Goal: Task Accomplishment & Management: Manage account settings

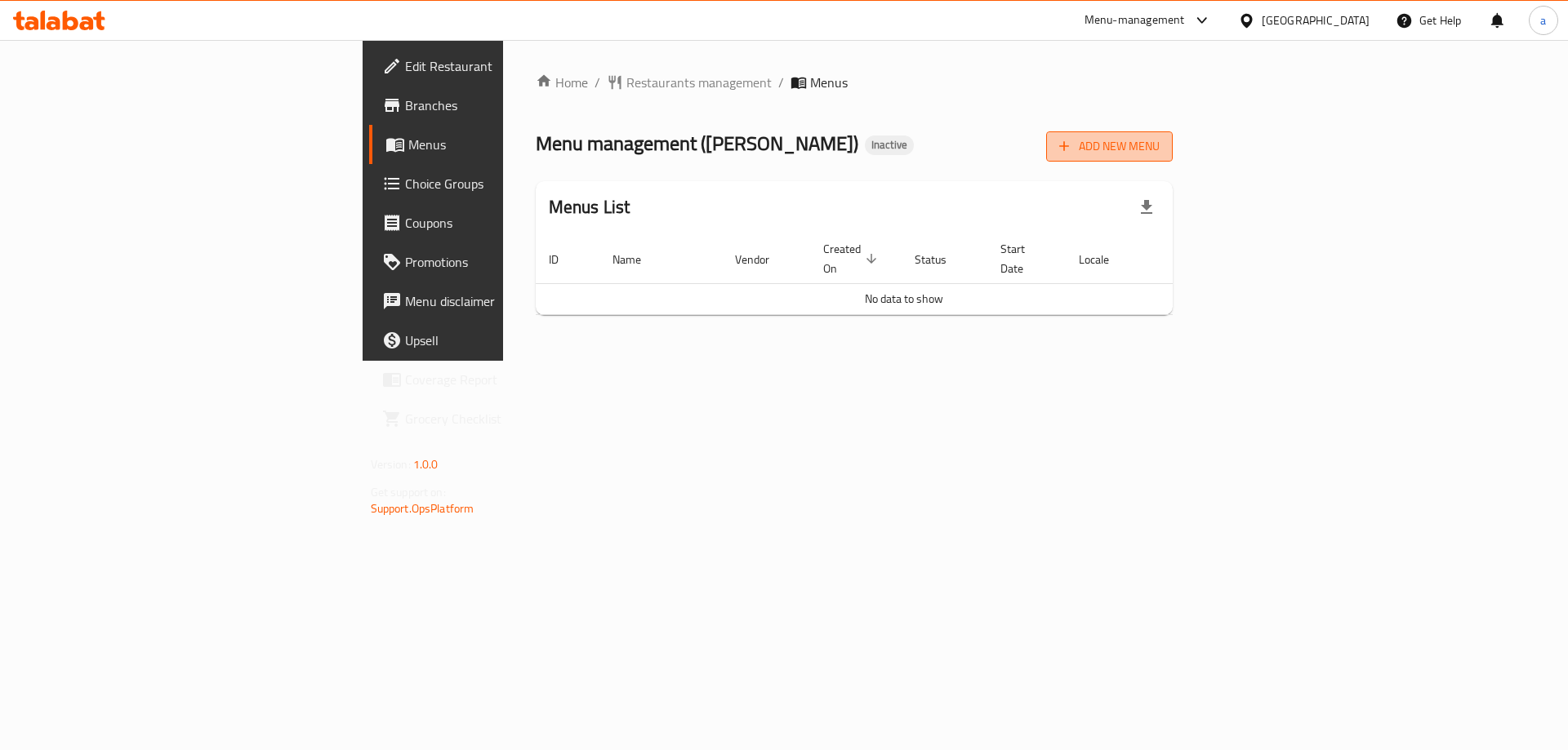
click at [1160, 147] on span "Add New Menu" at bounding box center [1109, 145] width 101 height 20
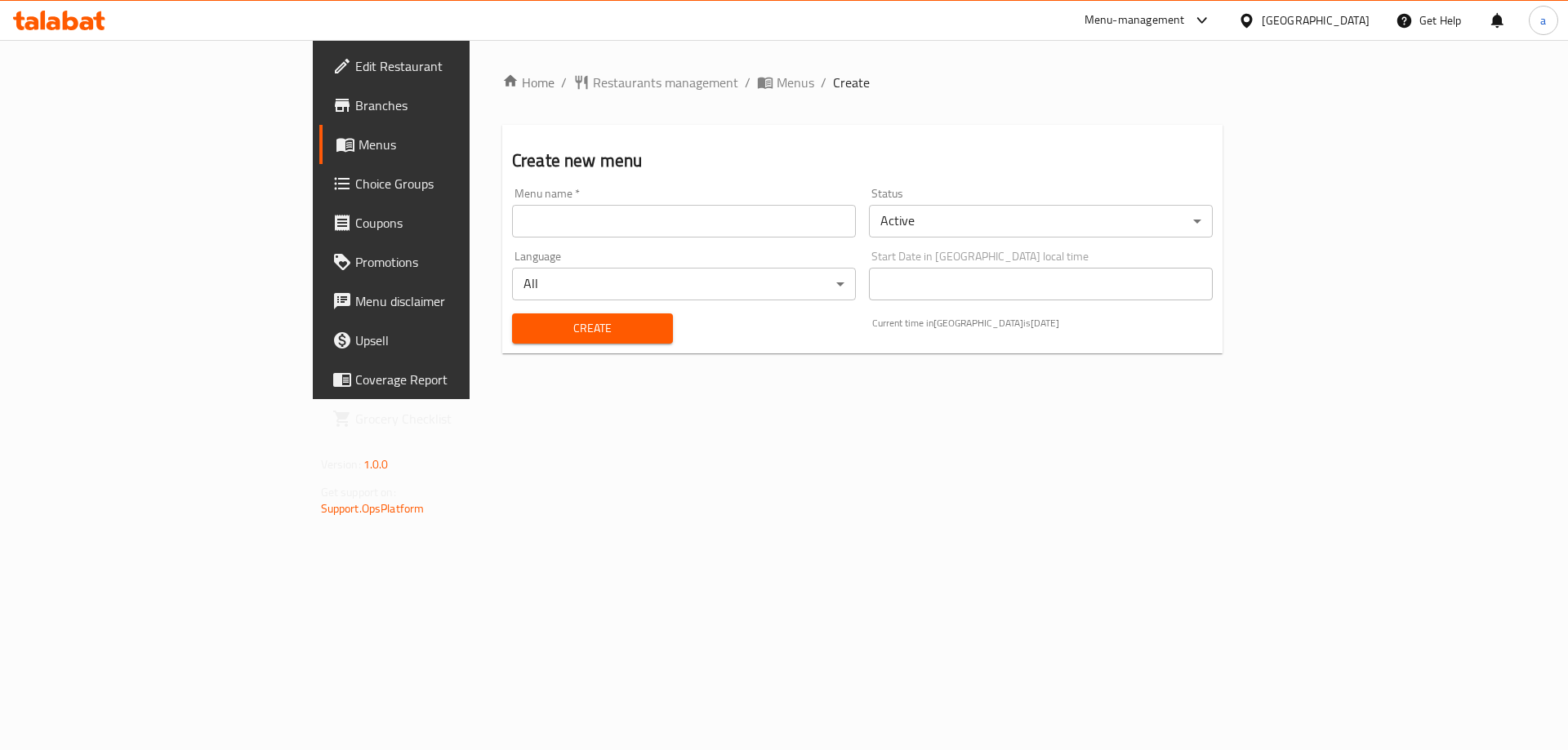
click at [743, 234] on input "text" at bounding box center [683, 221] width 344 height 33
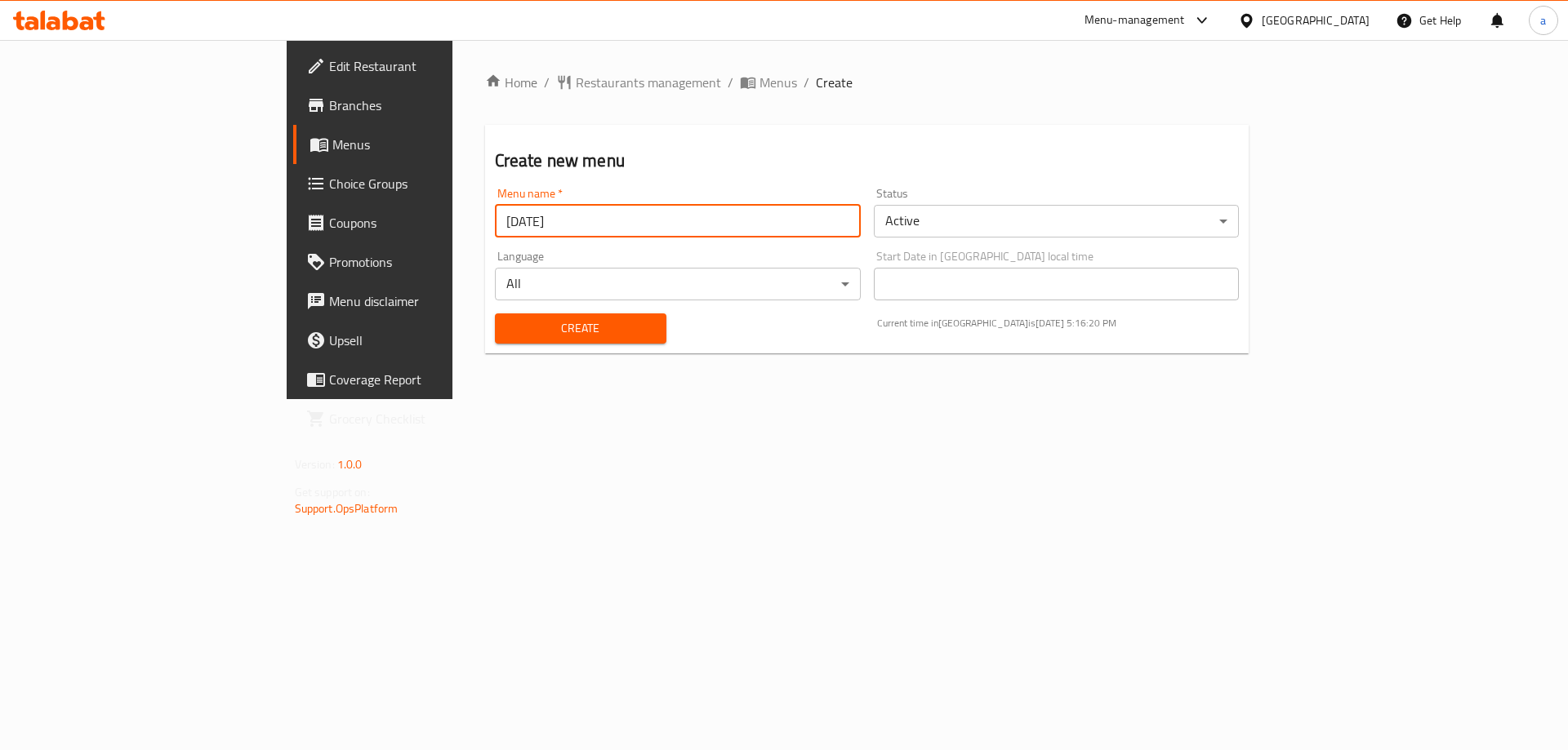
type input "[DATE]"
click at [495, 314] on button "Create" at bounding box center [580, 329] width 171 height 31
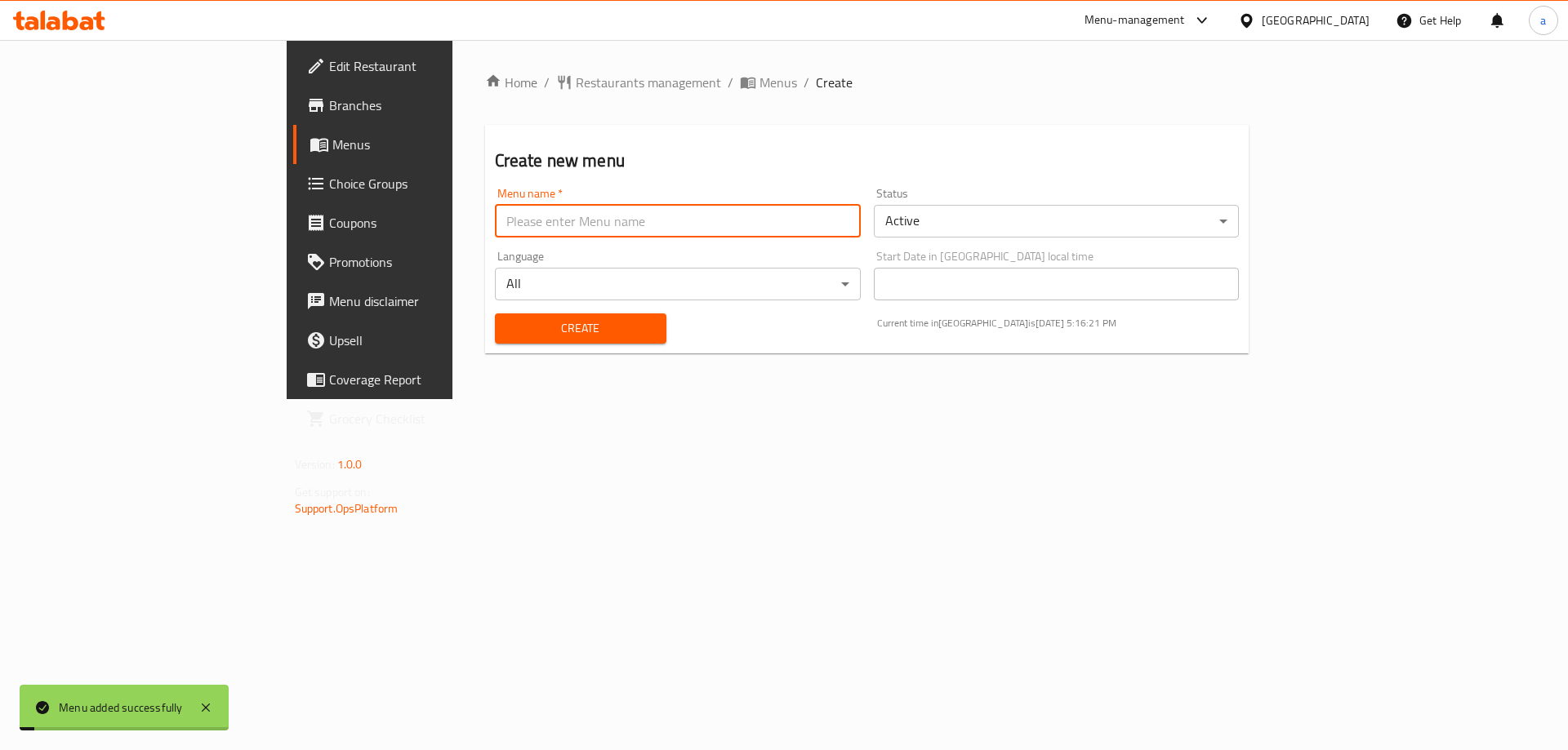
click at [309, 147] on span at bounding box center [321, 144] width 23 height 19
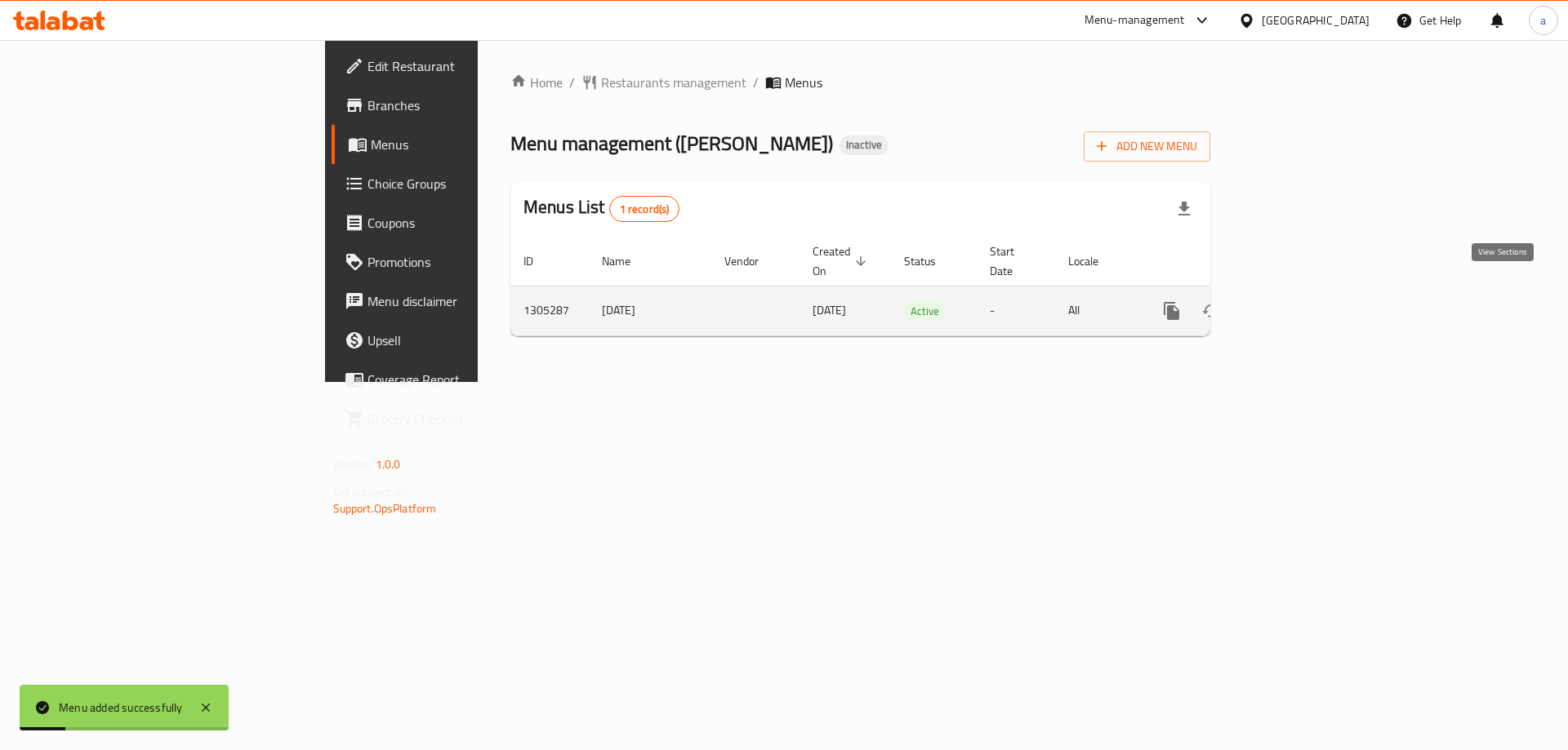
click at [1297, 303] on icon "enhanced table" at bounding box center [1289, 310] width 14 height 14
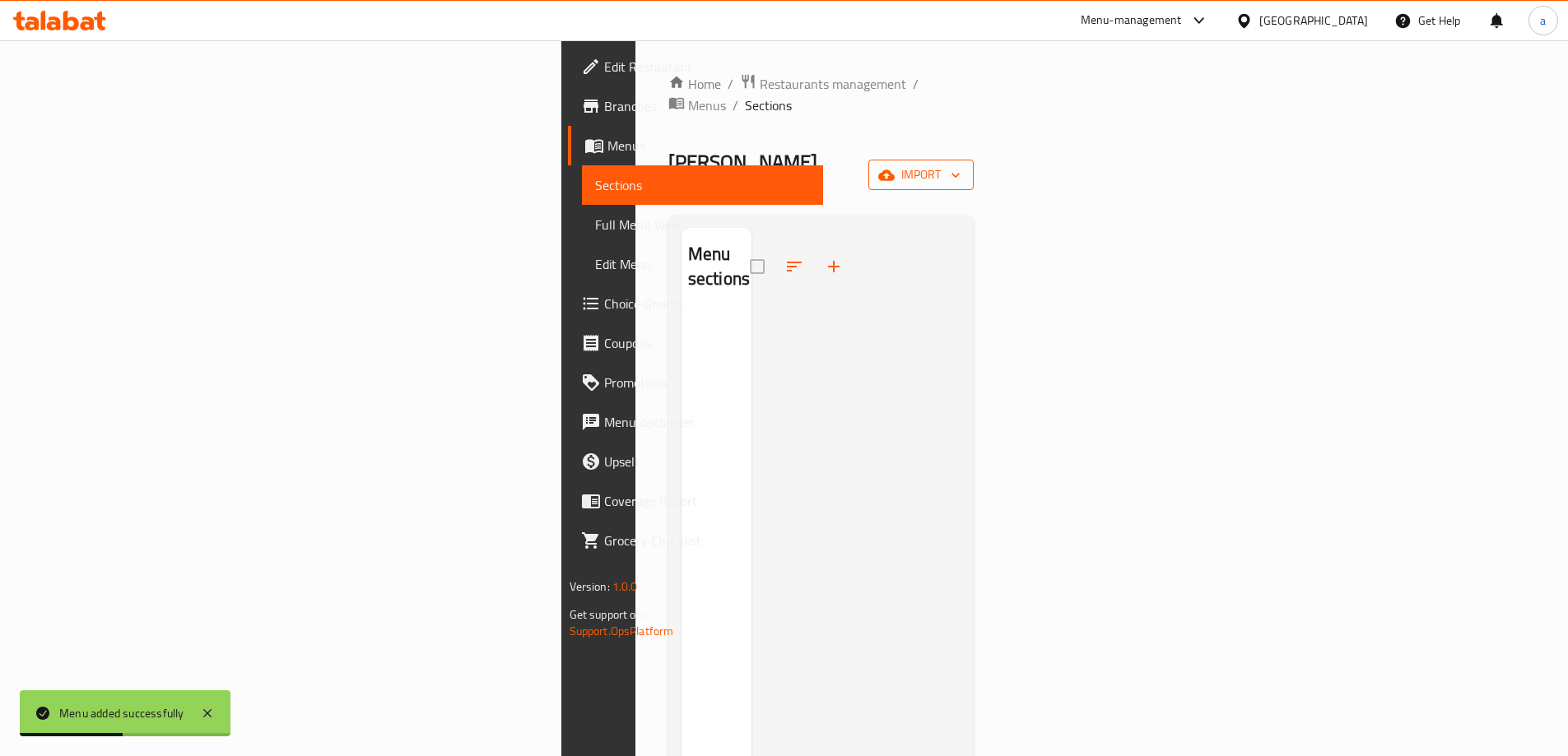
click at [961, 165] on span "import" at bounding box center [922, 175] width 79 height 20
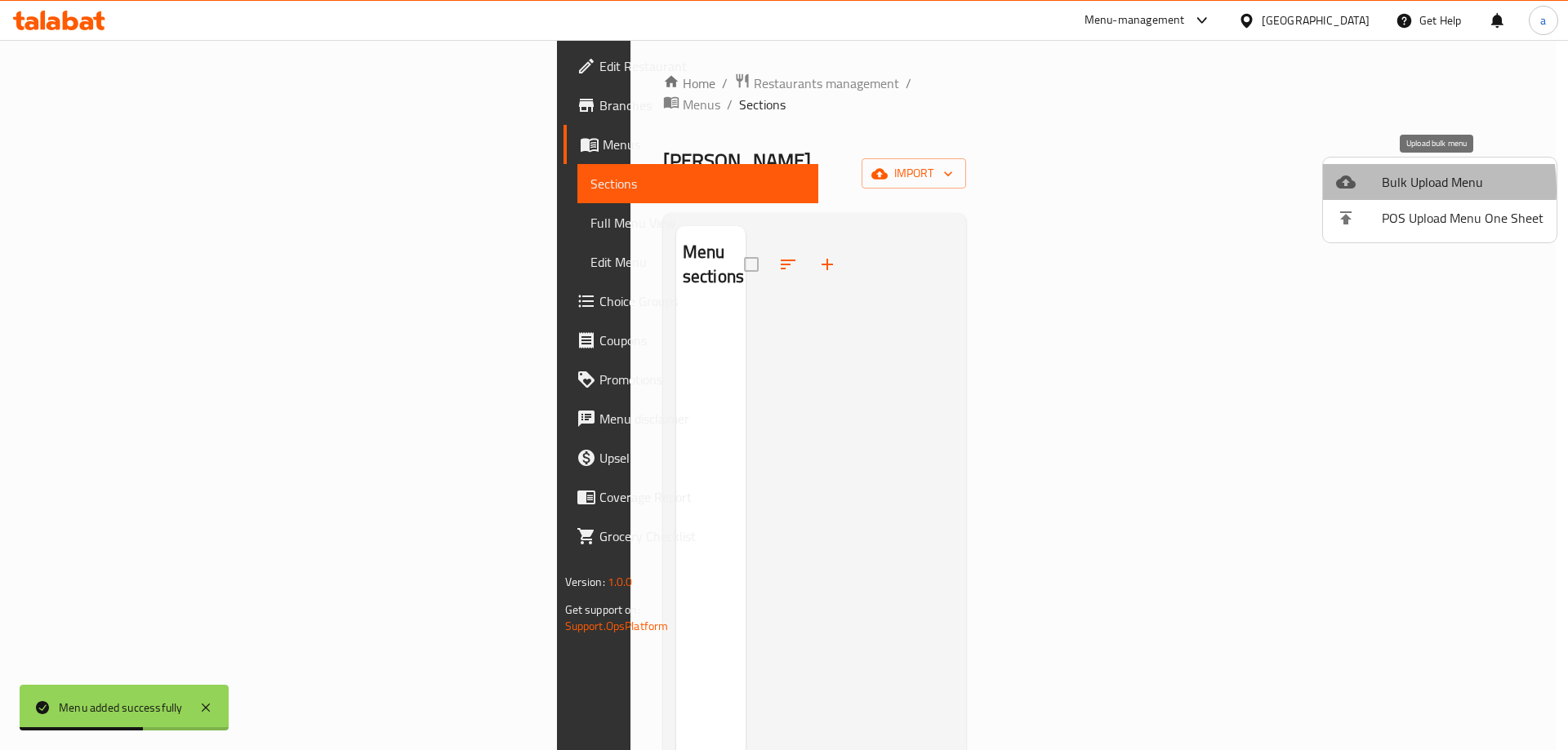
click at [1357, 189] on div at bounding box center [1359, 182] width 46 height 19
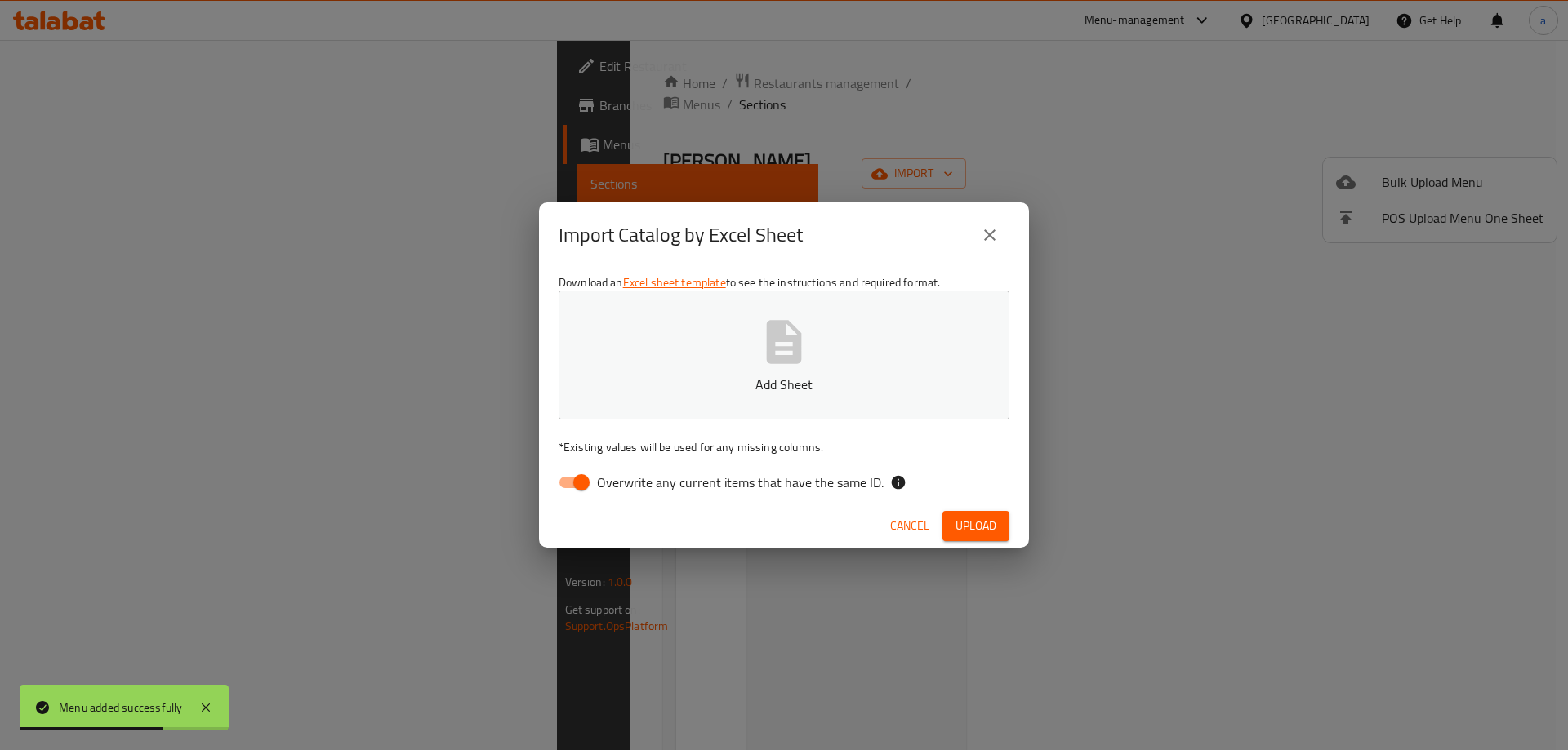
click at [571, 472] on input "Overwrite any current items that have the same ID." at bounding box center [581, 482] width 93 height 31
checkbox input "false"
click at [721, 365] on button "Add Sheet" at bounding box center [784, 355] width 451 height 129
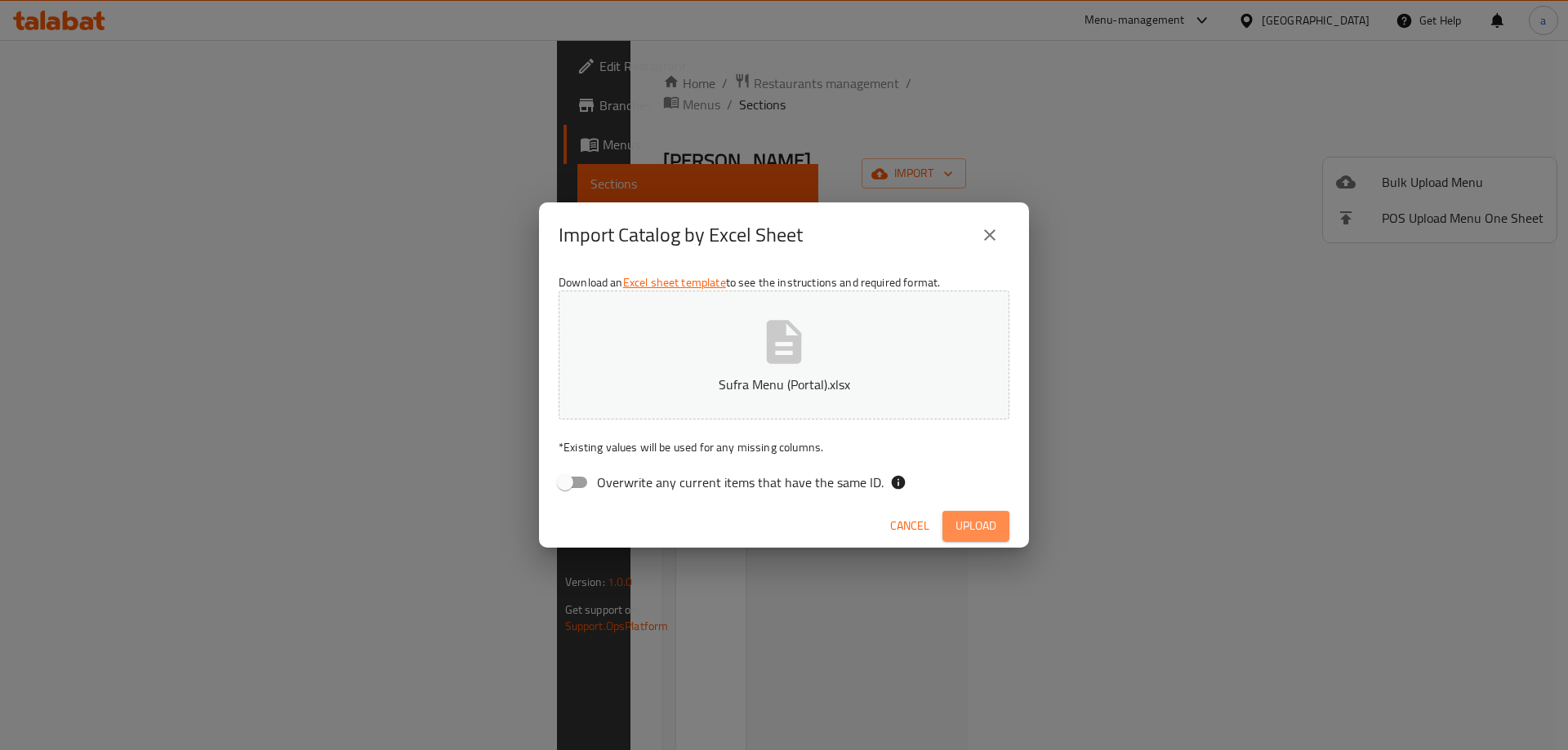
click at [988, 535] on span "Upload" at bounding box center [975, 525] width 41 height 20
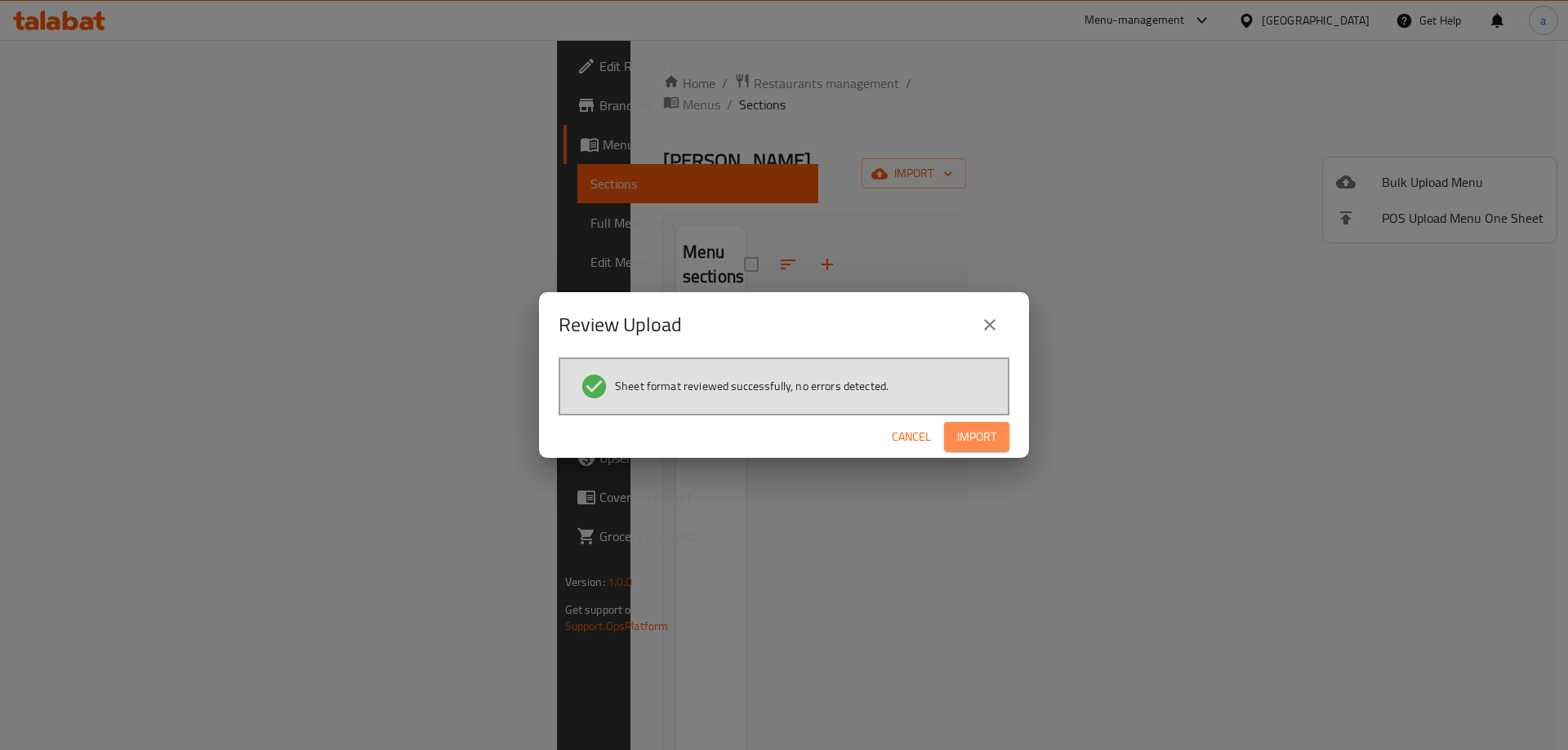
click at [967, 423] on button "Import" at bounding box center [976, 437] width 65 height 31
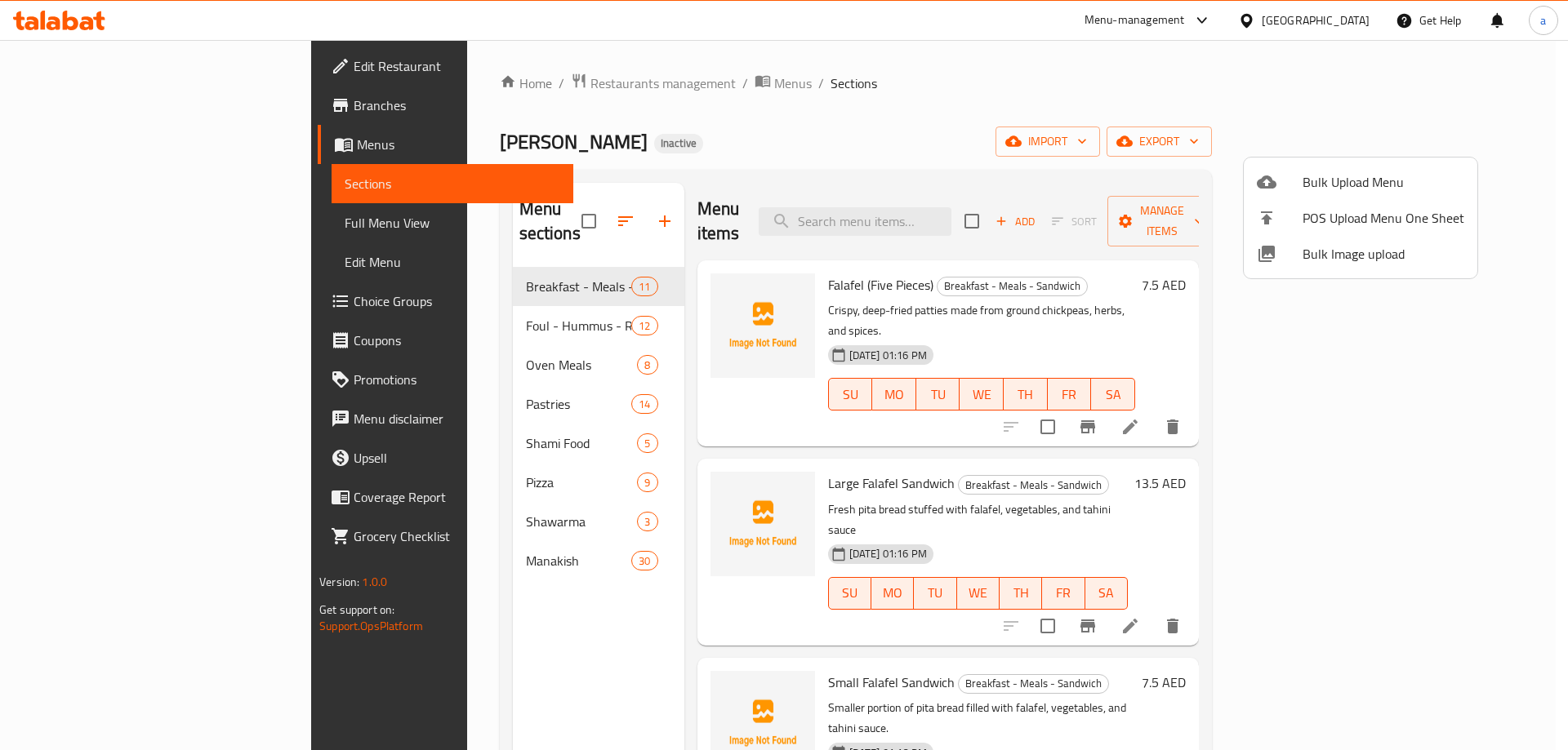
click at [1282, 461] on div at bounding box center [784, 375] width 1568 height 750
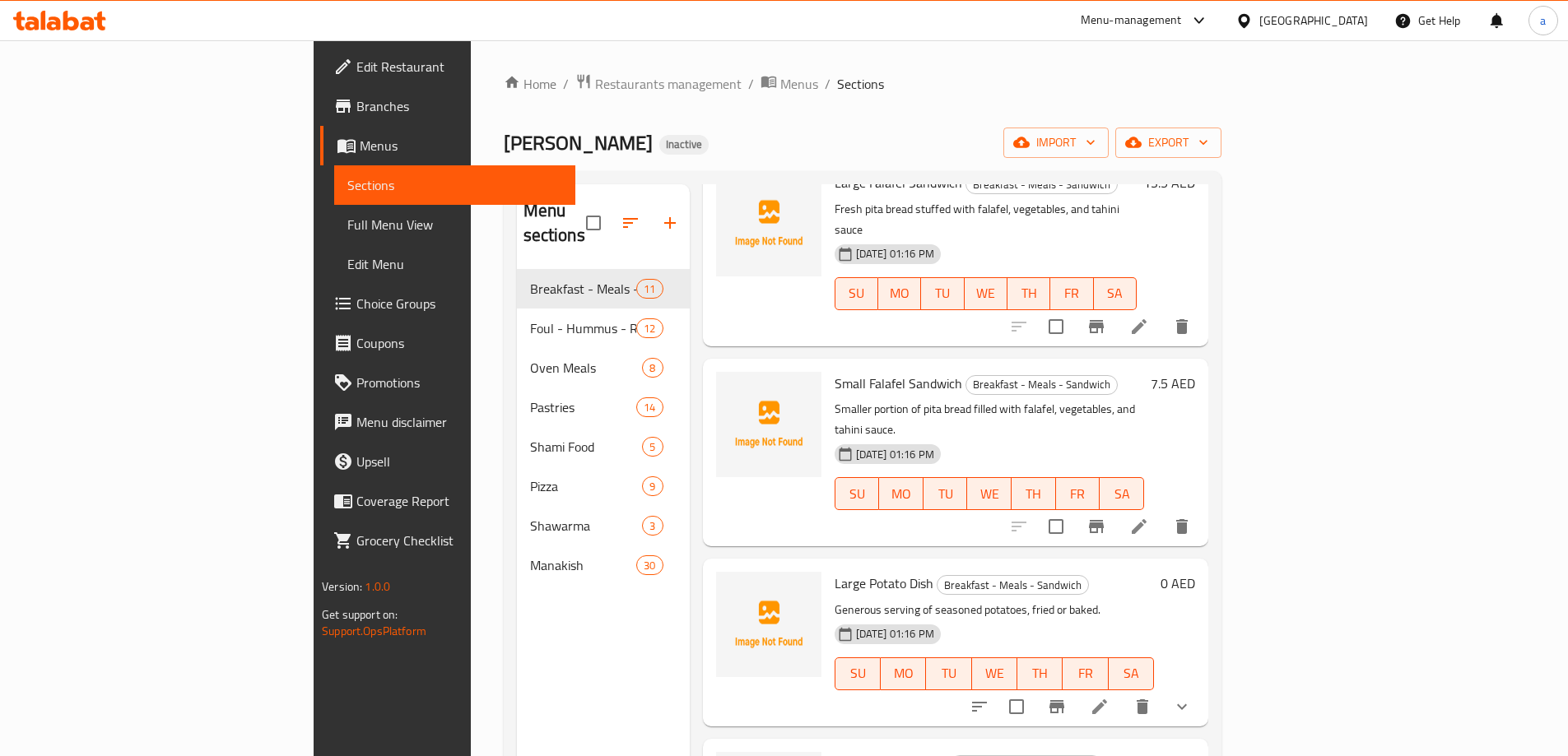
scroll to position [329, 0]
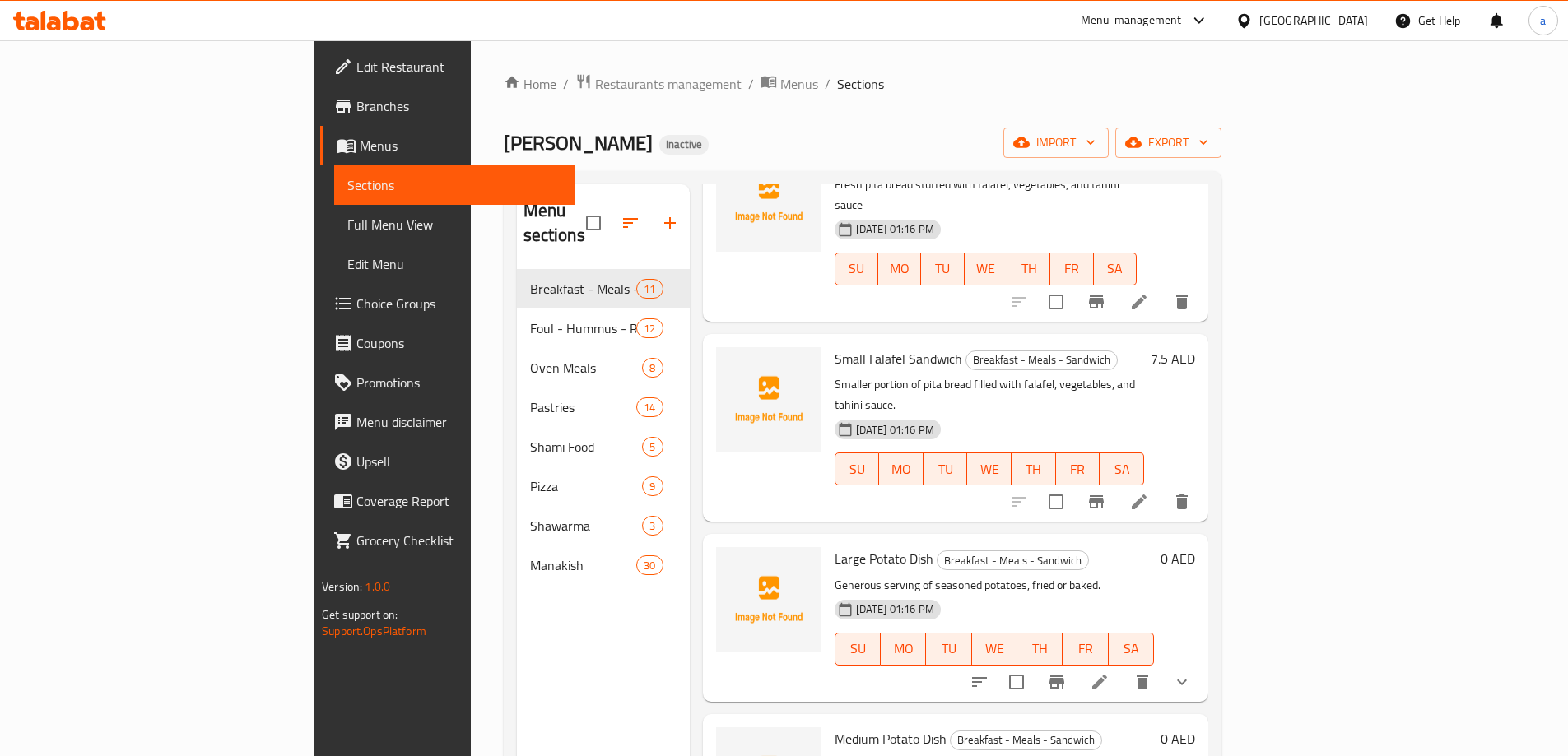
click at [347, 224] on span "Full Menu View" at bounding box center [454, 225] width 215 height 19
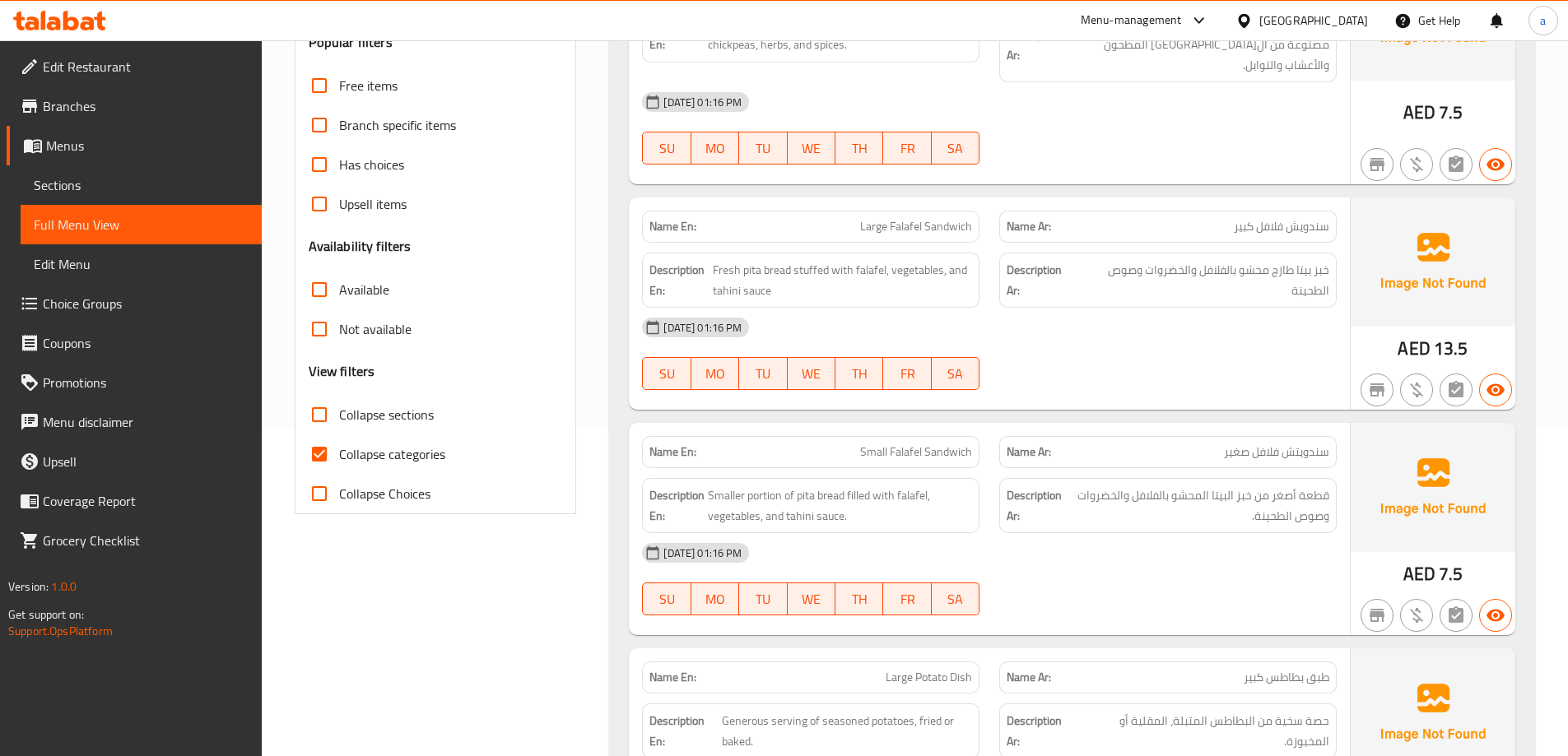
scroll to position [329, 0]
click at [370, 462] on span "Collapse categories" at bounding box center [393, 453] width 106 height 19
click at [340, 462] on input "Collapse categories" at bounding box center [319, 453] width 40 height 40
checkbox input "false"
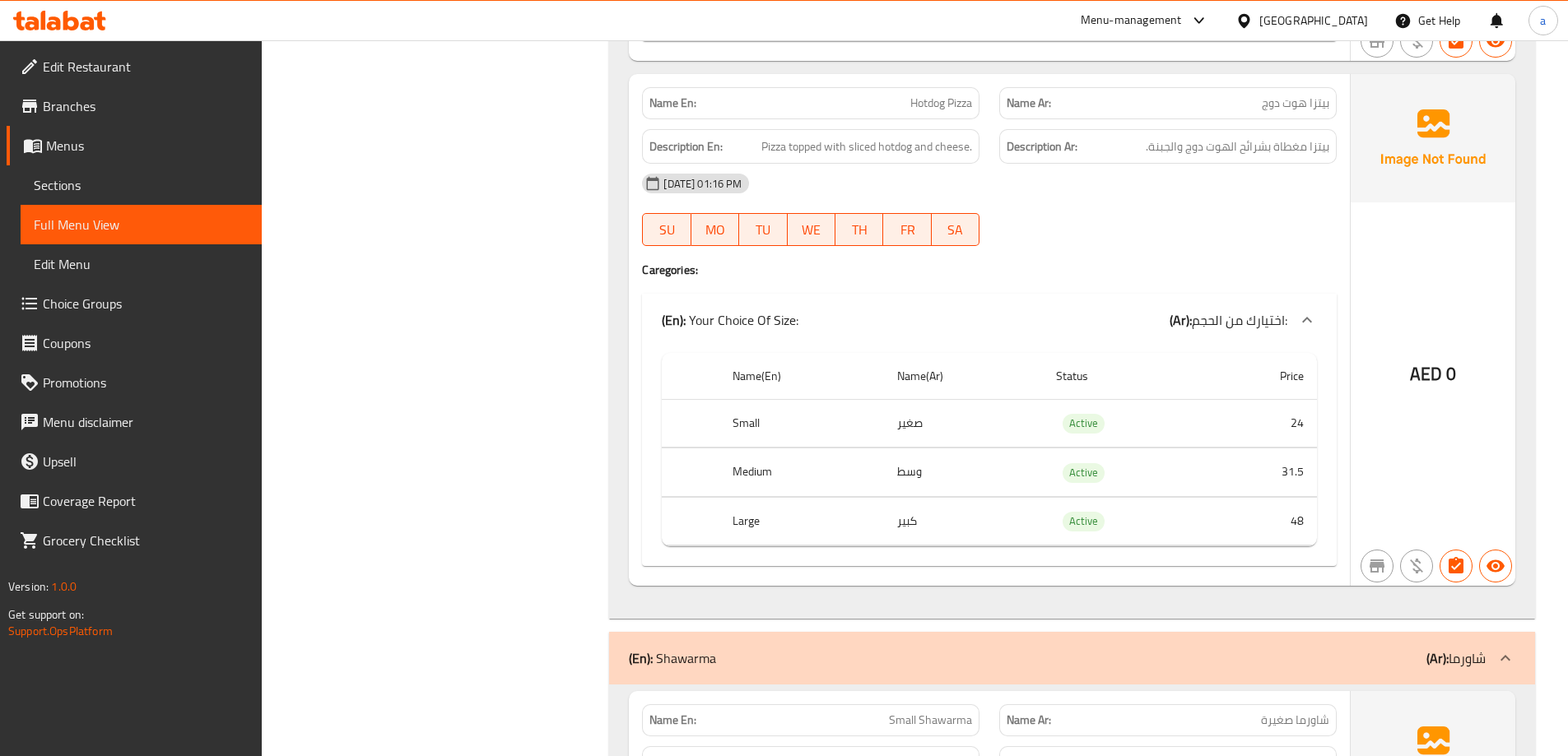
scroll to position [16537, 0]
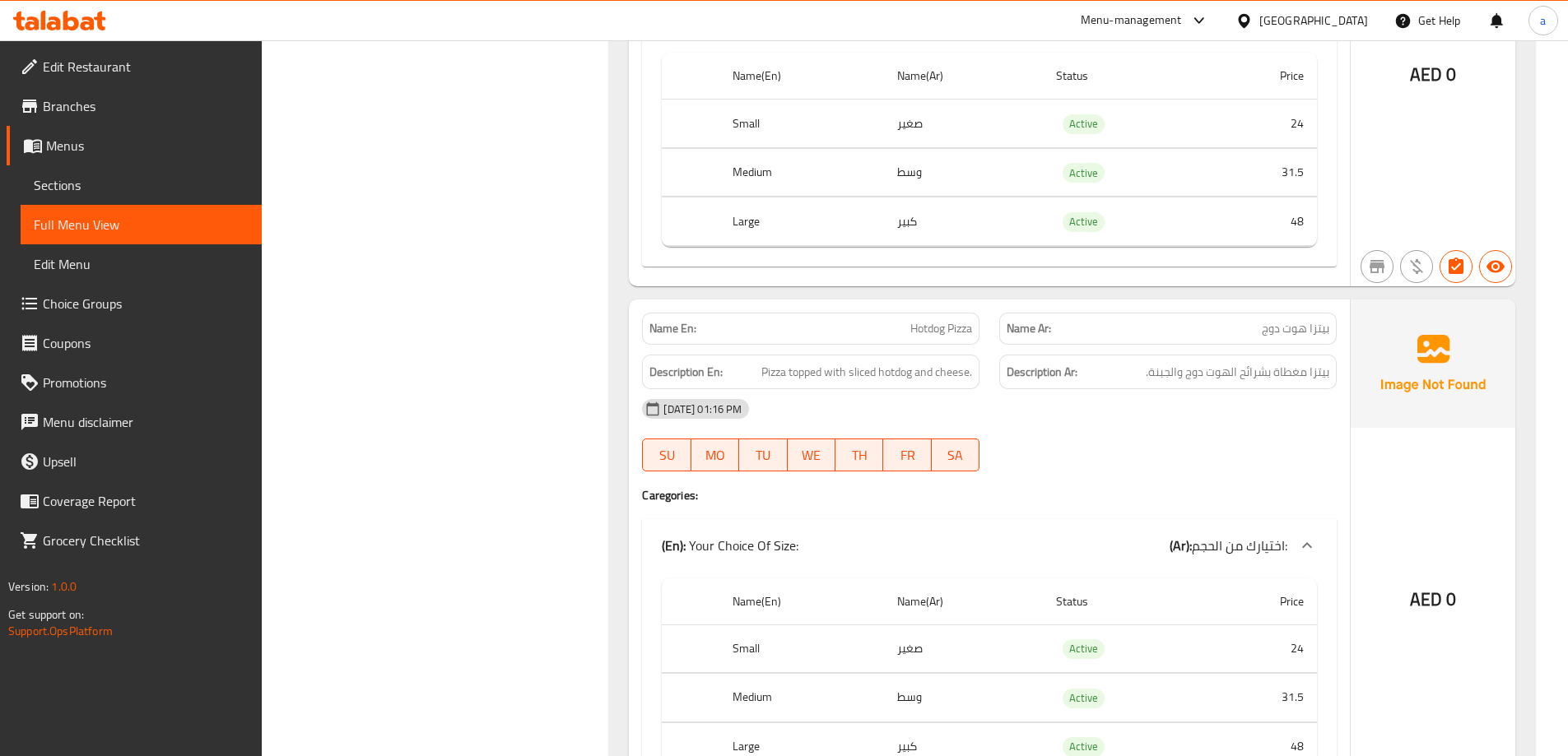
click at [99, 313] on span "Choice Groups" at bounding box center [145, 304] width 206 height 19
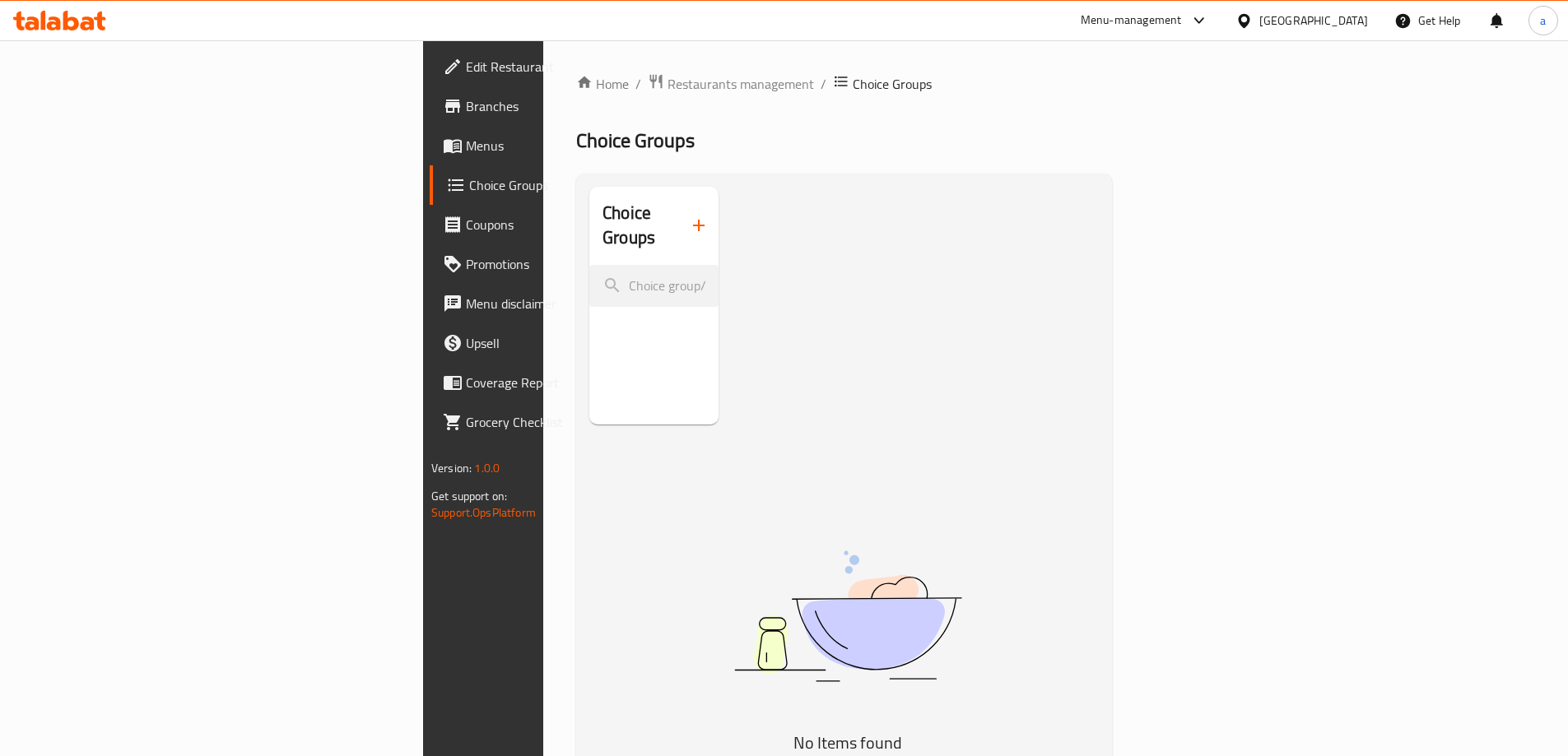
click at [590, 386] on div "Choice Groups" at bounding box center [654, 306] width 129 height 238
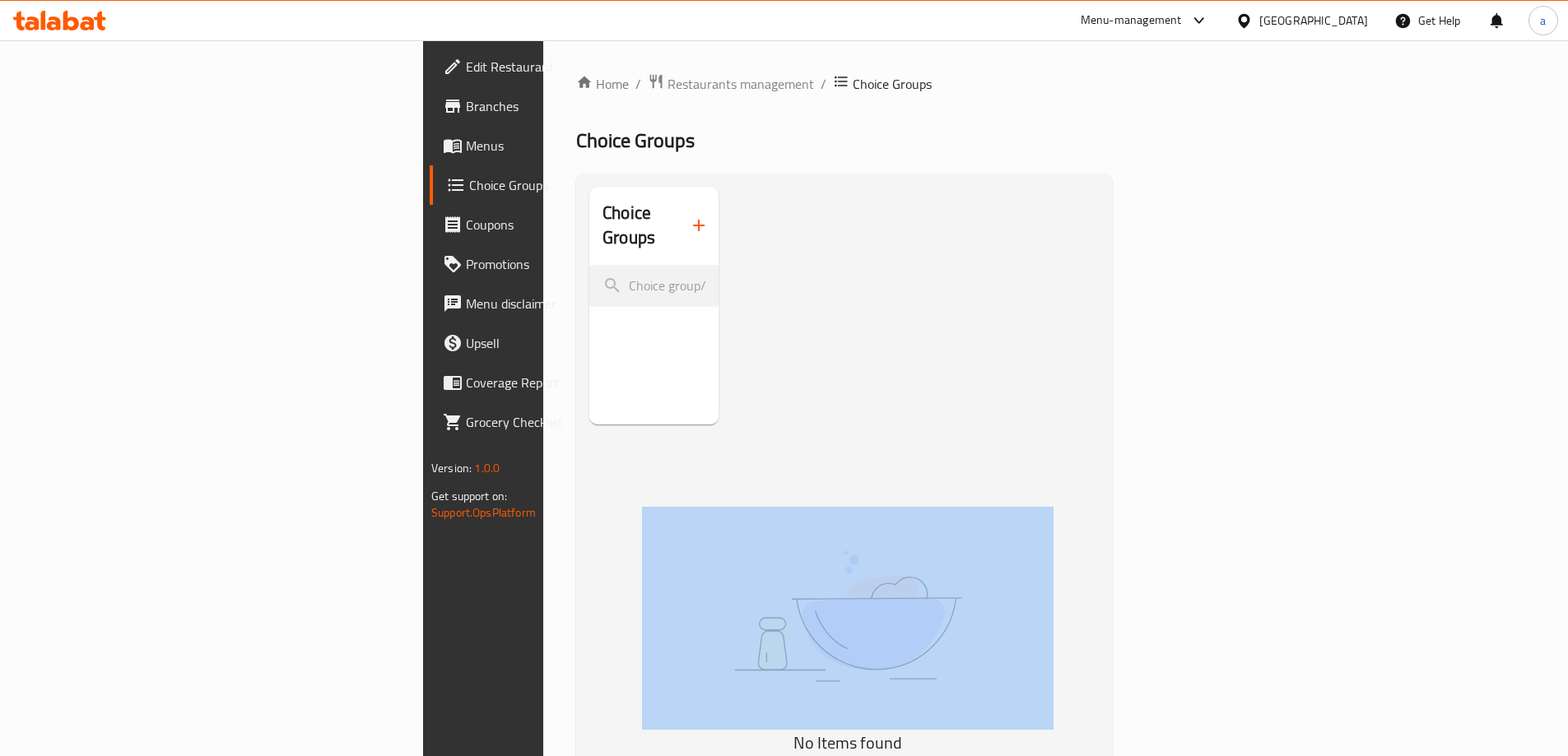
click at [590, 386] on div "Choice Groups" at bounding box center [654, 306] width 129 height 238
click at [466, 153] on span "Menus" at bounding box center [568, 146] width 206 height 19
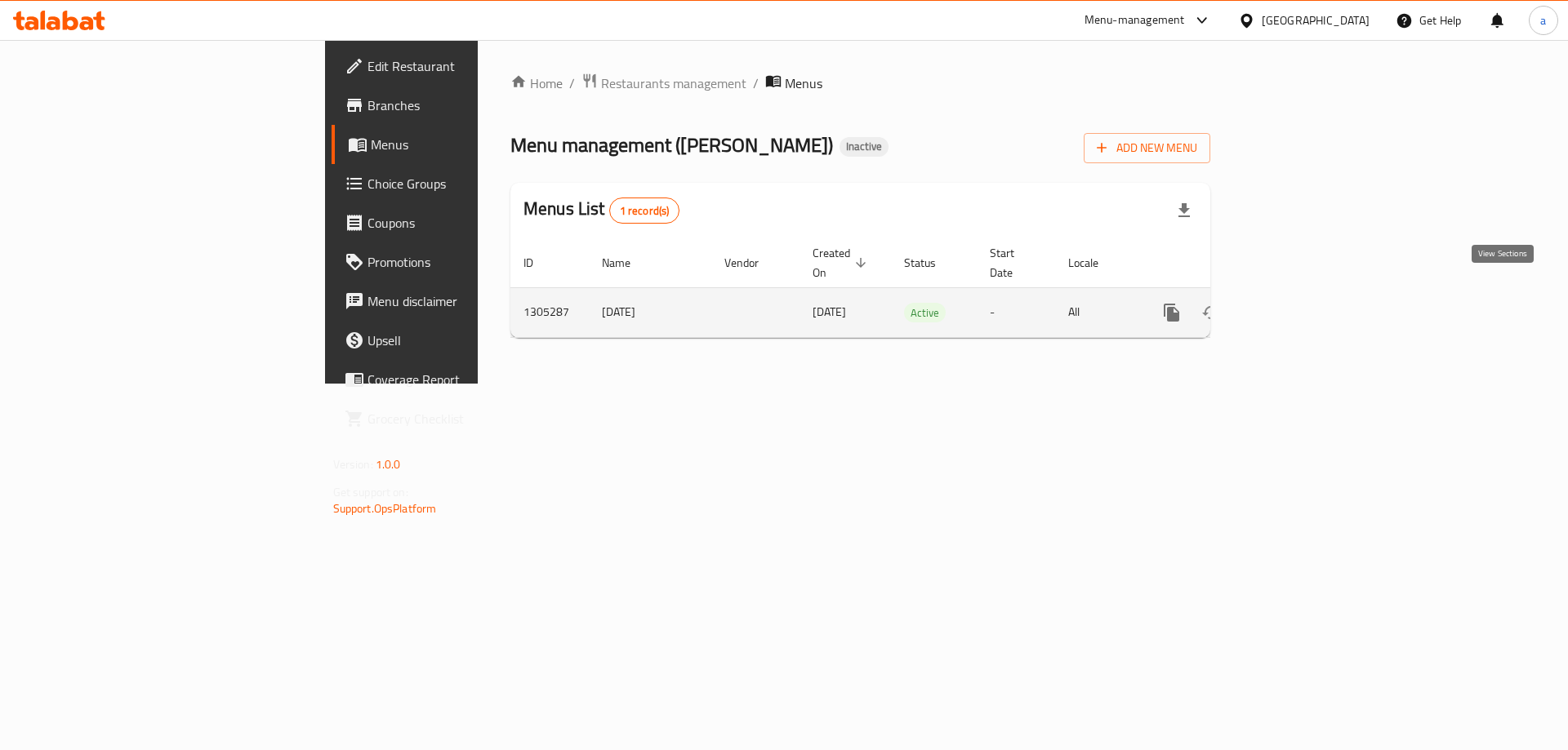
click at [1299, 303] on icon "enhanced table" at bounding box center [1289, 313] width 19 height 19
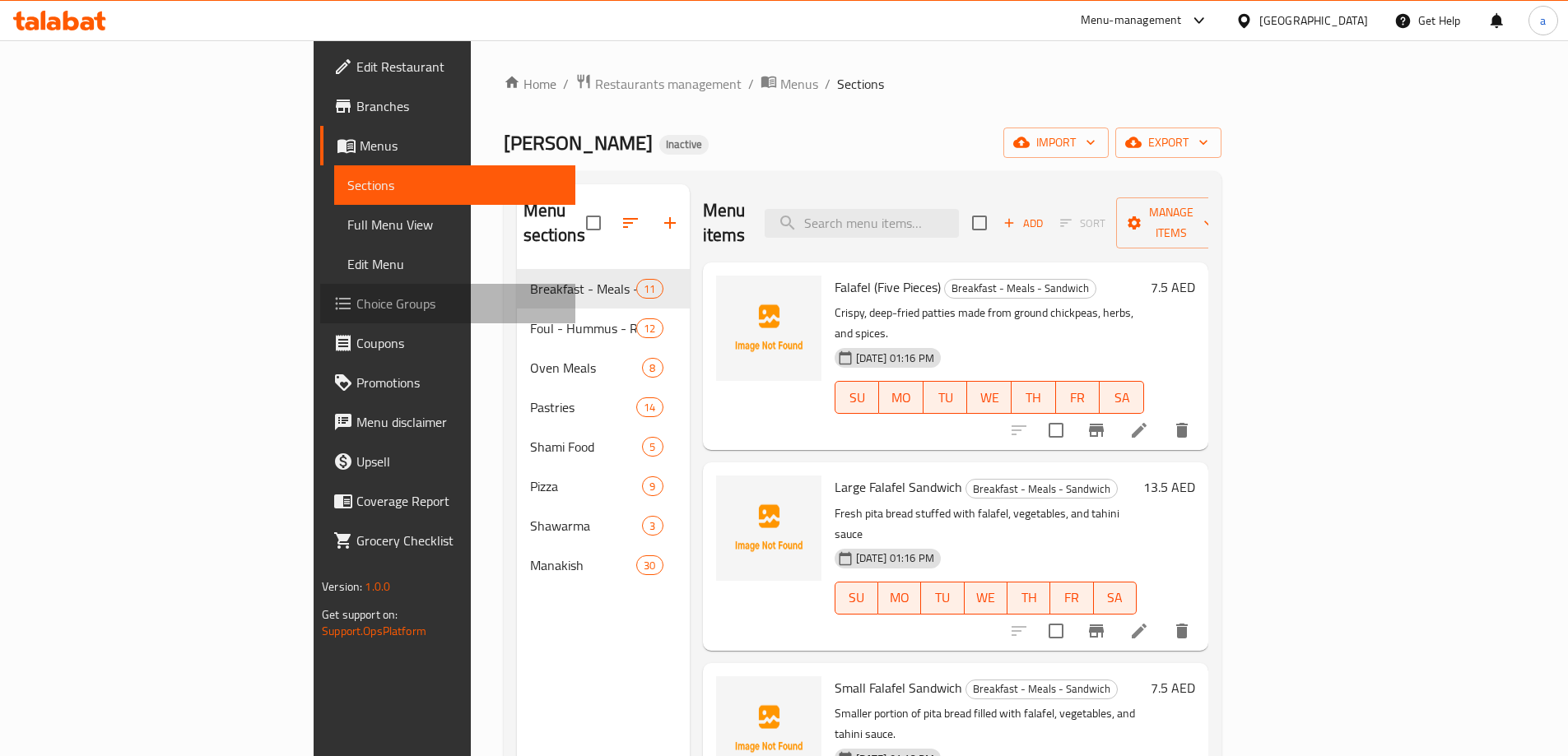
click at [356, 310] on span "Choice Groups" at bounding box center [458, 304] width 206 height 19
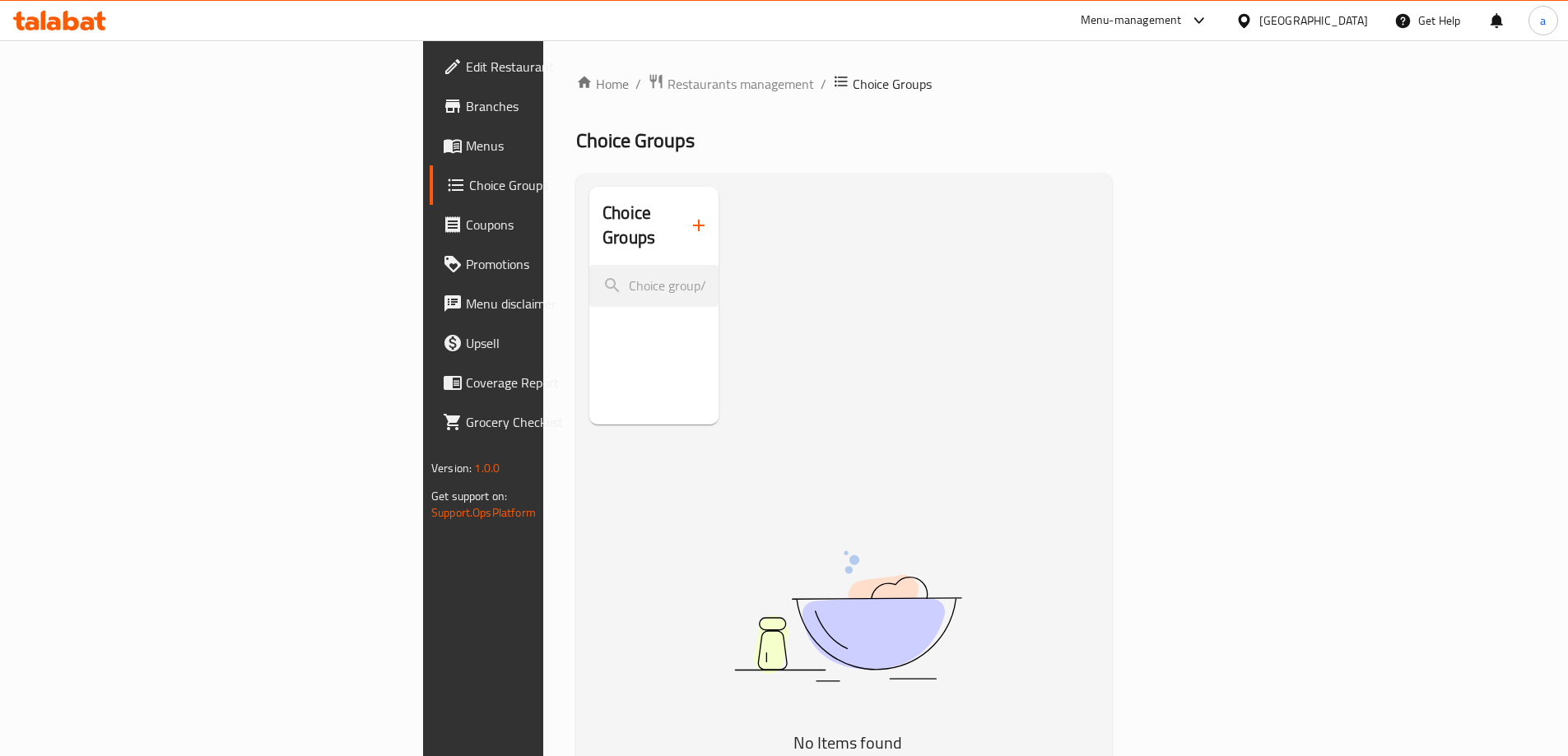
click at [689, 216] on icon "button" at bounding box center [699, 226] width 19 height 19
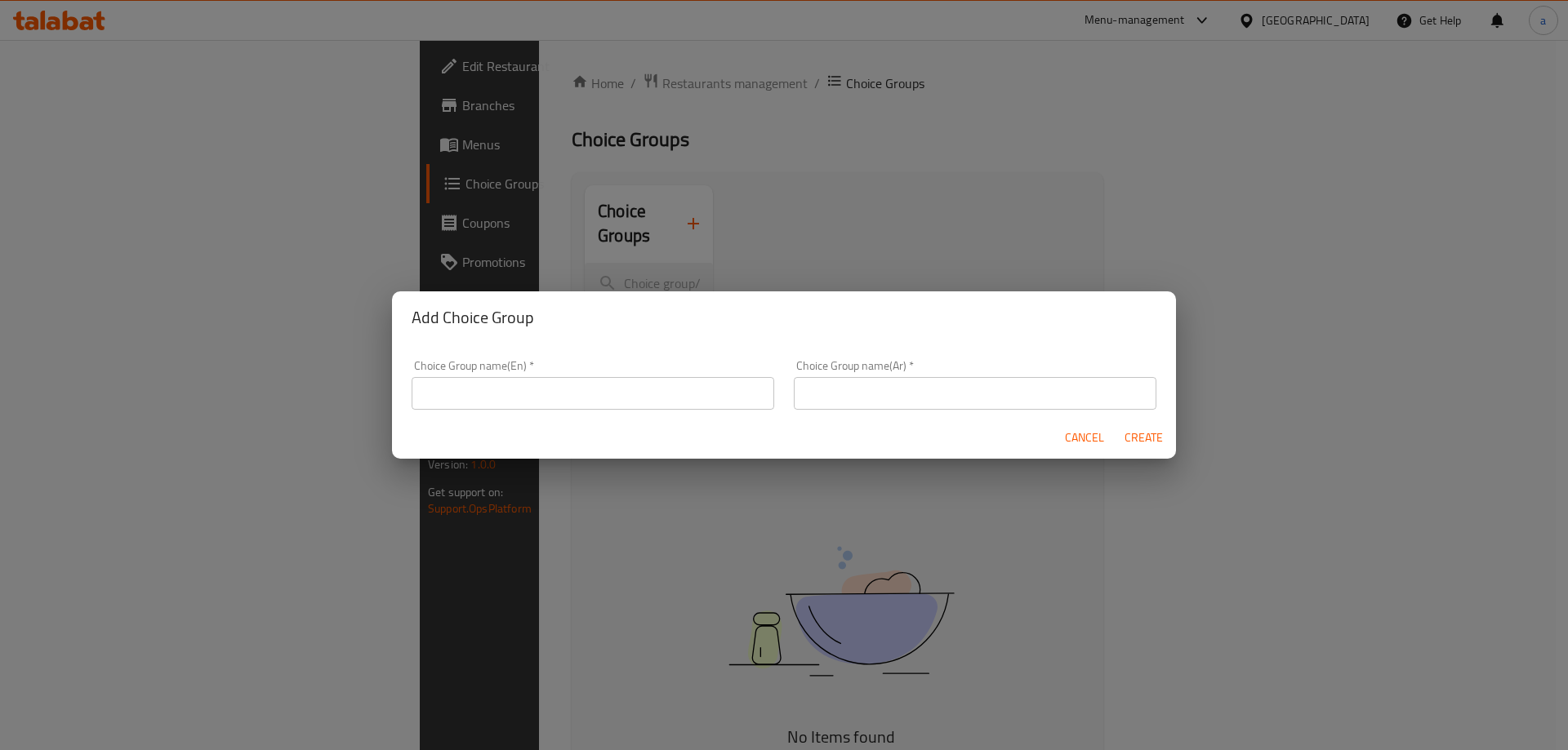
click at [565, 388] on input "text" at bounding box center [593, 393] width 363 height 33
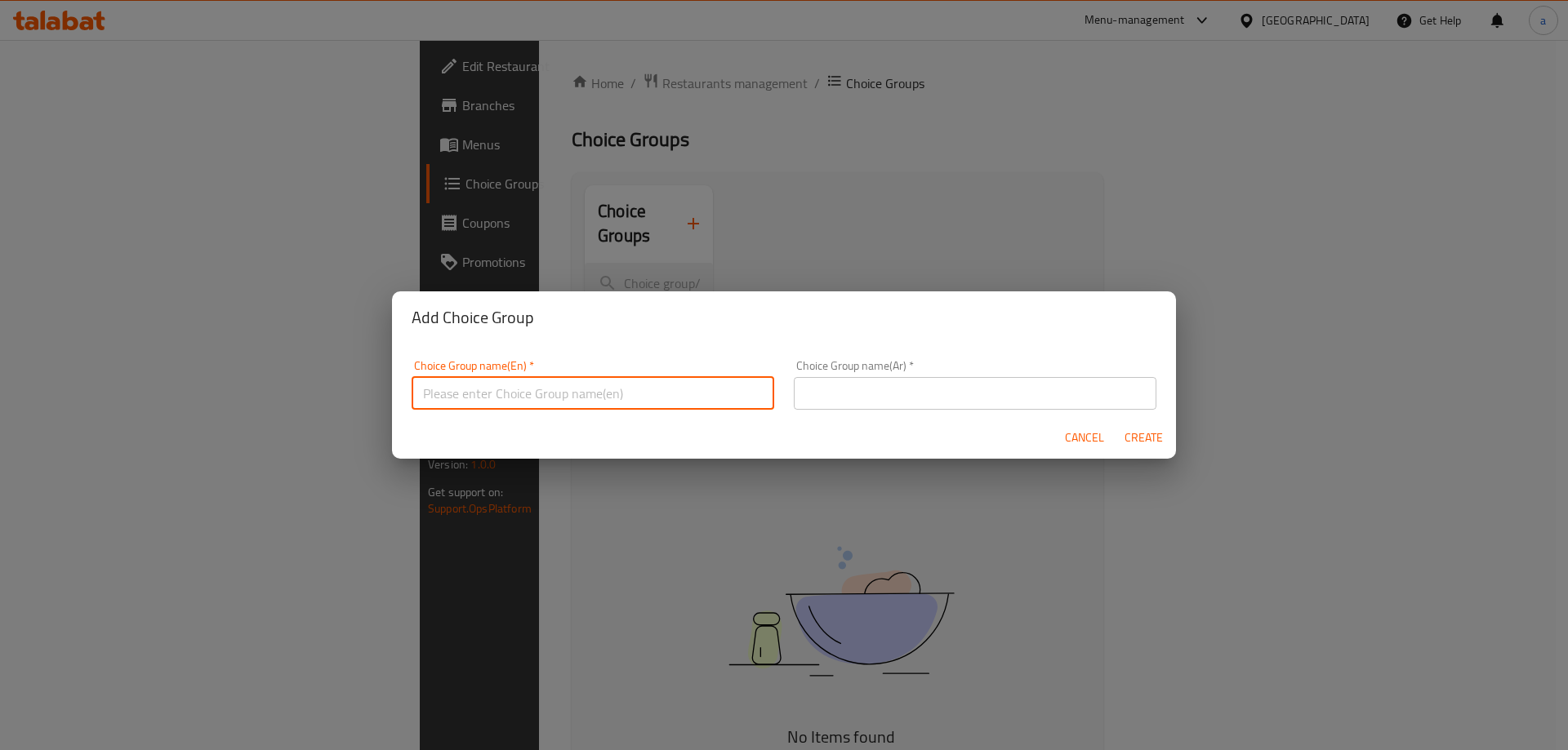
type input "a"
type input "Add-Ons:"
click at [880, 393] on input "text" at bounding box center [974, 393] width 363 height 33
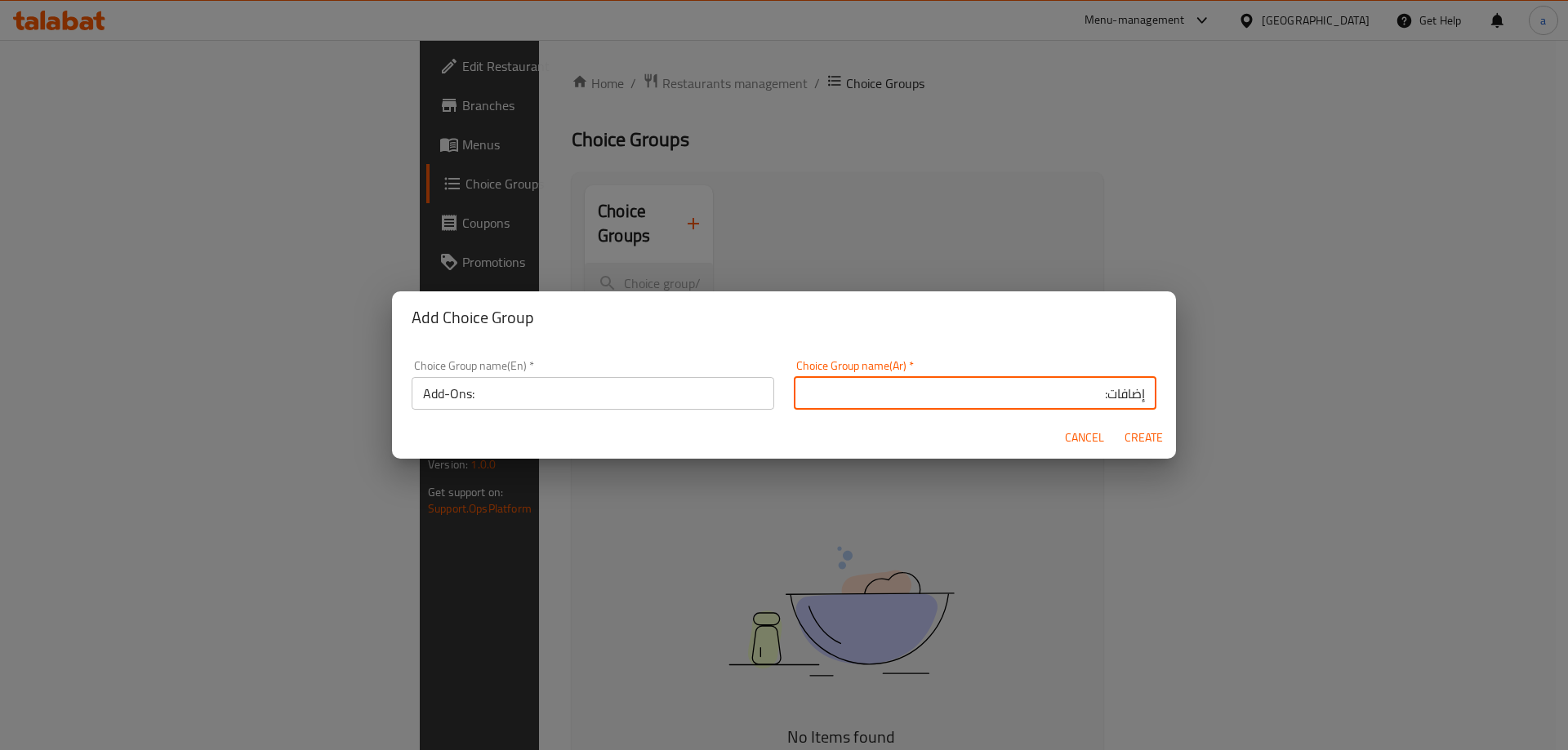
type input "إضافات:"
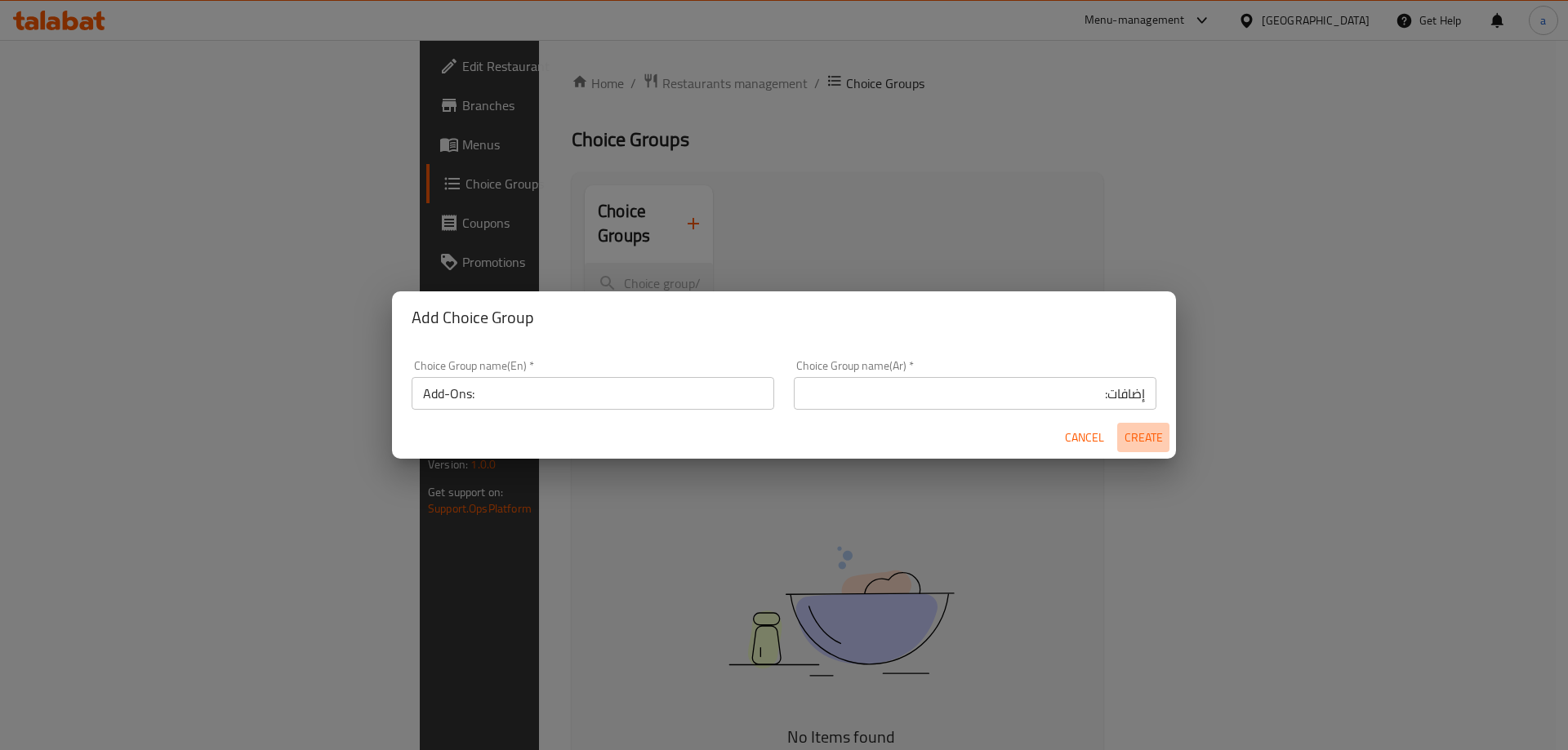
click at [1154, 438] on span "Create" at bounding box center [1143, 437] width 39 height 20
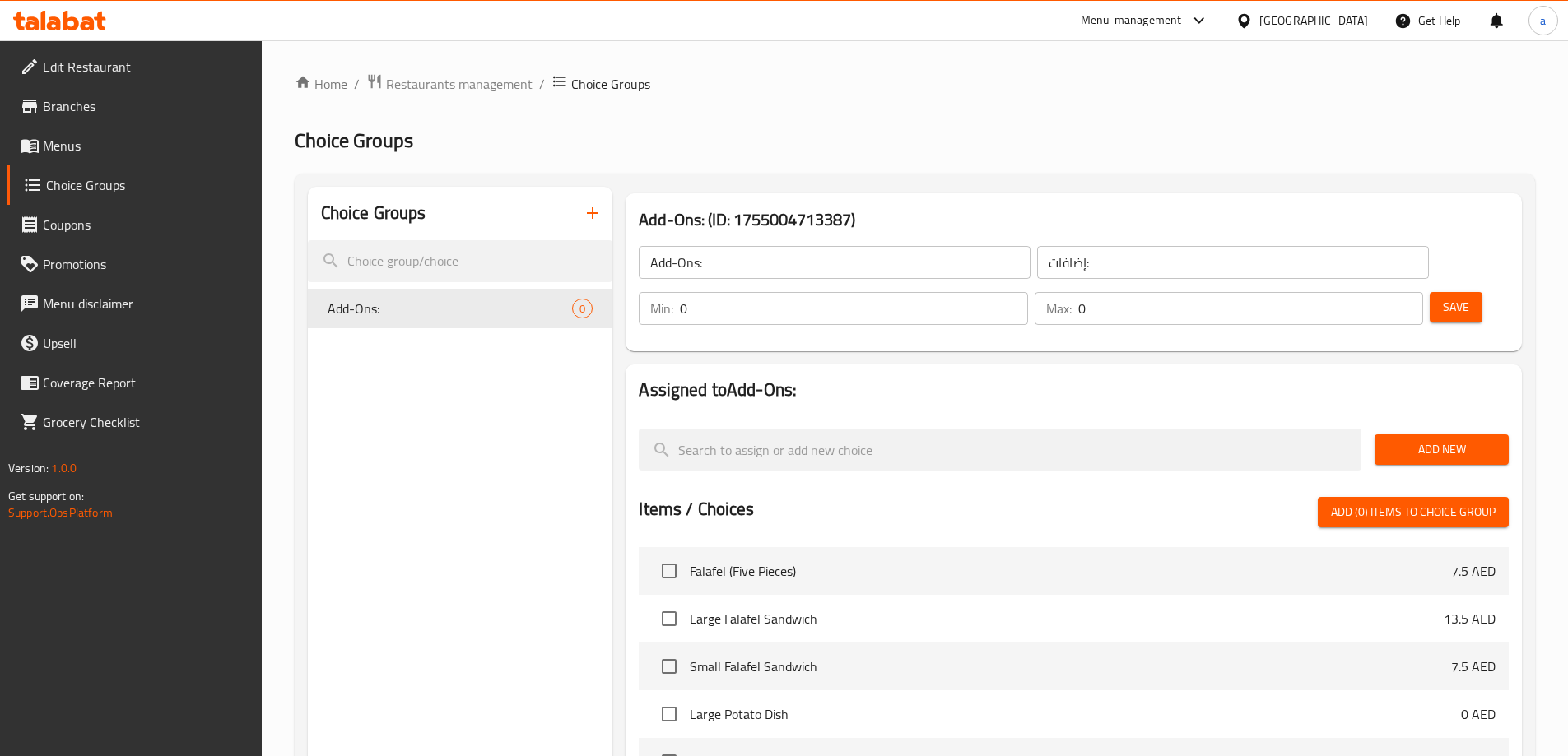
click at [1440, 440] on span "Add New" at bounding box center [1442, 449] width 108 height 20
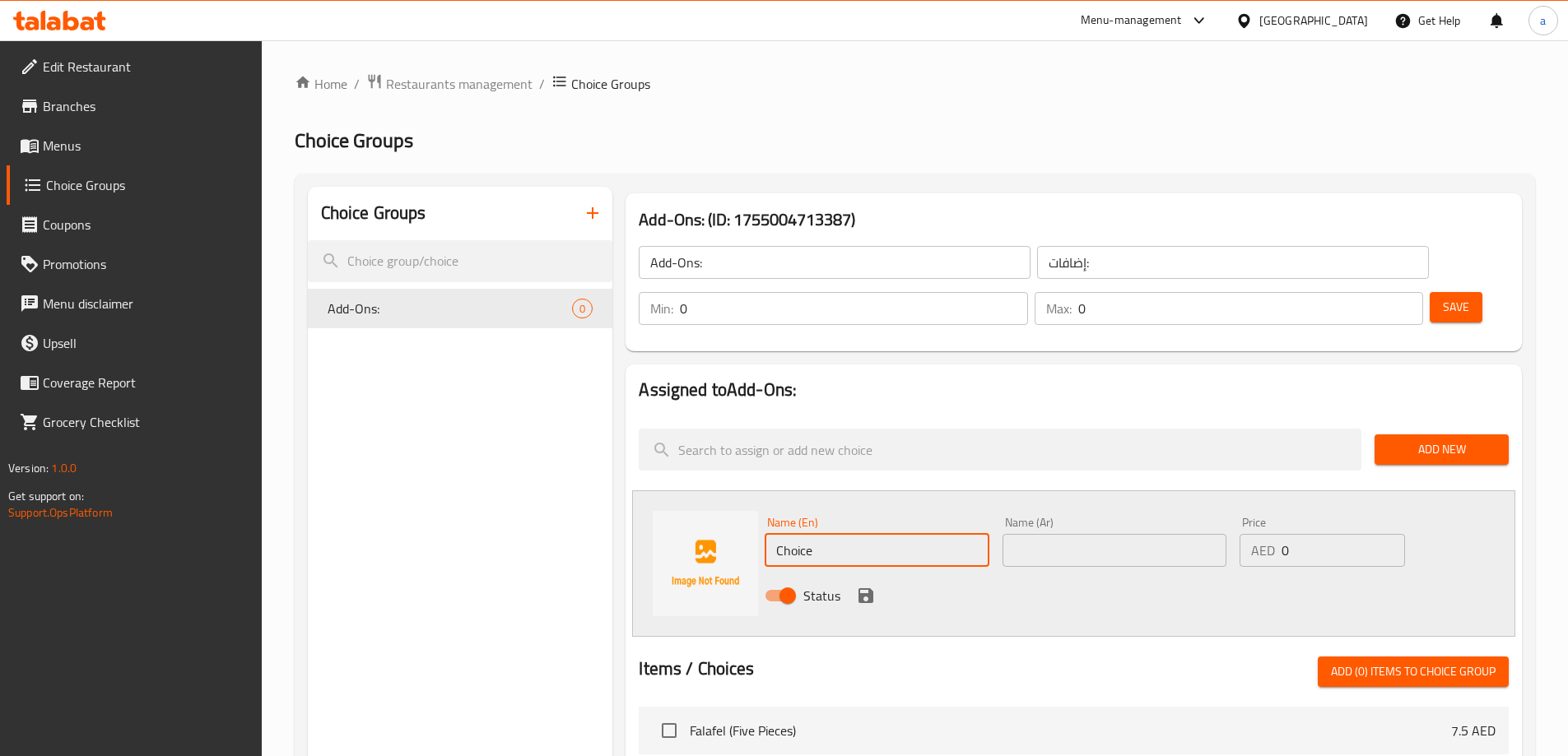
drag, startPoint x: 846, startPoint y: 508, endPoint x: 769, endPoint y: 514, distance: 77.2
click at [769, 534] on input "Choice" at bounding box center [877, 551] width 224 height 33
type input "Cheese"
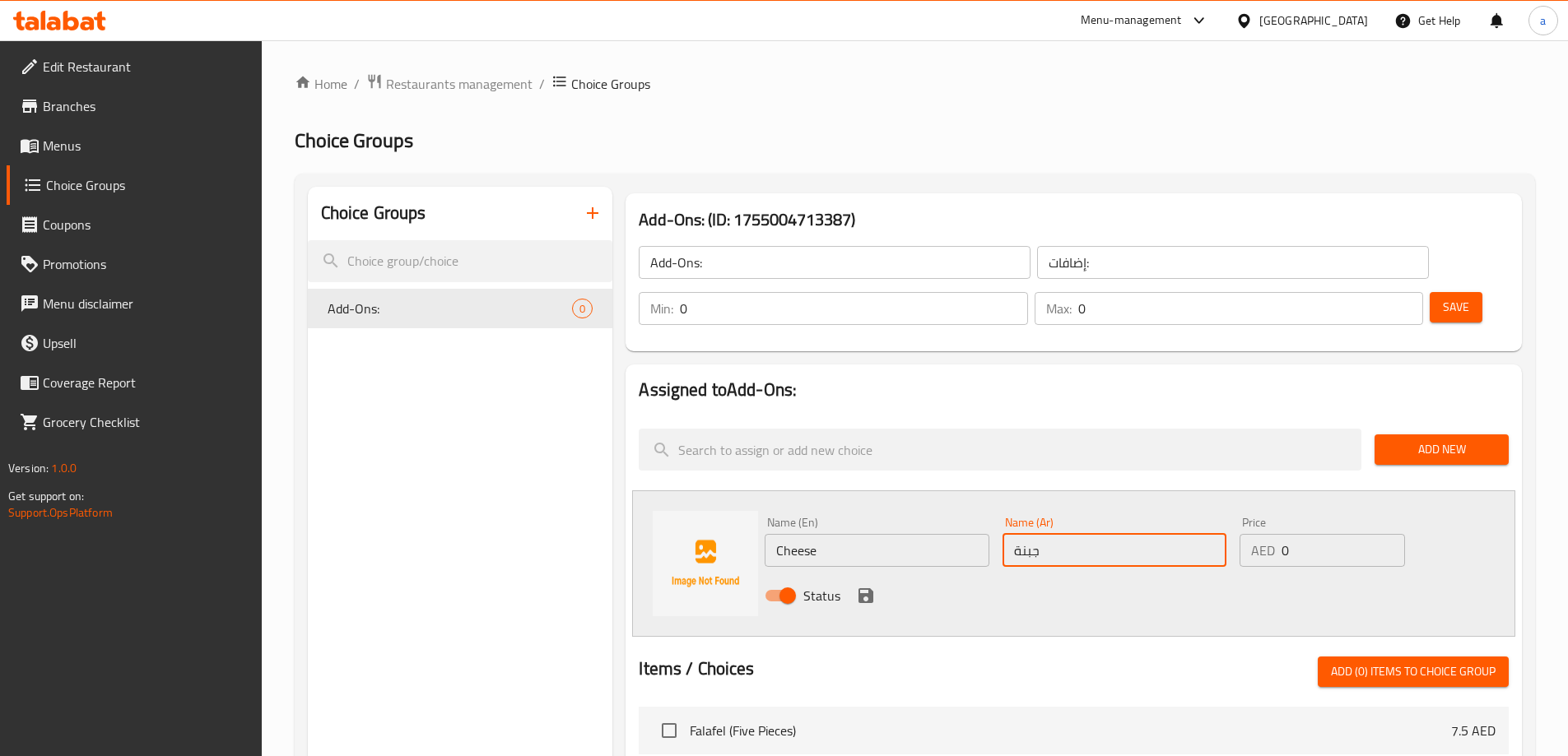
type input "جبنة"
type input "5"
click at [861, 588] on icon "save" at bounding box center [866, 595] width 14 height 14
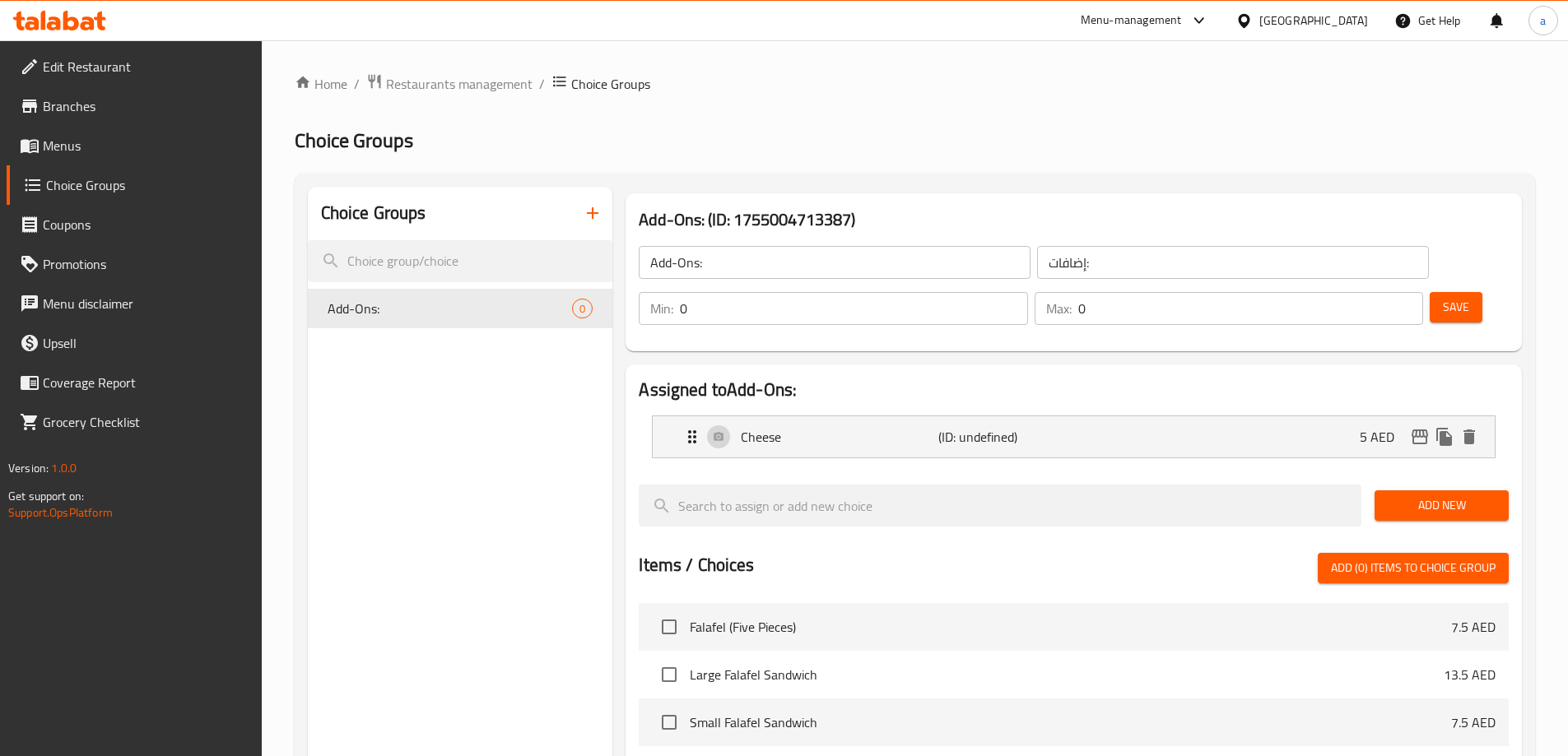
click at [1444, 297] on span "Save" at bounding box center [1456, 307] width 26 height 20
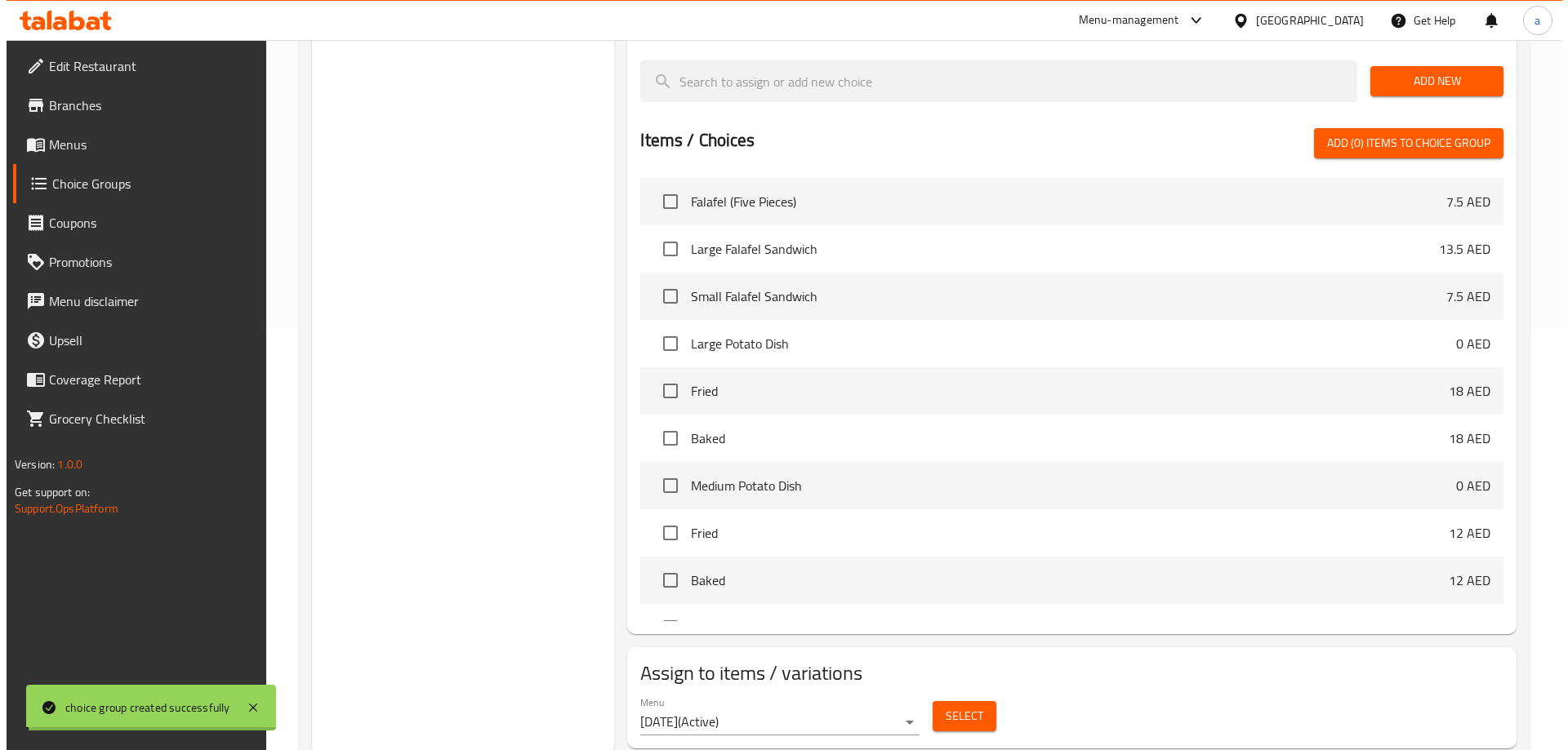
scroll to position [426, 0]
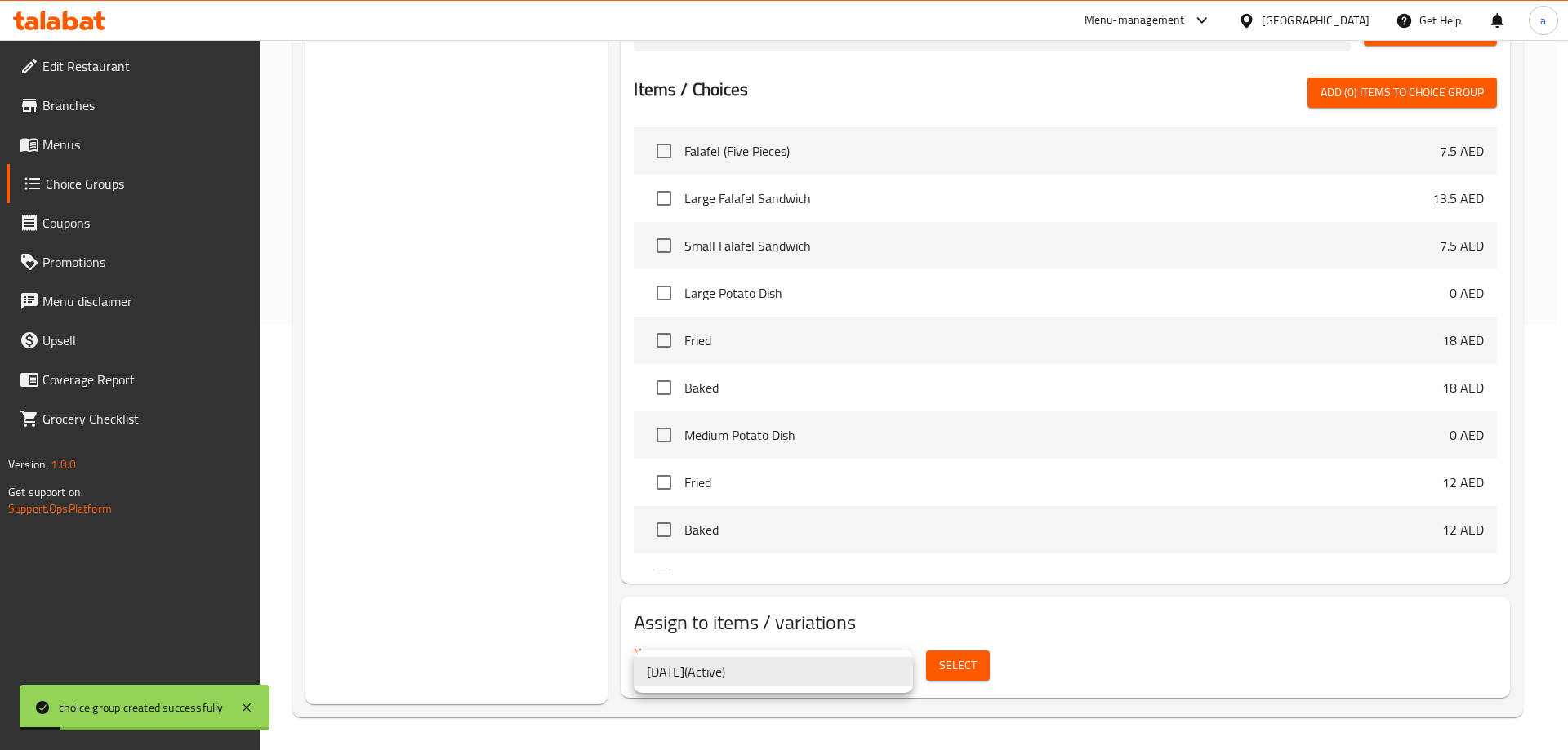
click at [951, 664] on div at bounding box center [784, 375] width 1568 height 750
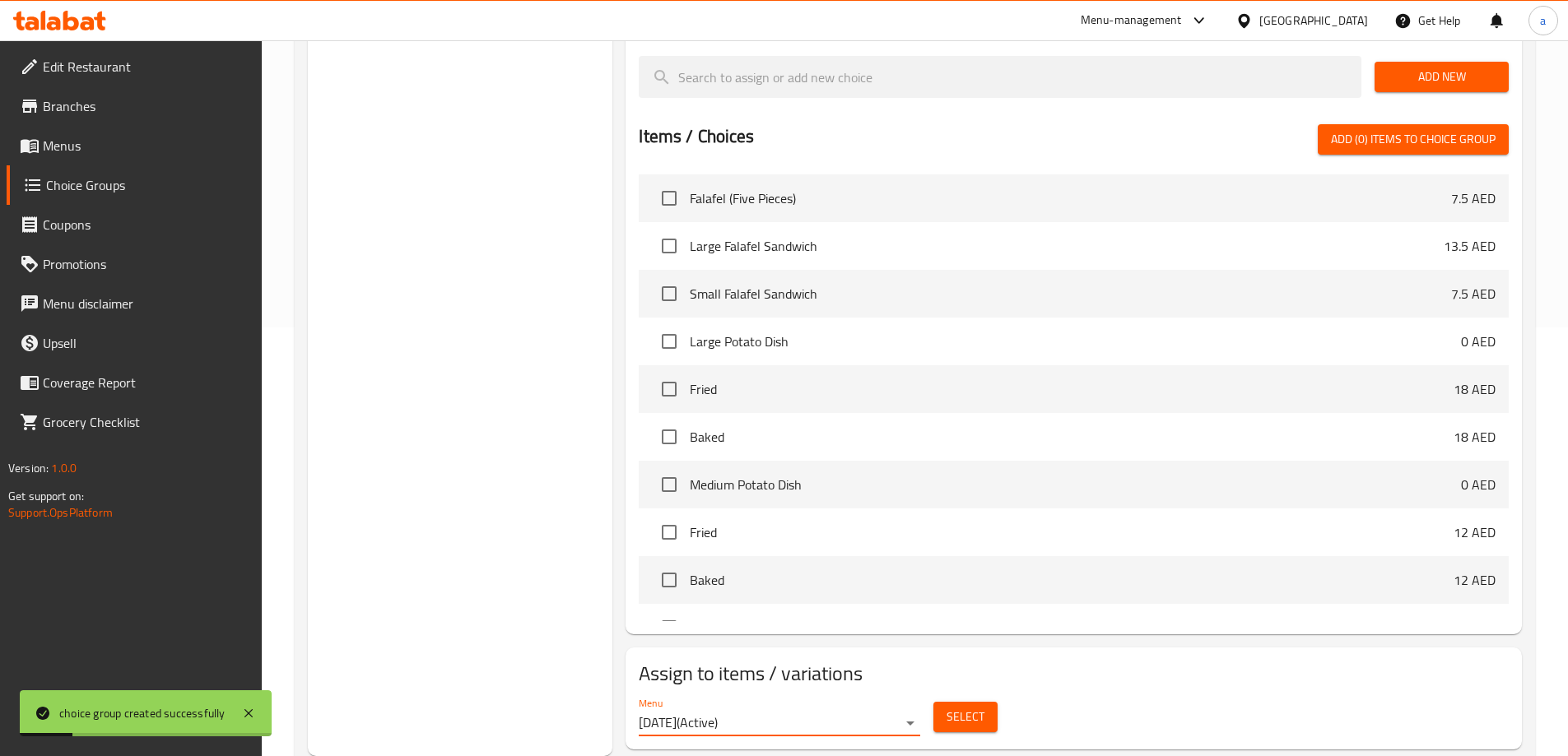
click at [958, 707] on span "Select" at bounding box center [965, 716] width 38 height 20
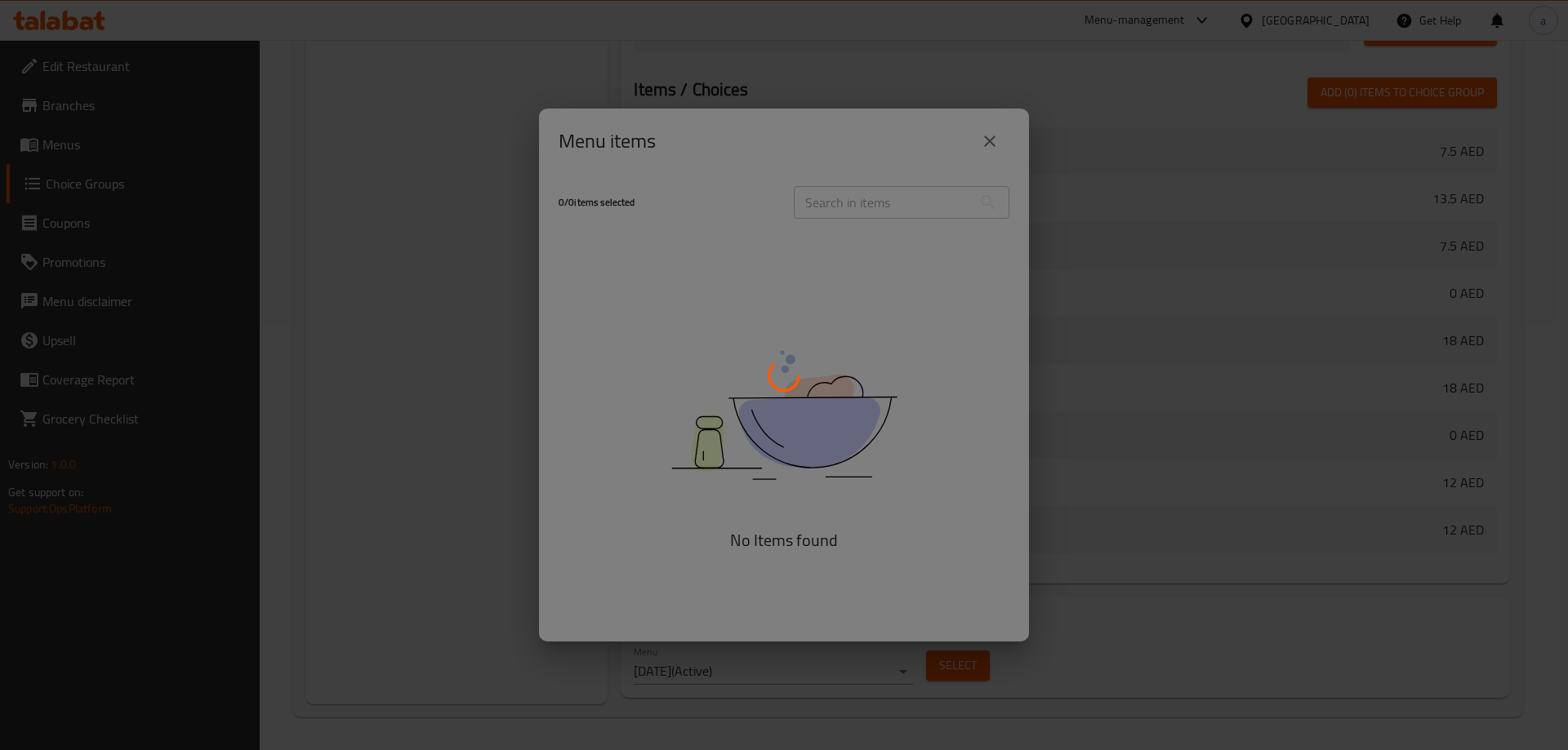
click at [961, 236] on div at bounding box center [784, 375] width 1568 height 750
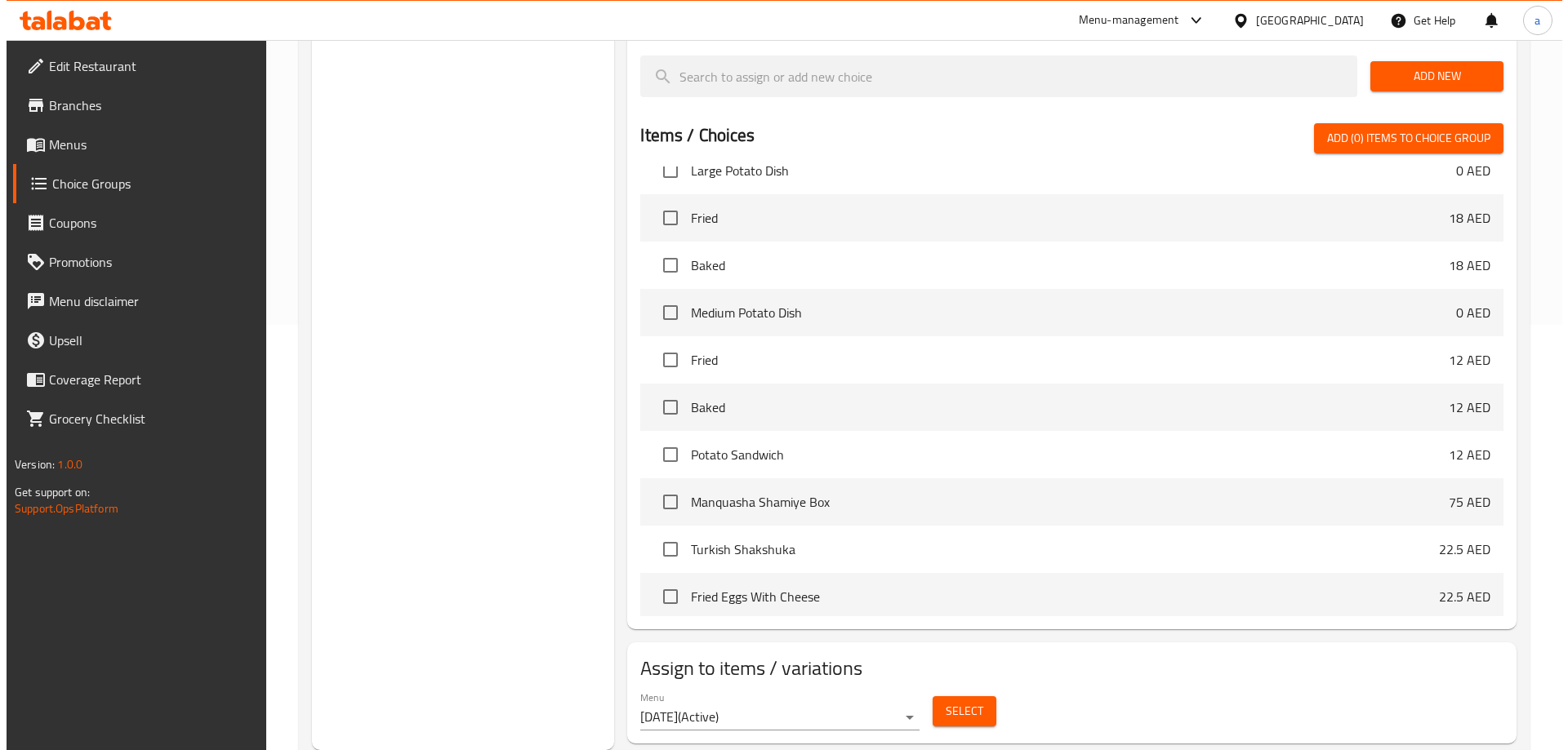
scroll to position [245, 0]
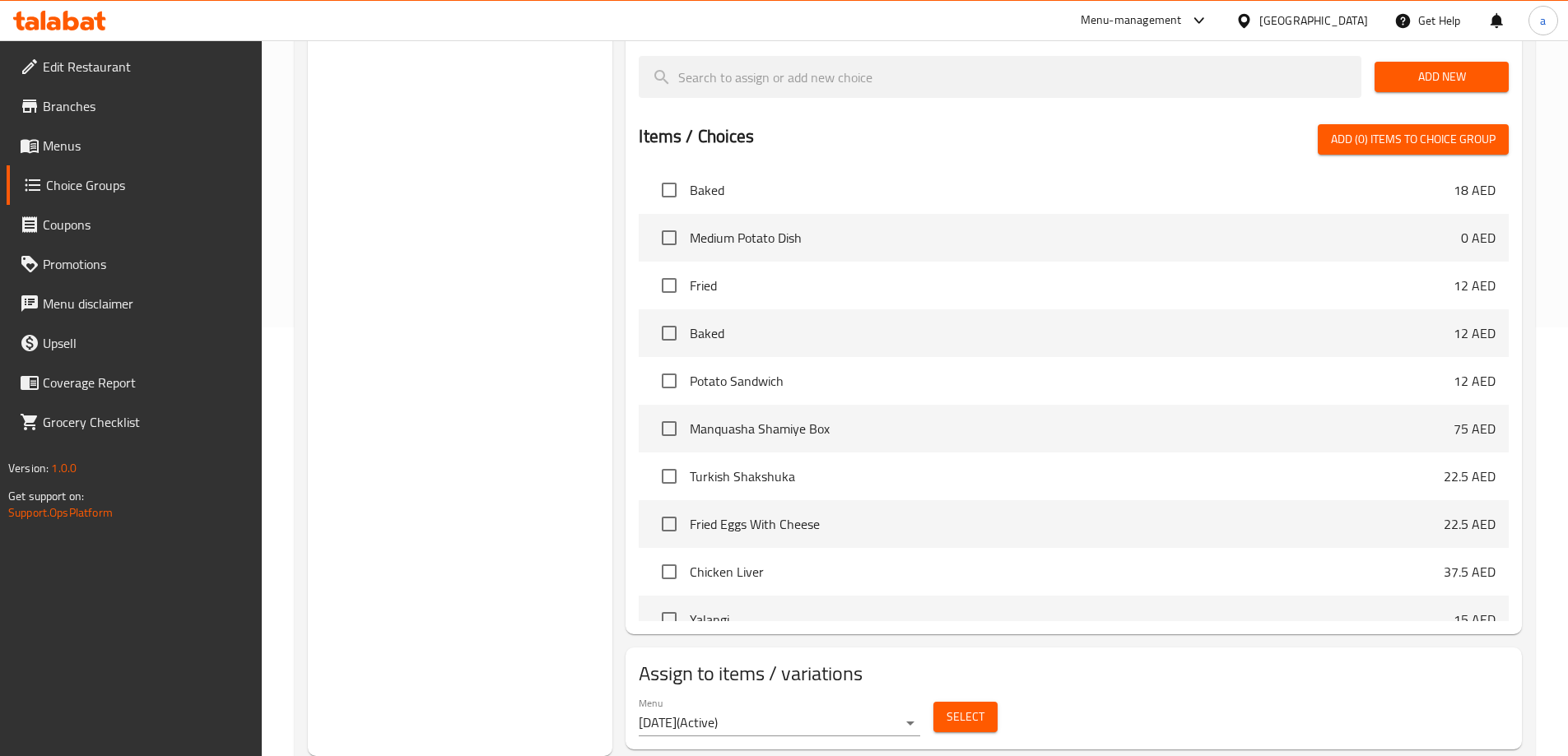
click at [958, 707] on span "Select" at bounding box center [965, 716] width 38 height 20
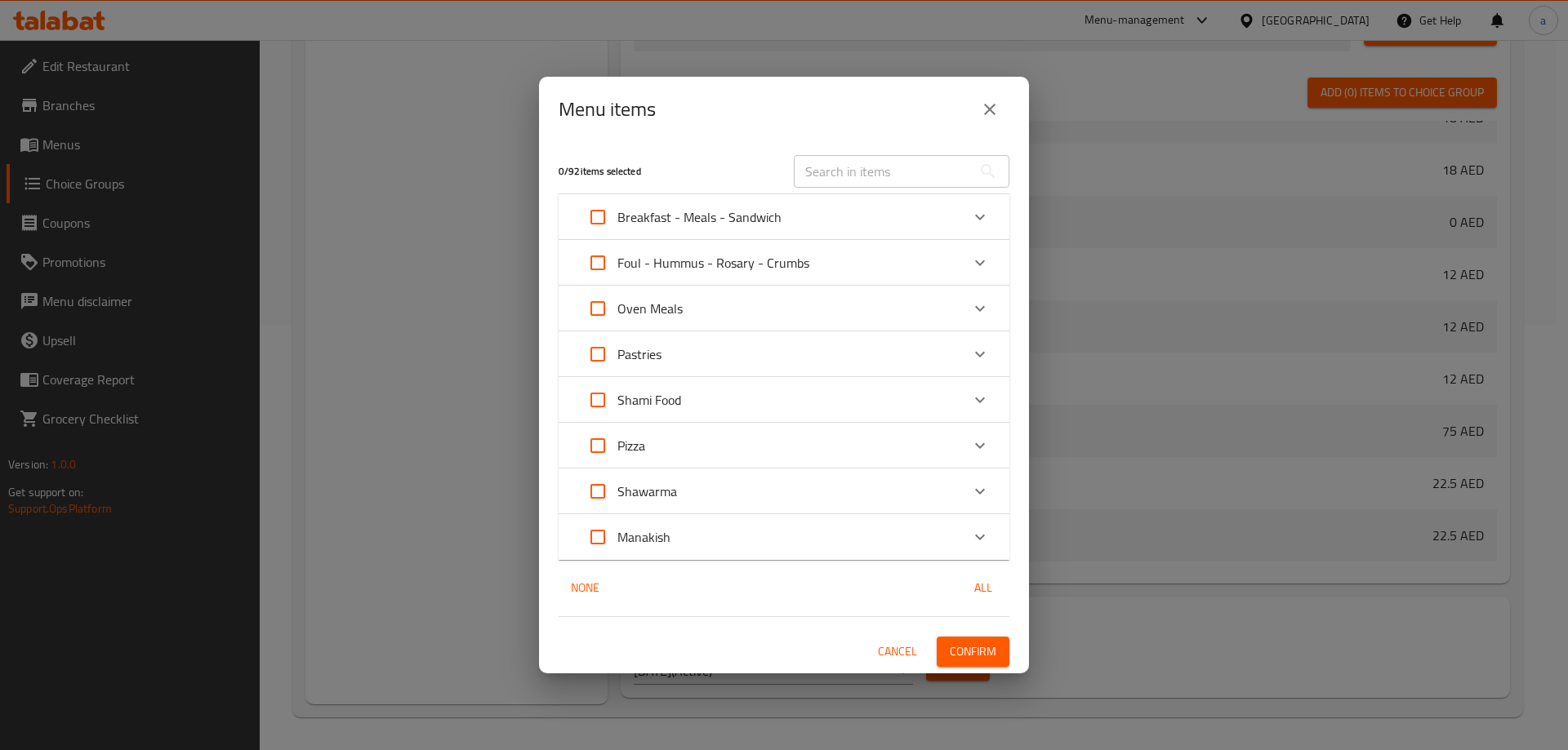
click at [604, 447] on input "Expand" at bounding box center [597, 445] width 39 height 39
checkbox input "true"
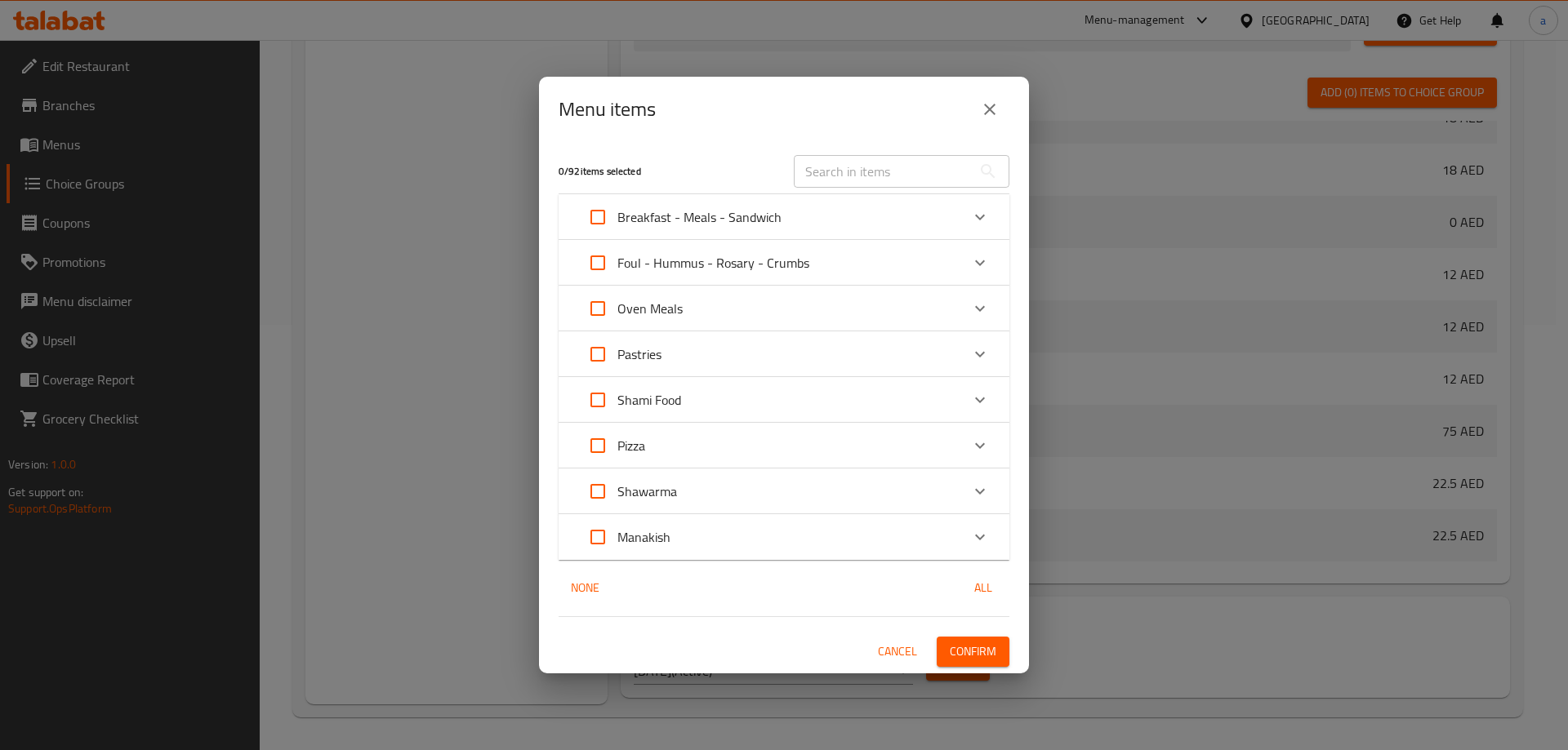
checkbox input "true"
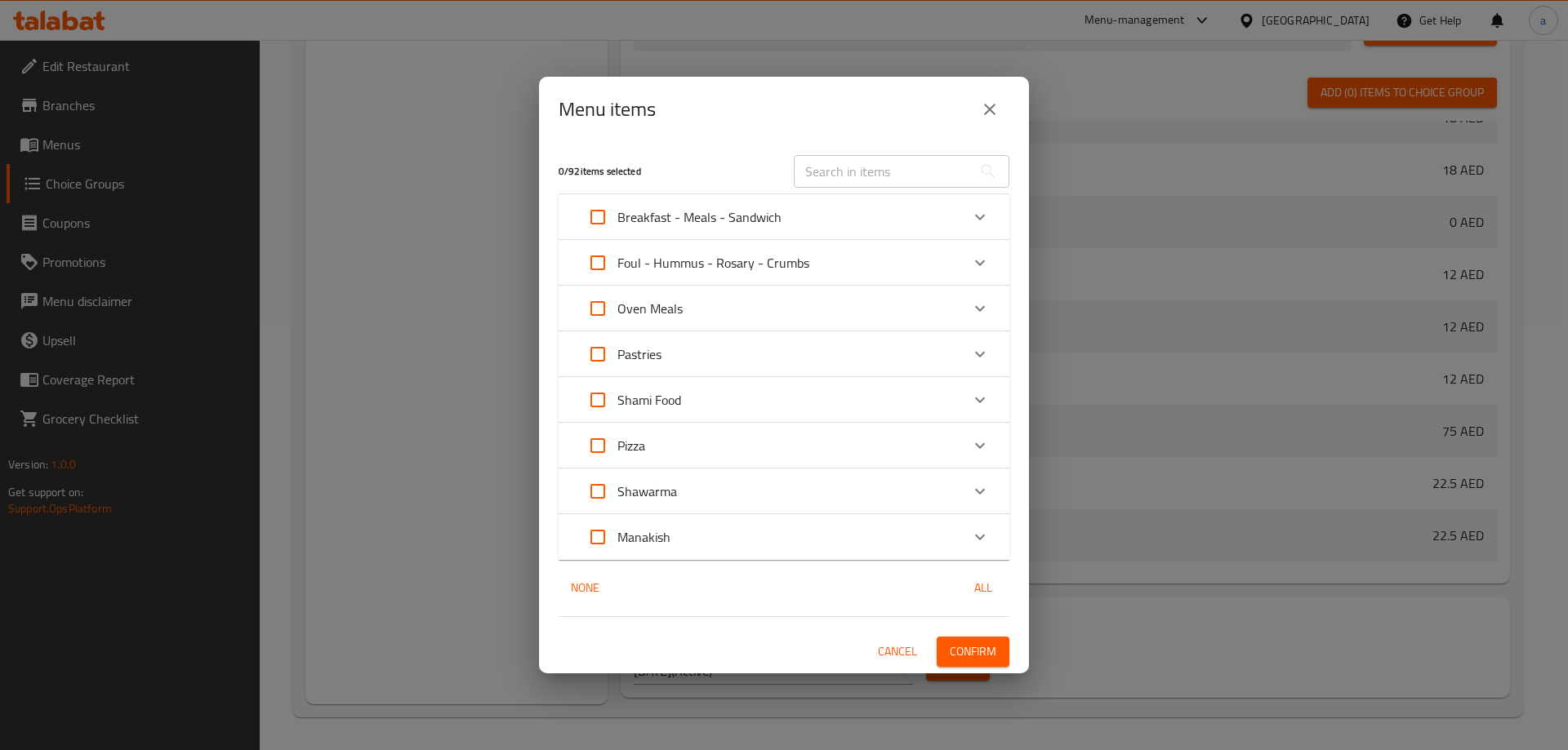
checkbox input "true"
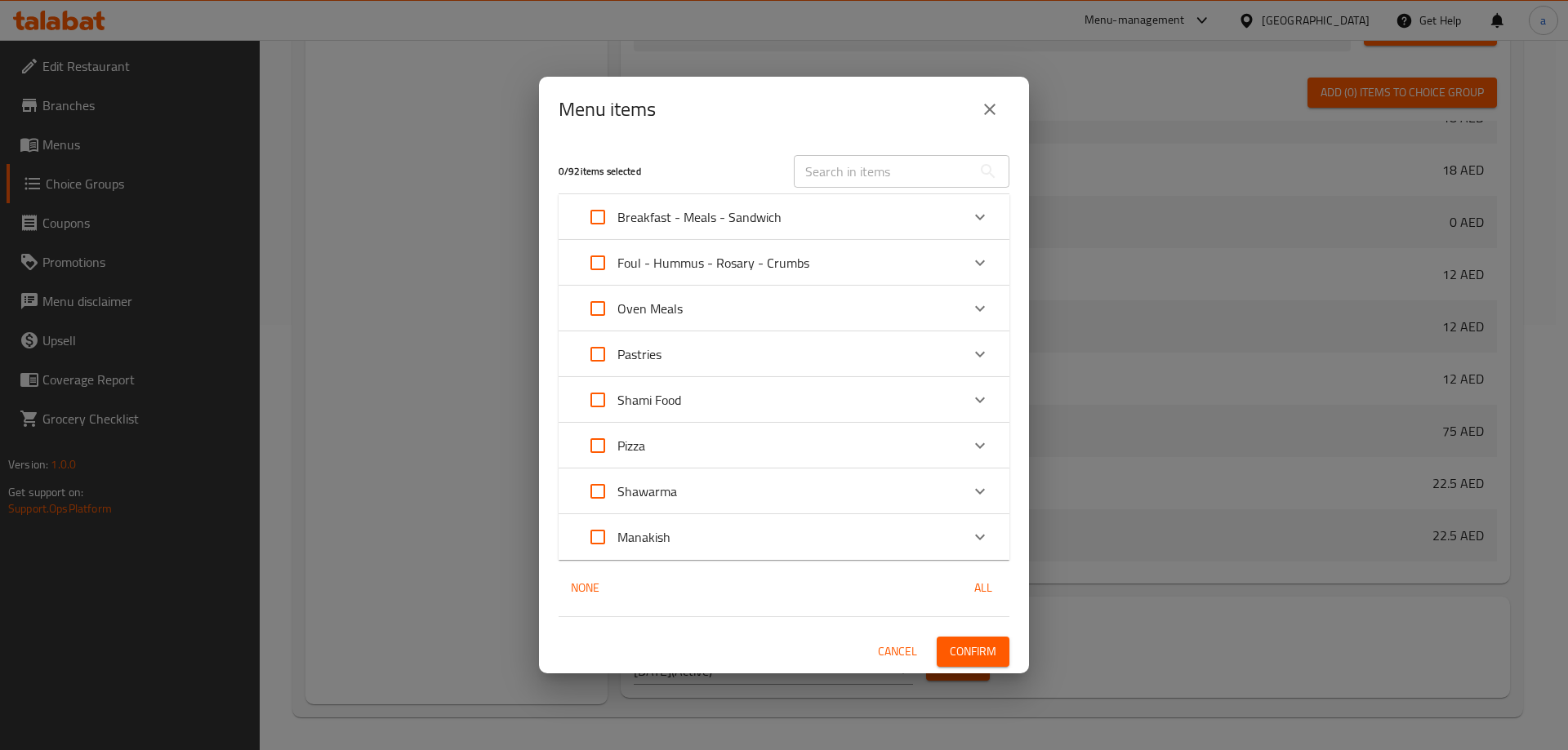
checkbox input "true"
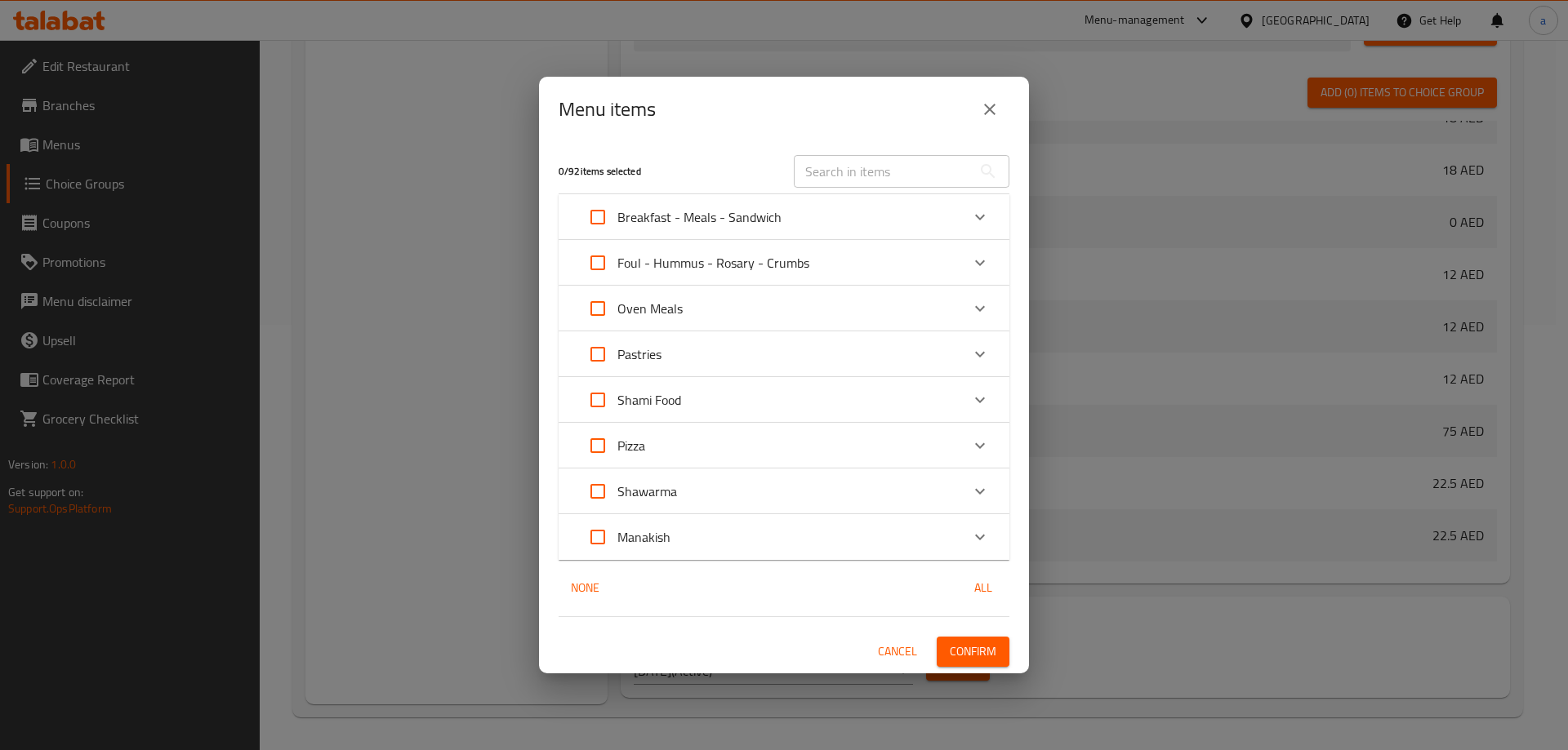
checkbox input "true"
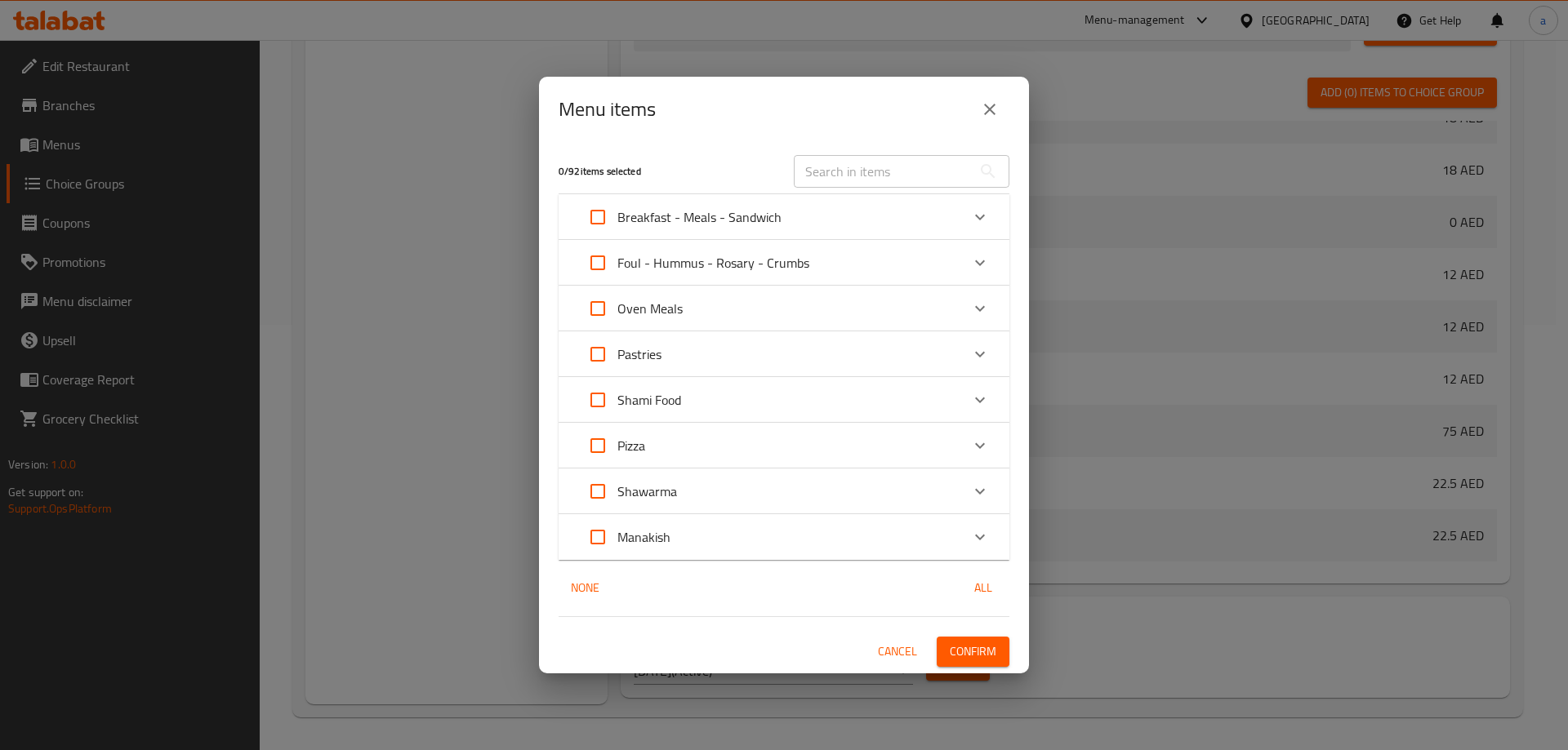
checkbox input "true"
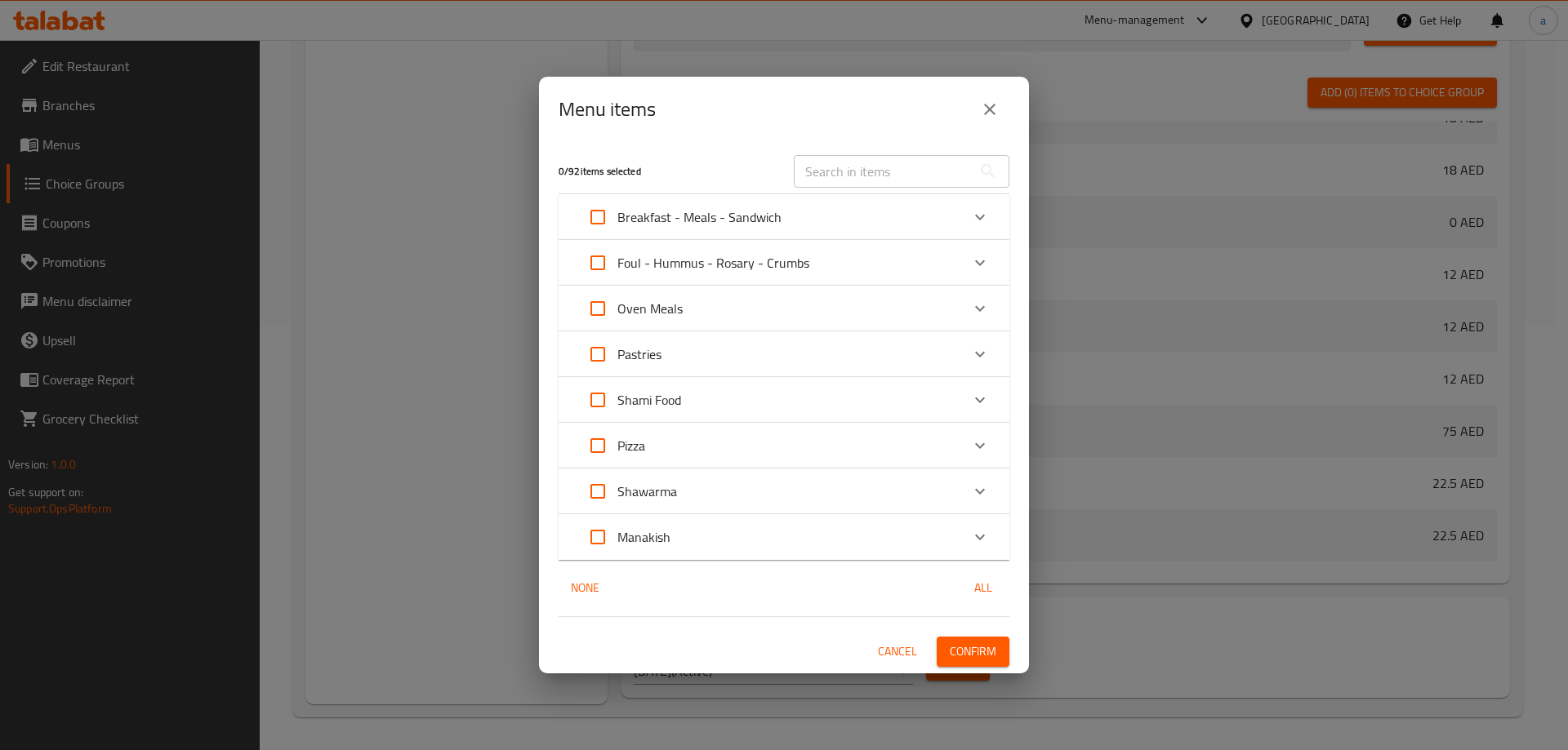
checkbox input "true"
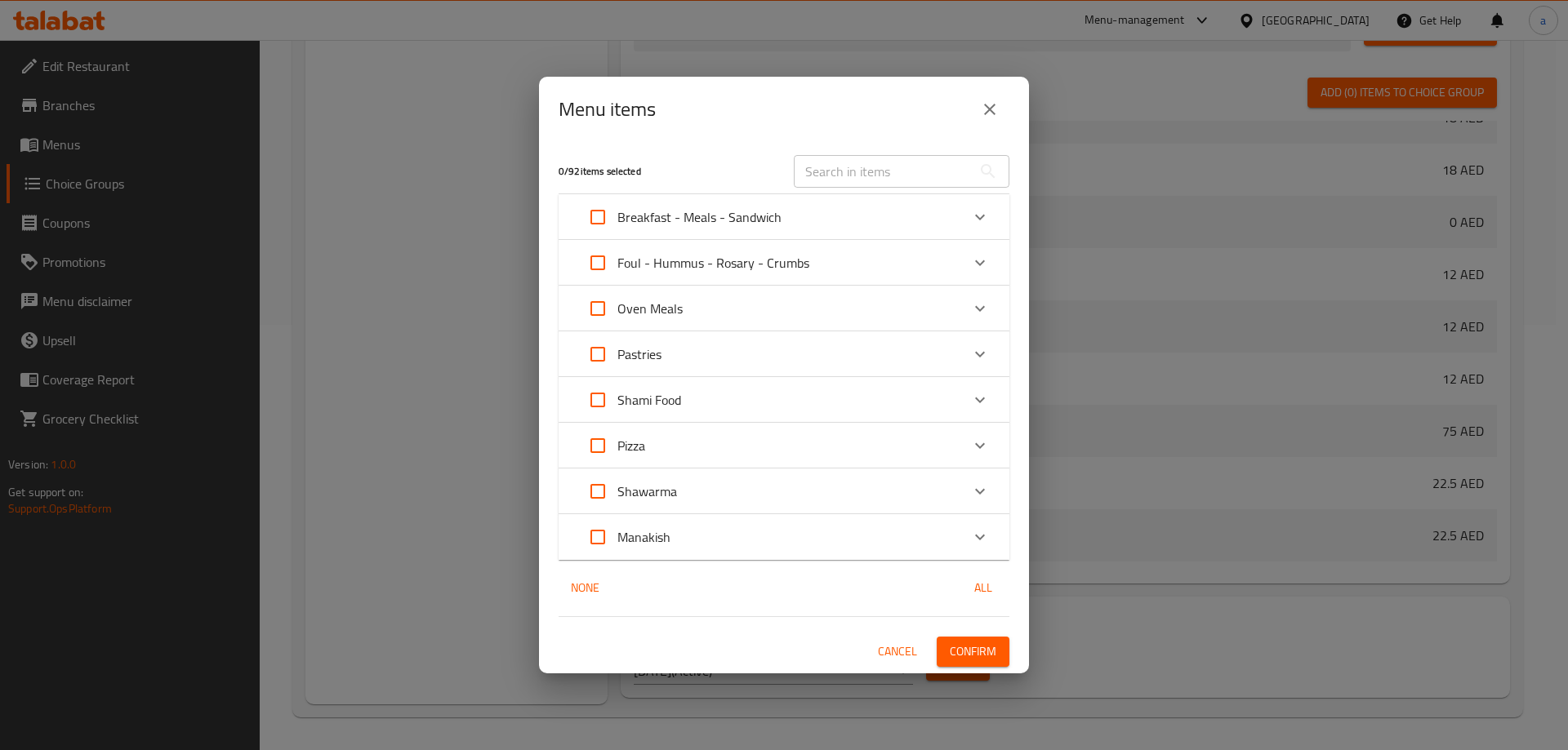
checkbox input "true"
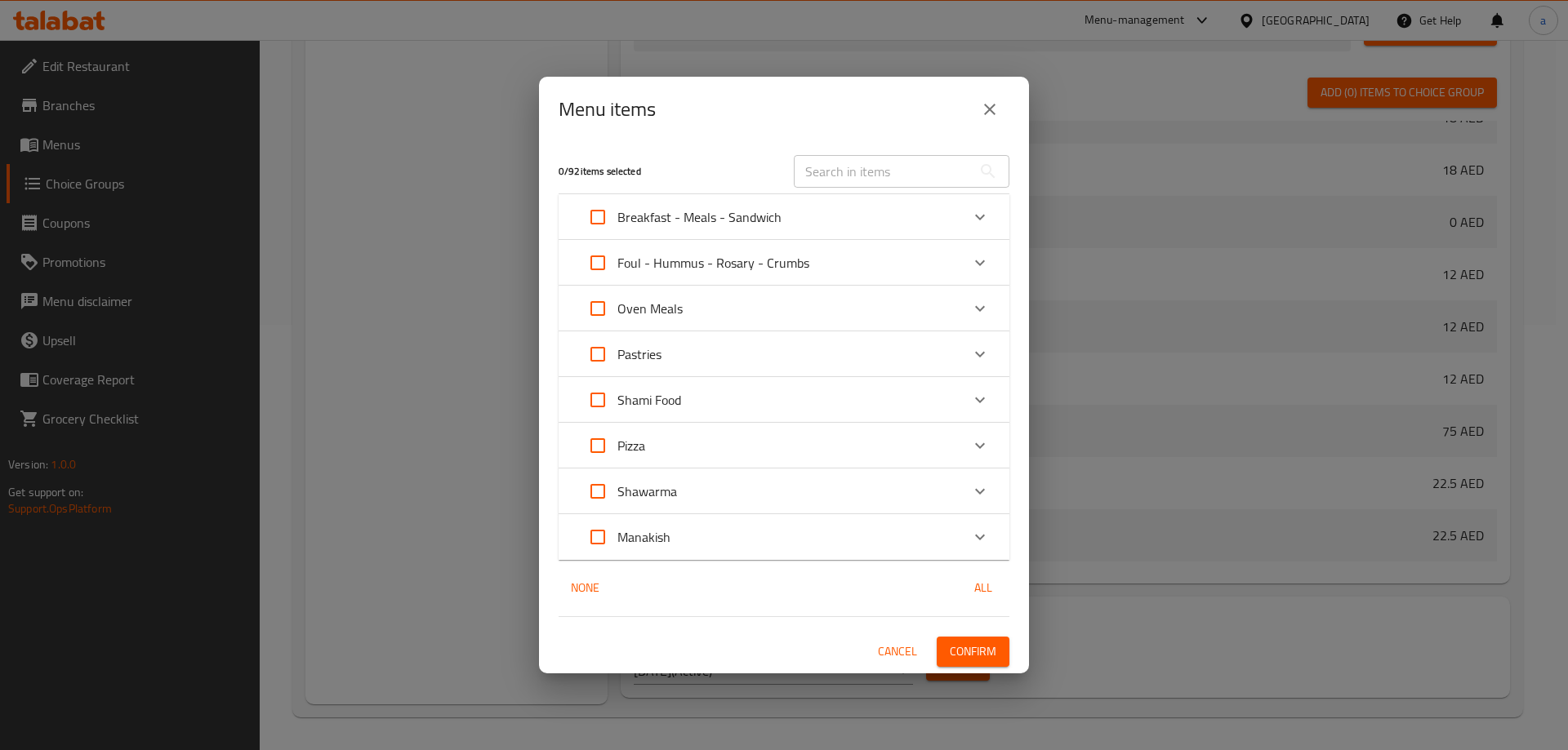
checkbox input "true"
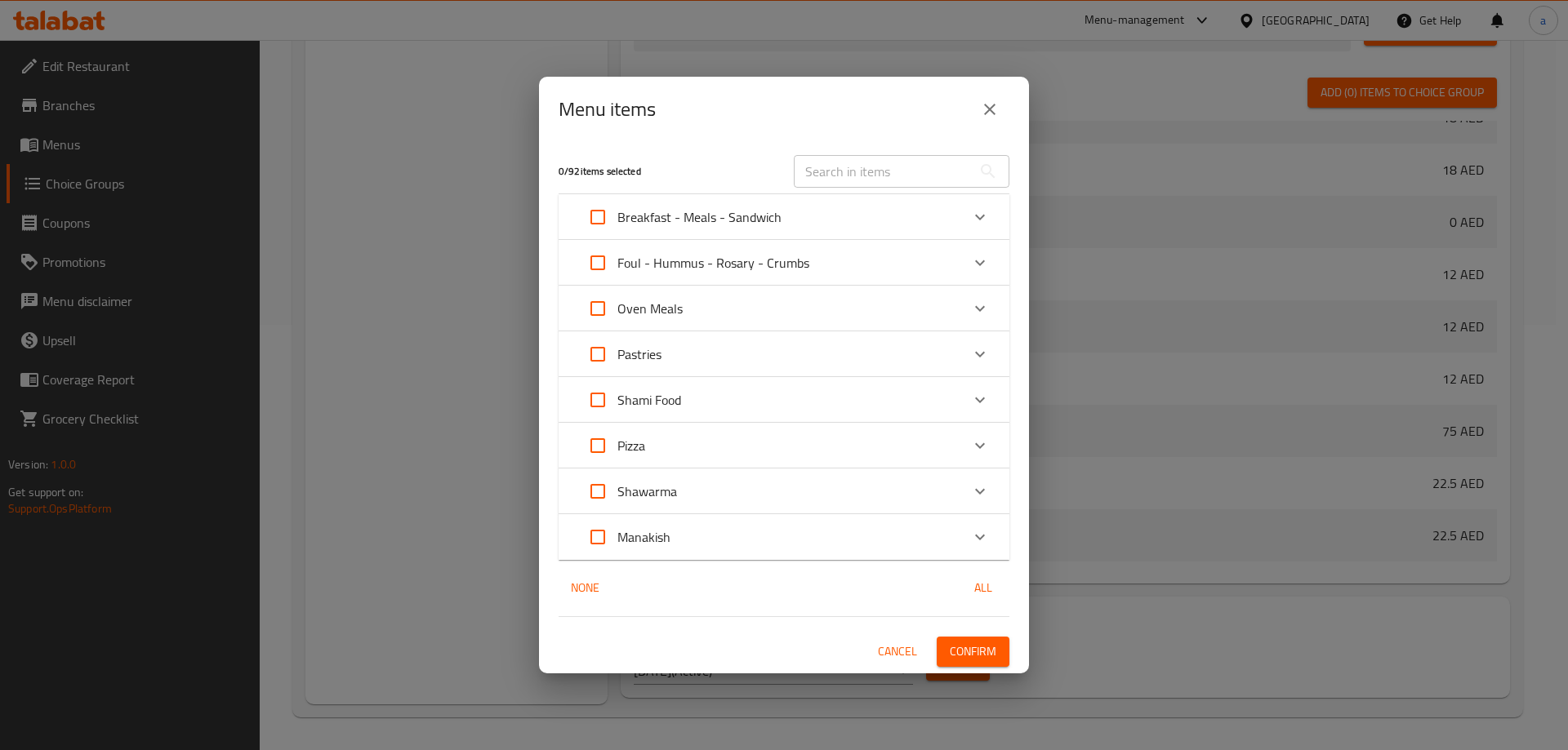
checkbox input "true"
click at [971, 445] on icon "Expand" at bounding box center [980, 446] width 19 height 19
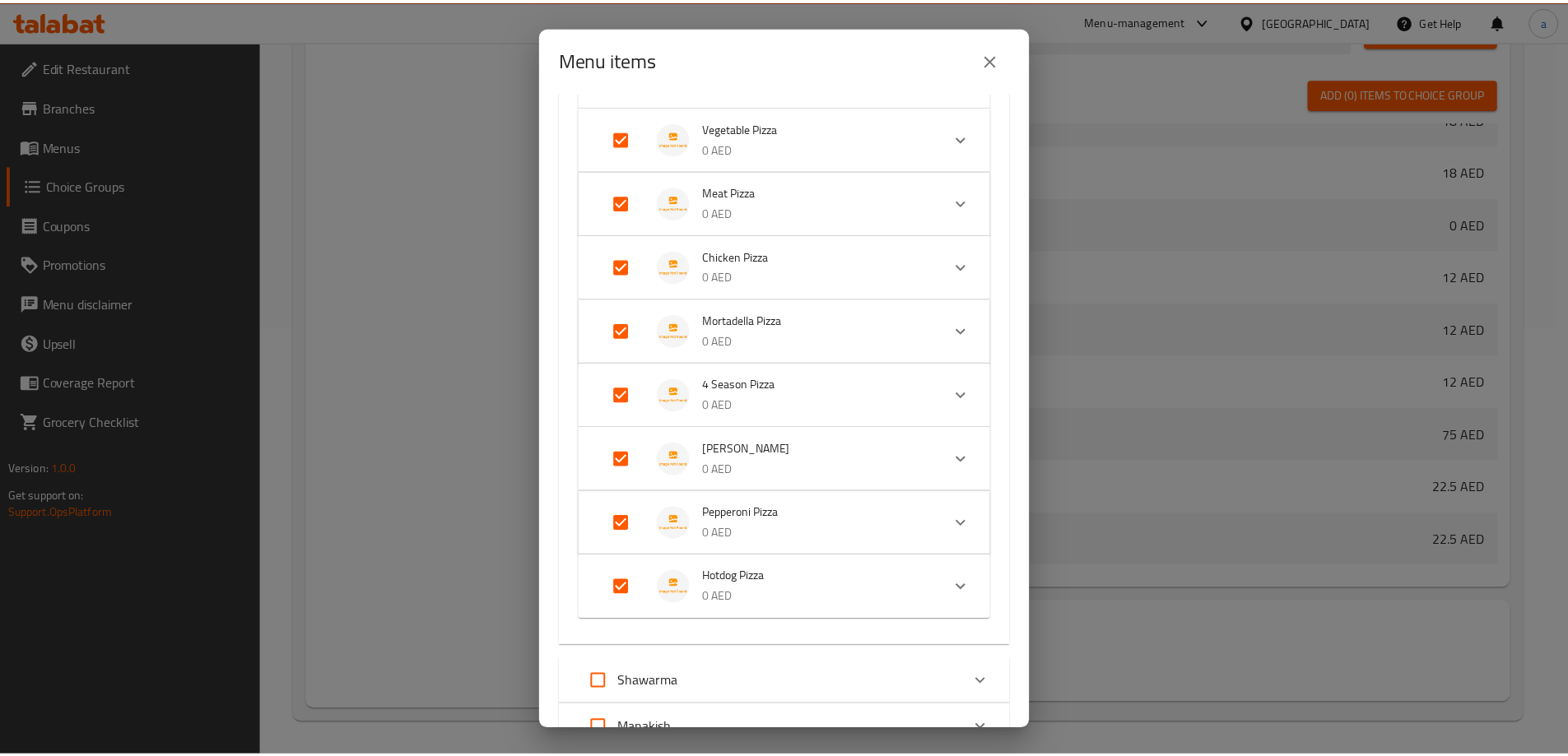
scroll to position [547, 0]
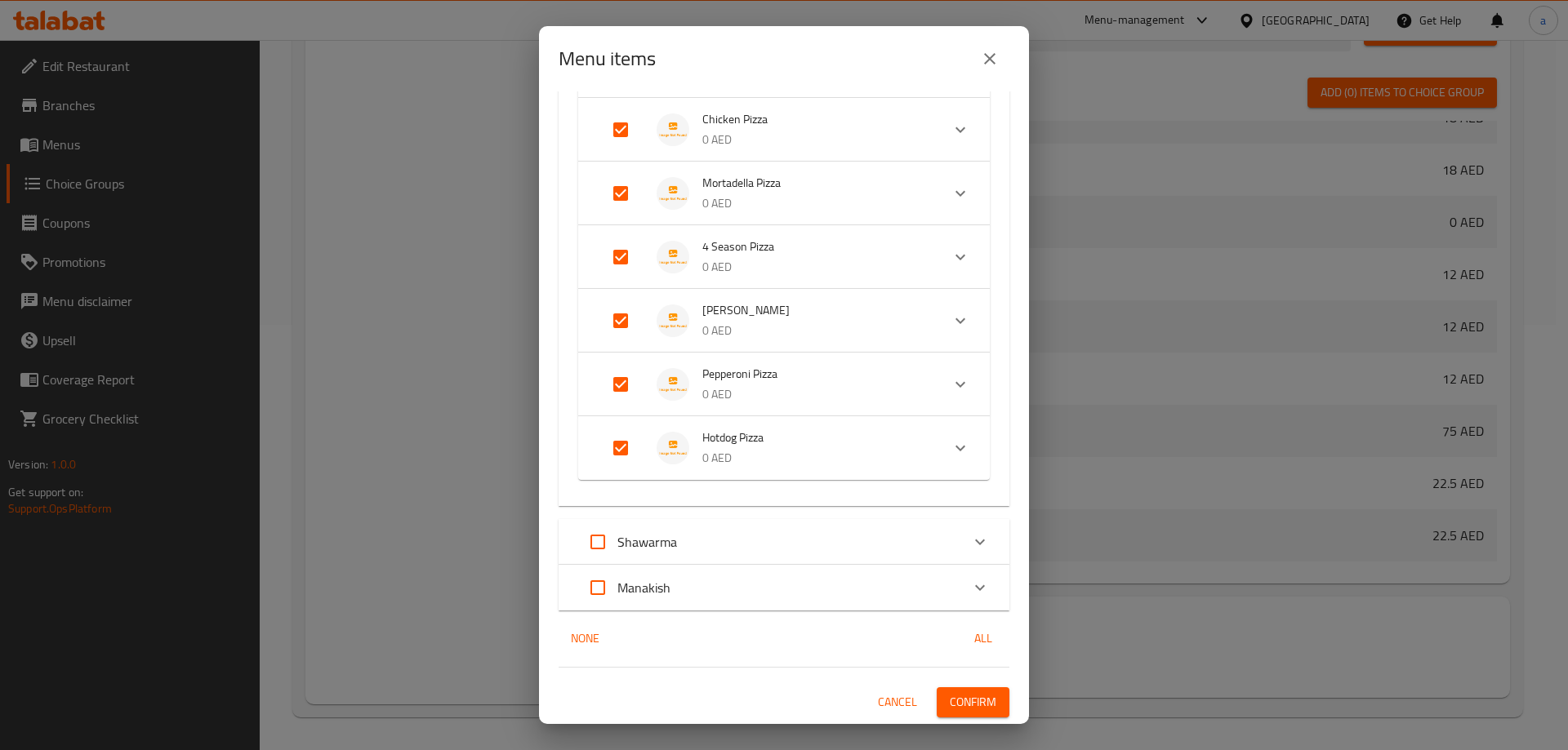
click at [961, 699] on span "Confirm" at bounding box center [973, 702] width 47 height 20
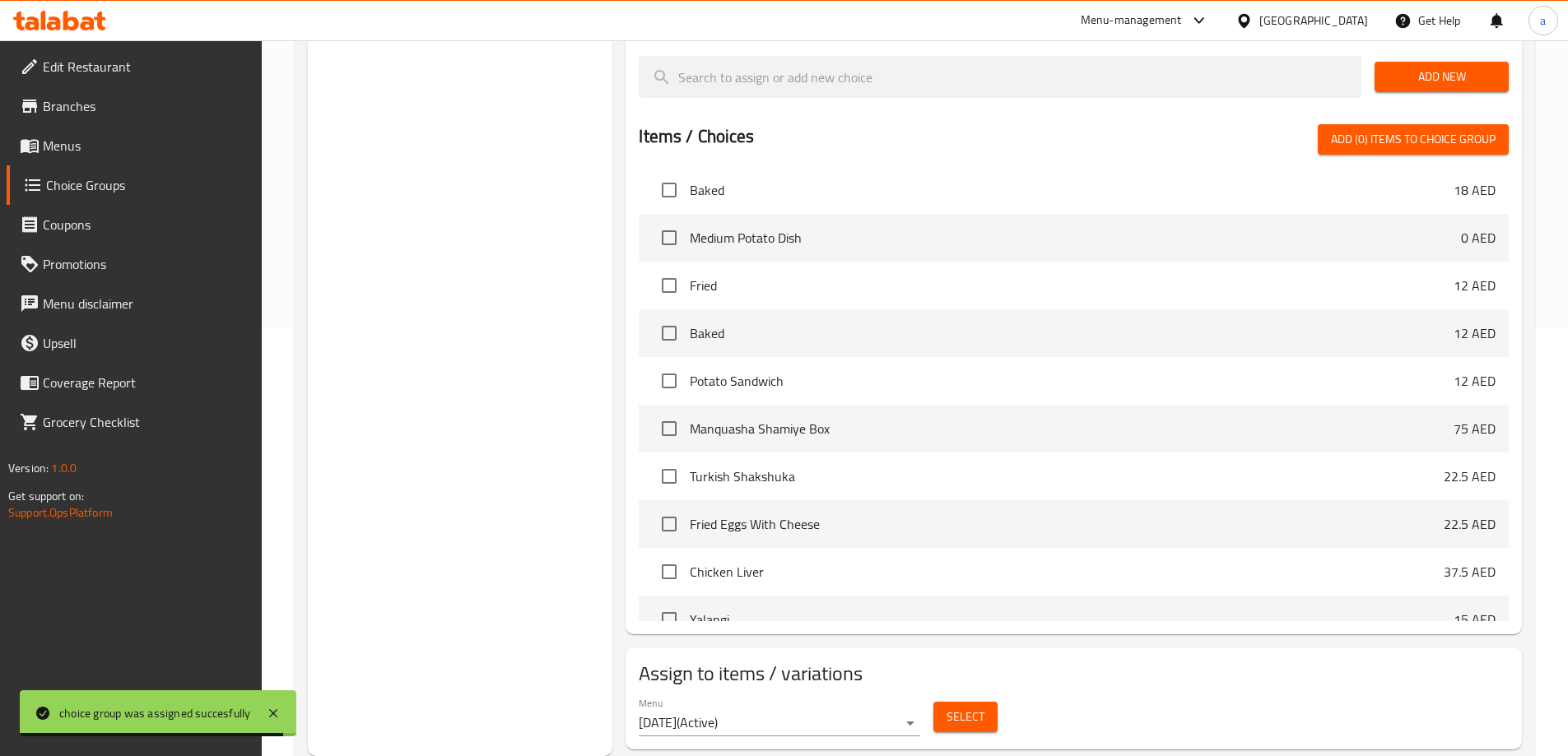
click at [93, 148] on span "Menus" at bounding box center [145, 146] width 206 height 19
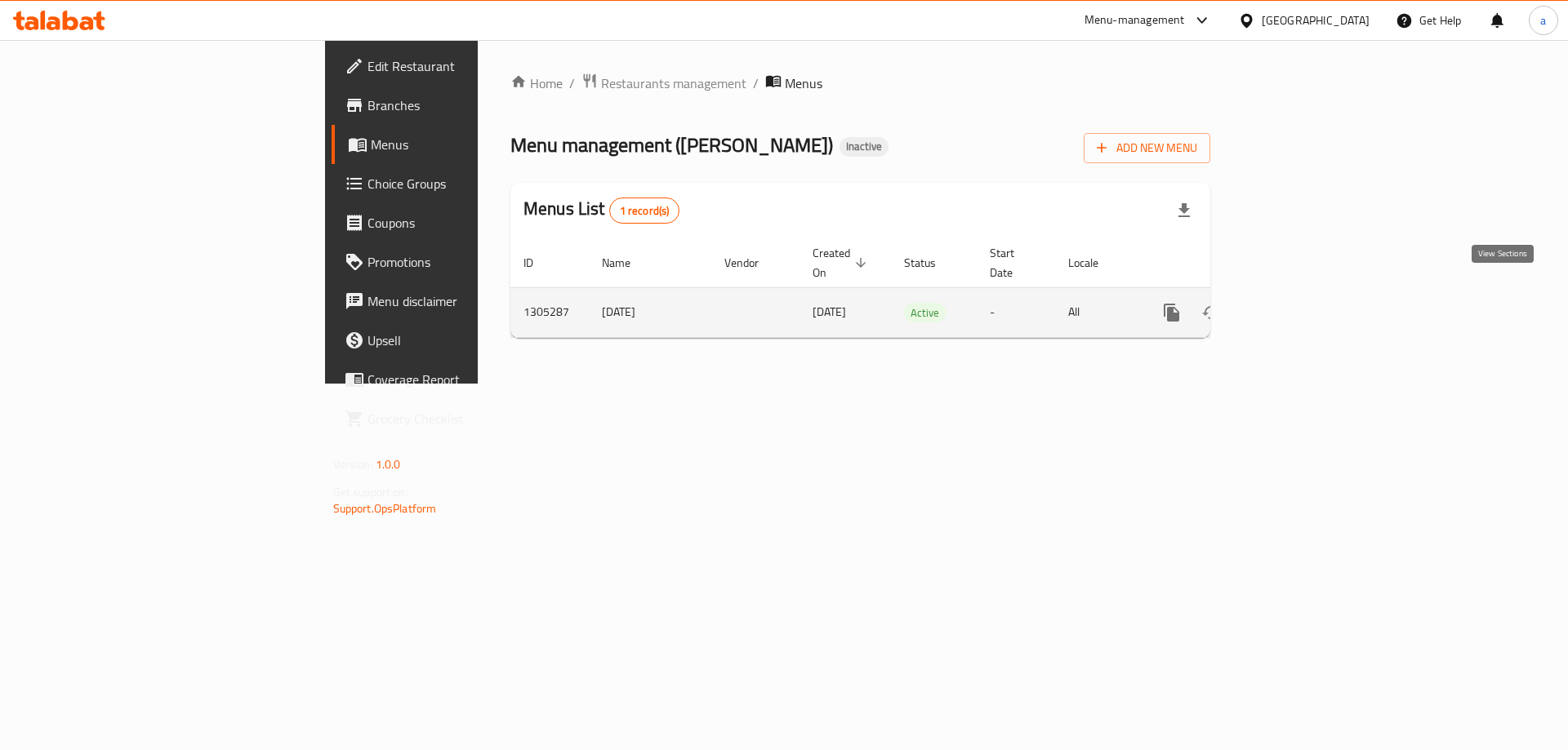
click at [1299, 303] on icon "enhanced table" at bounding box center [1289, 313] width 19 height 19
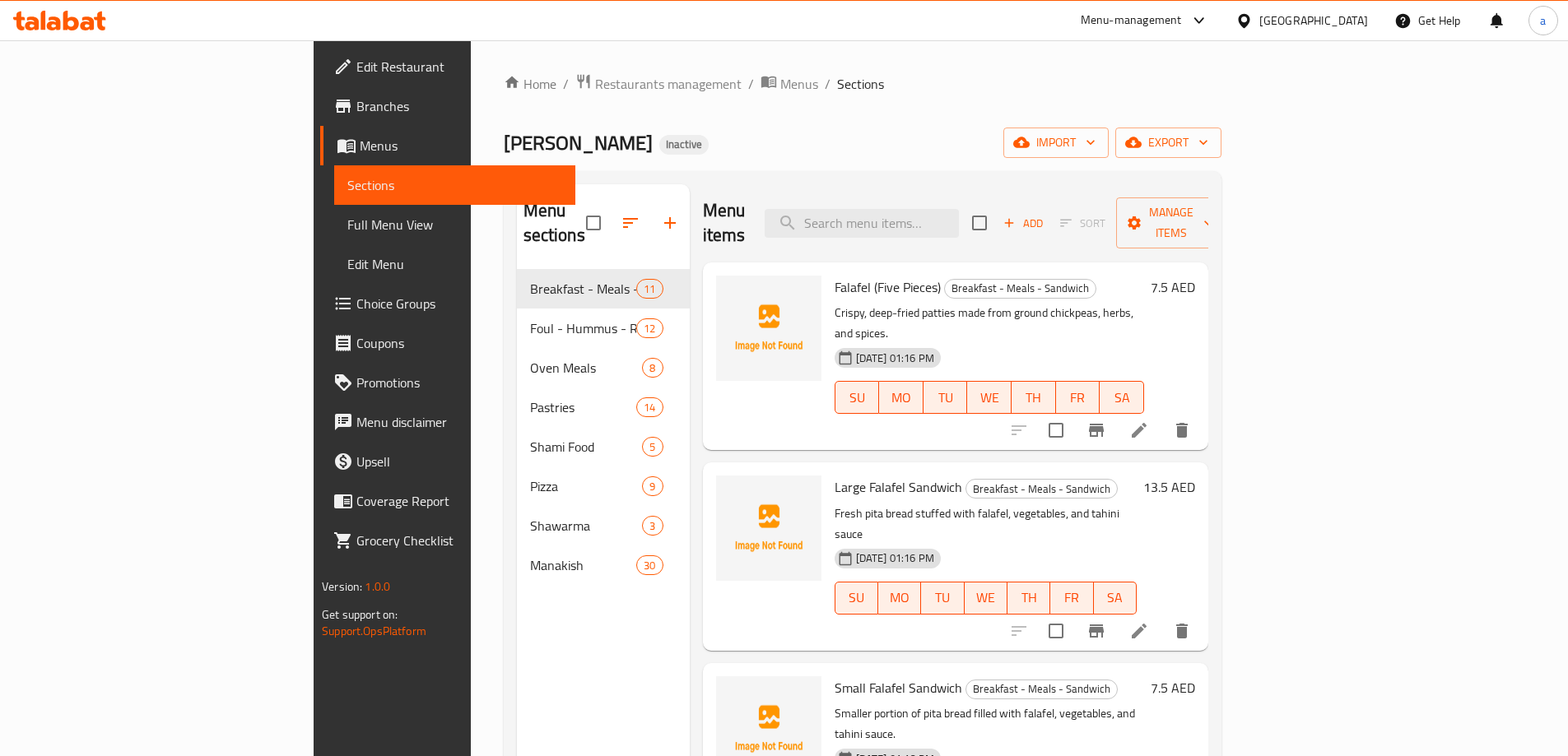
click at [347, 229] on span "Full Menu View" at bounding box center [454, 225] width 215 height 19
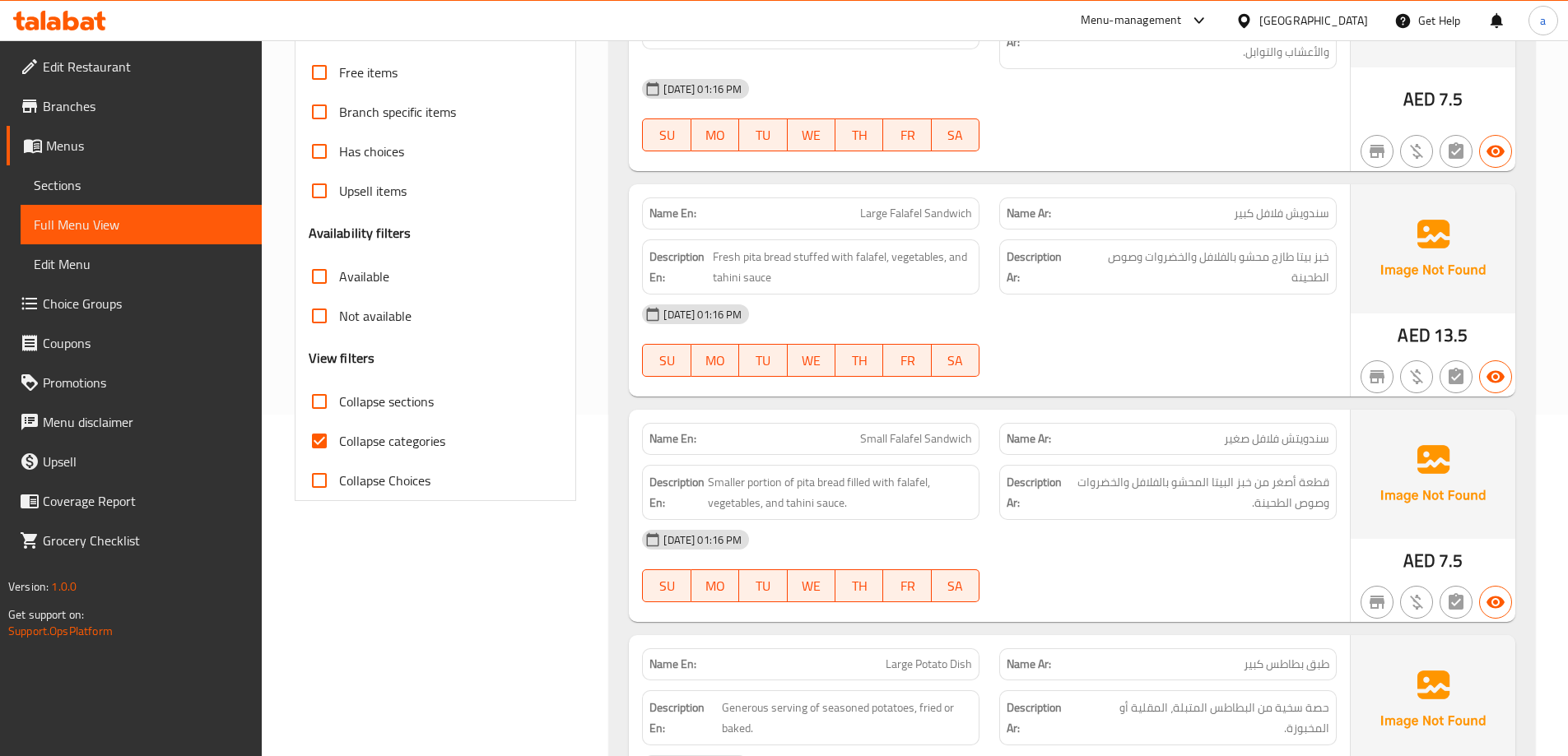
scroll to position [494, 0]
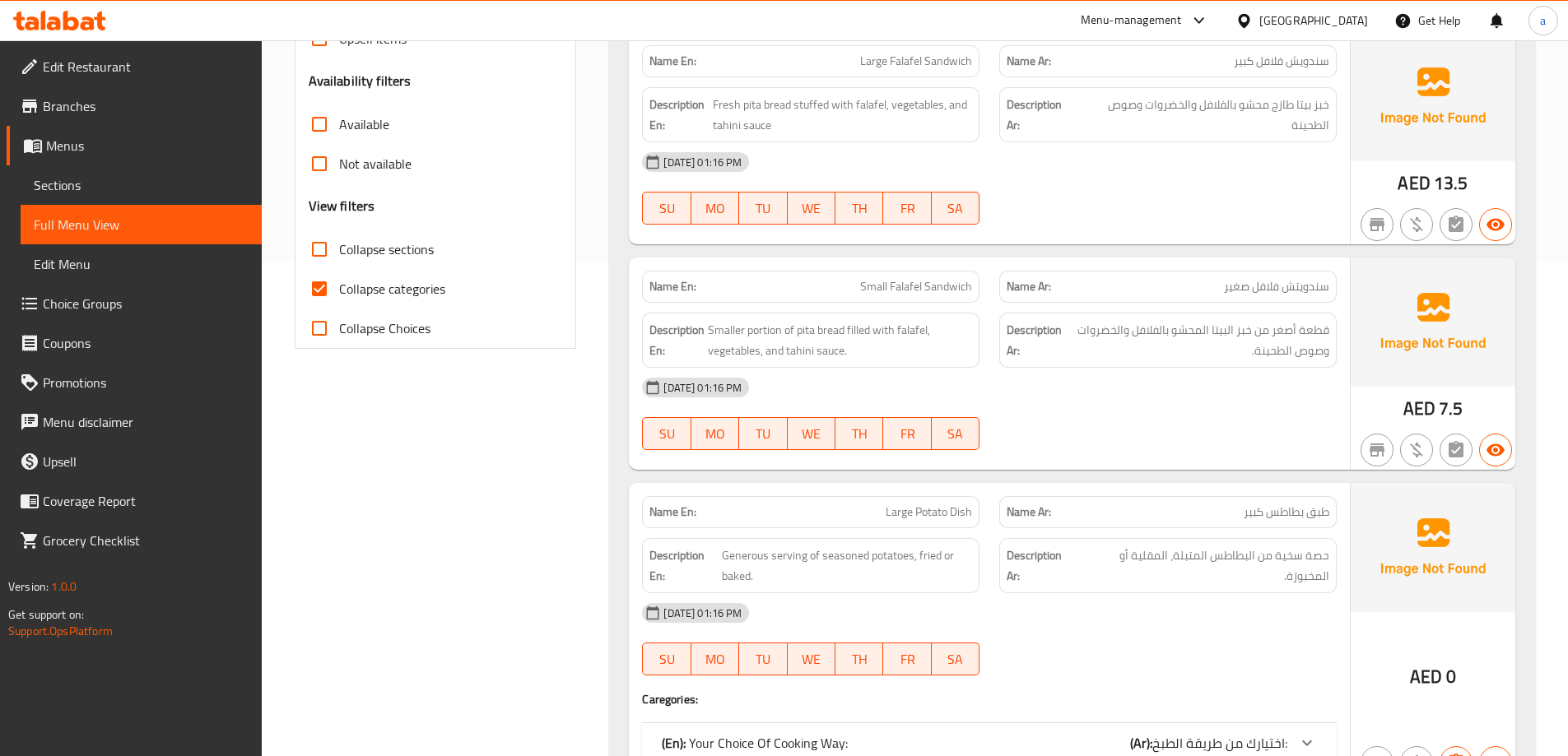
click at [429, 294] on span "Collapse categories" at bounding box center [393, 288] width 106 height 19
click at [340, 294] on input "Collapse categories" at bounding box center [319, 288] width 40 height 40
checkbox input "false"
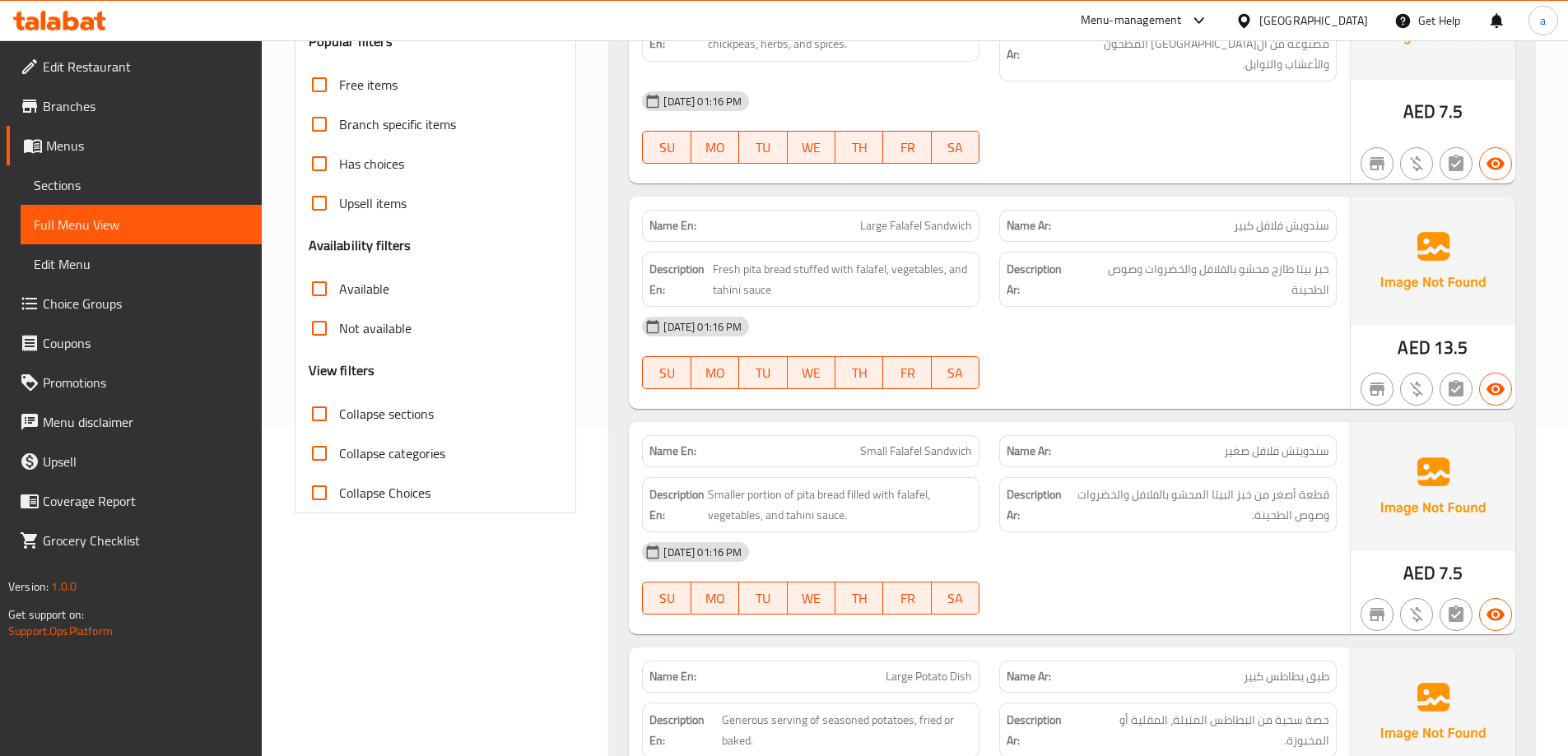
scroll to position [0, 0]
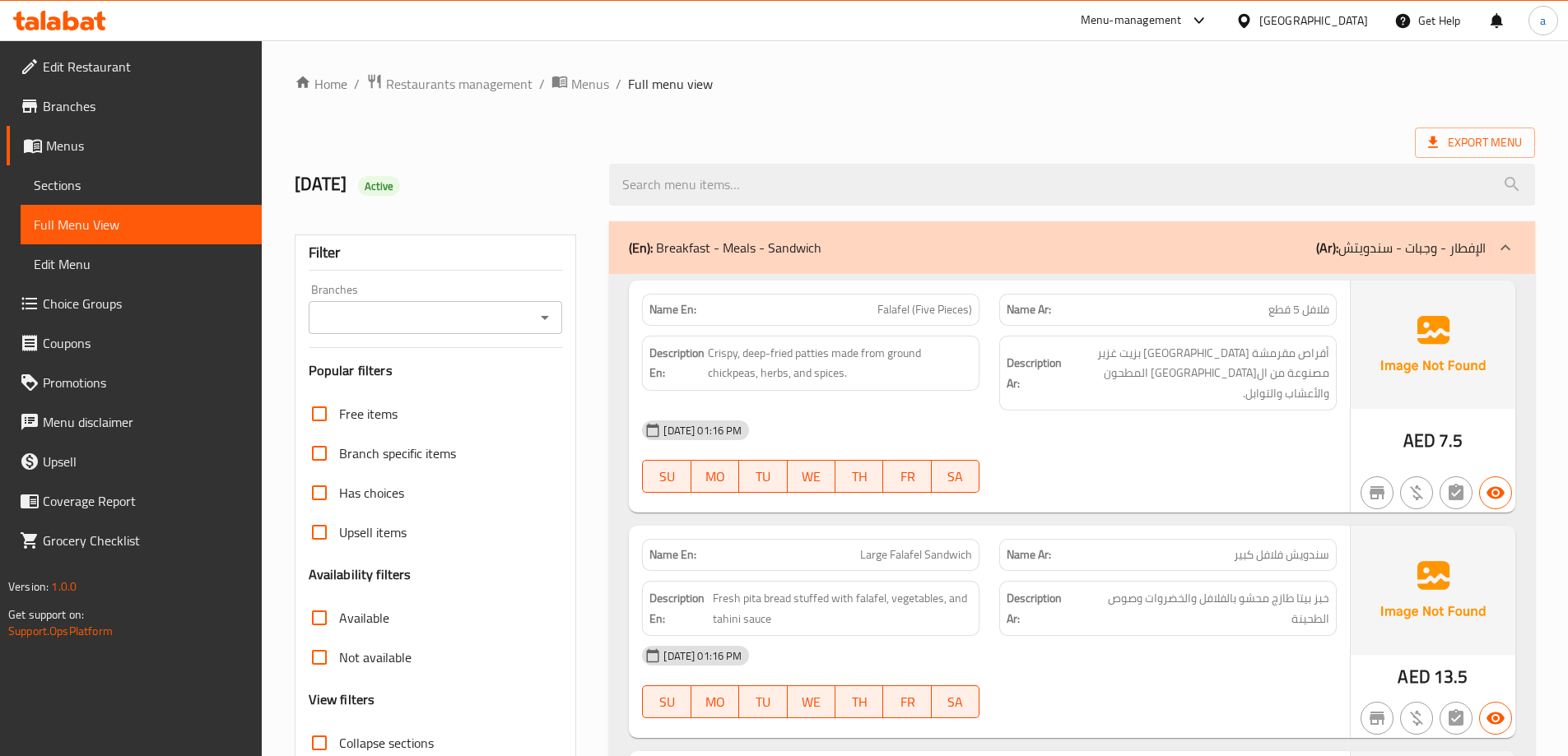
click at [64, 68] on span "Edit Restaurant" at bounding box center [145, 67] width 206 height 19
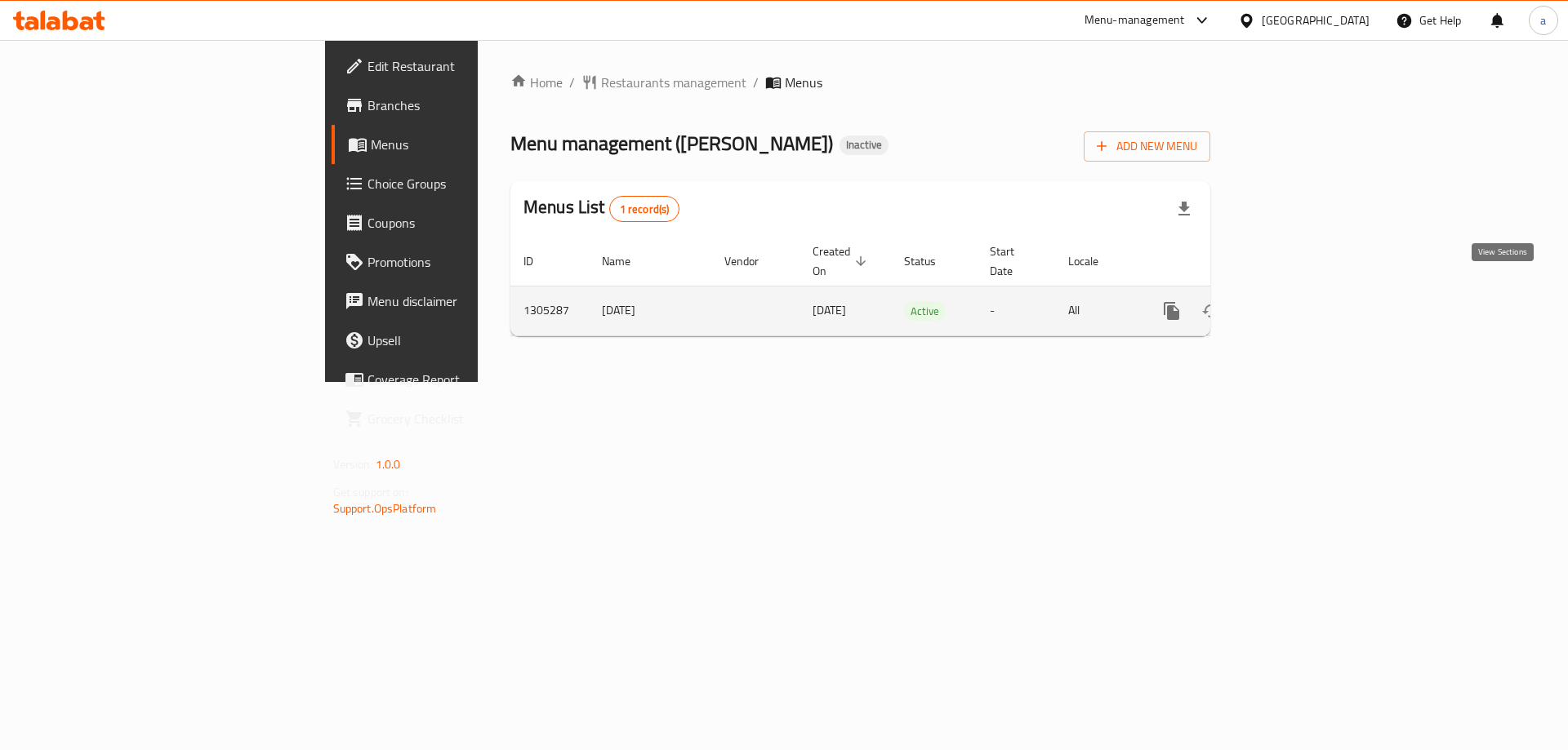
click at [1299, 301] on icon "enhanced table" at bounding box center [1289, 311] width 19 height 19
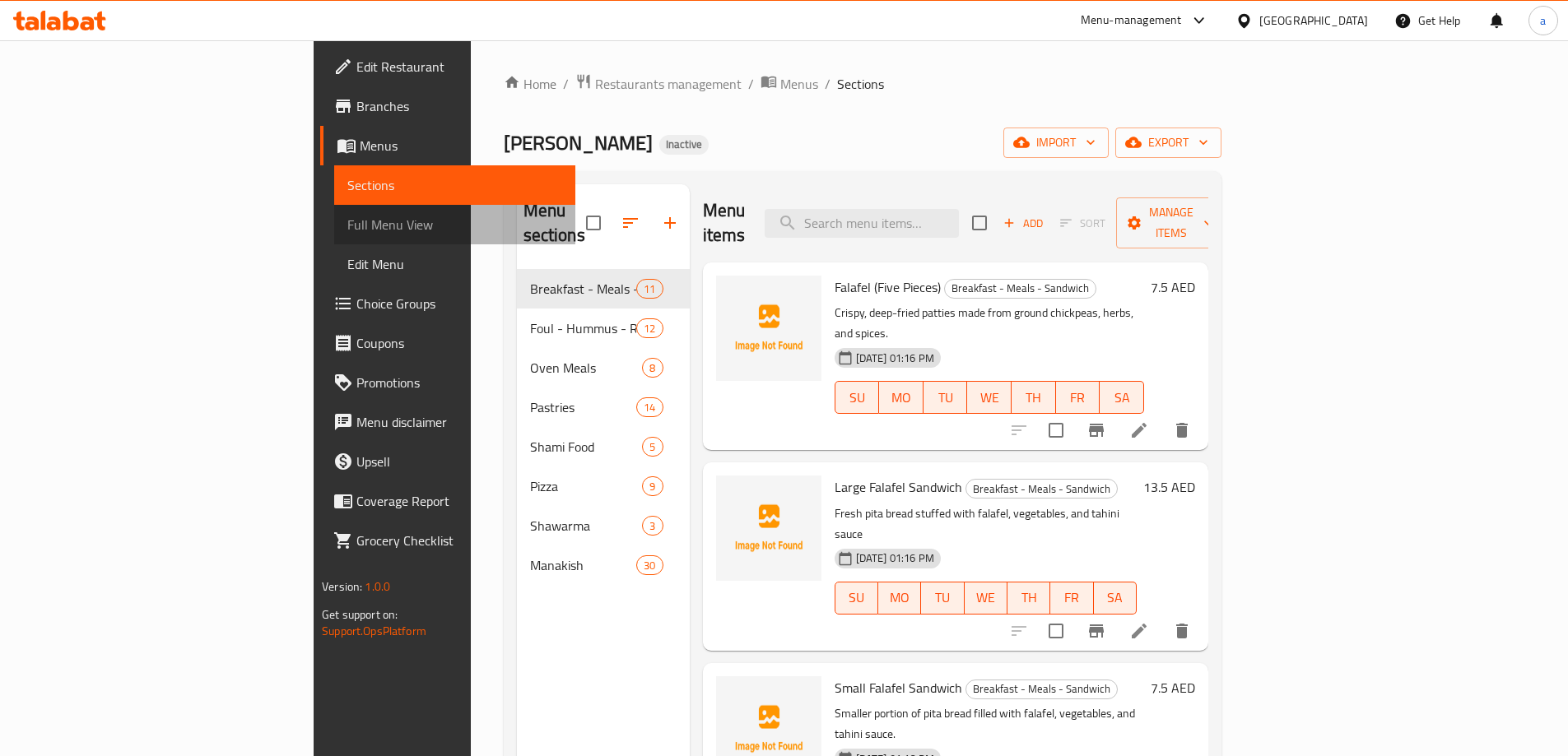
click at [347, 225] on span "Full Menu View" at bounding box center [454, 225] width 215 height 19
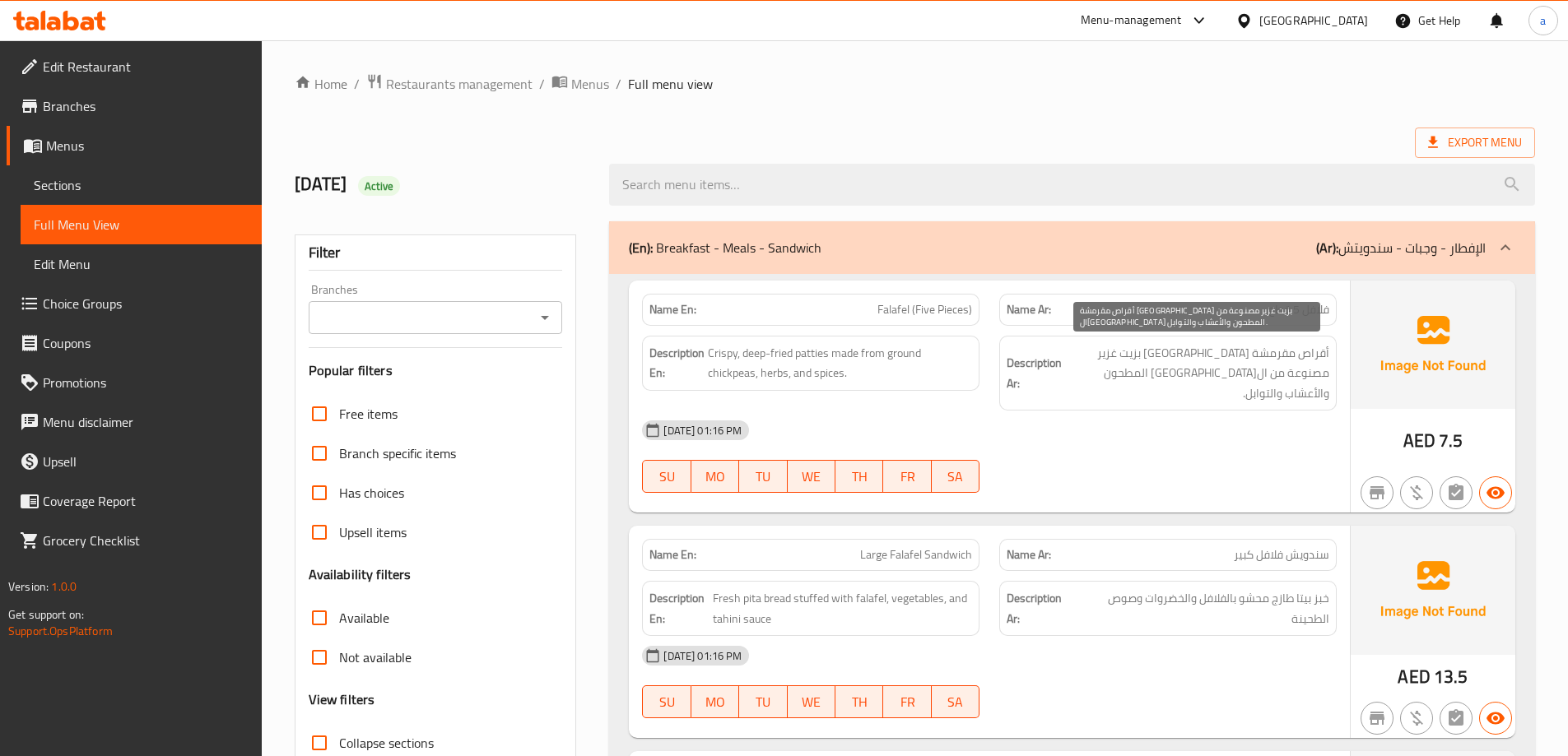
click at [1265, 346] on span "أقراص مقرمشة [GEOGRAPHIC_DATA] بزيت غزير مصنوعة من ال[GEOGRAPHIC_DATA] المطحون …" at bounding box center [1197, 373] width 264 height 61
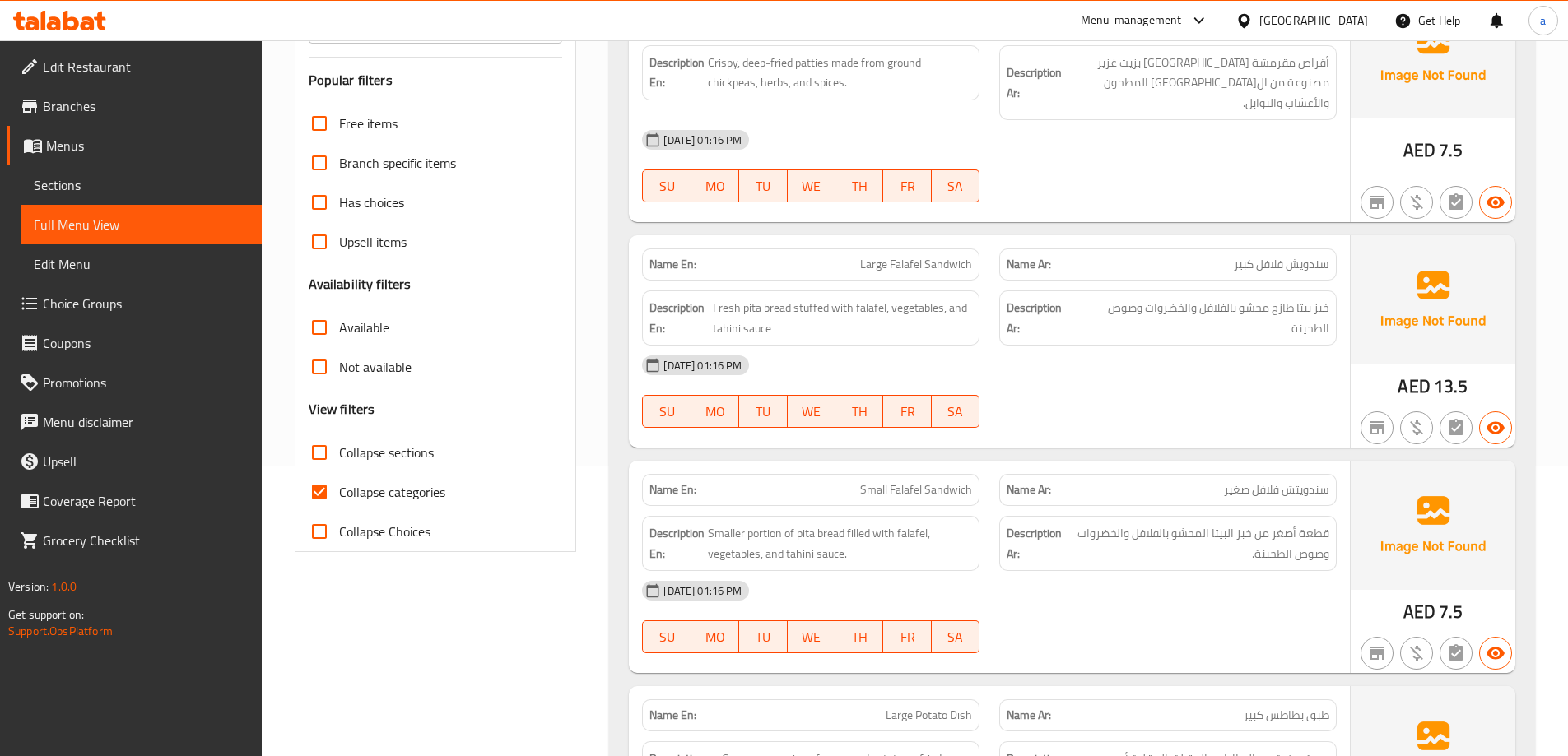
scroll to position [329, 0]
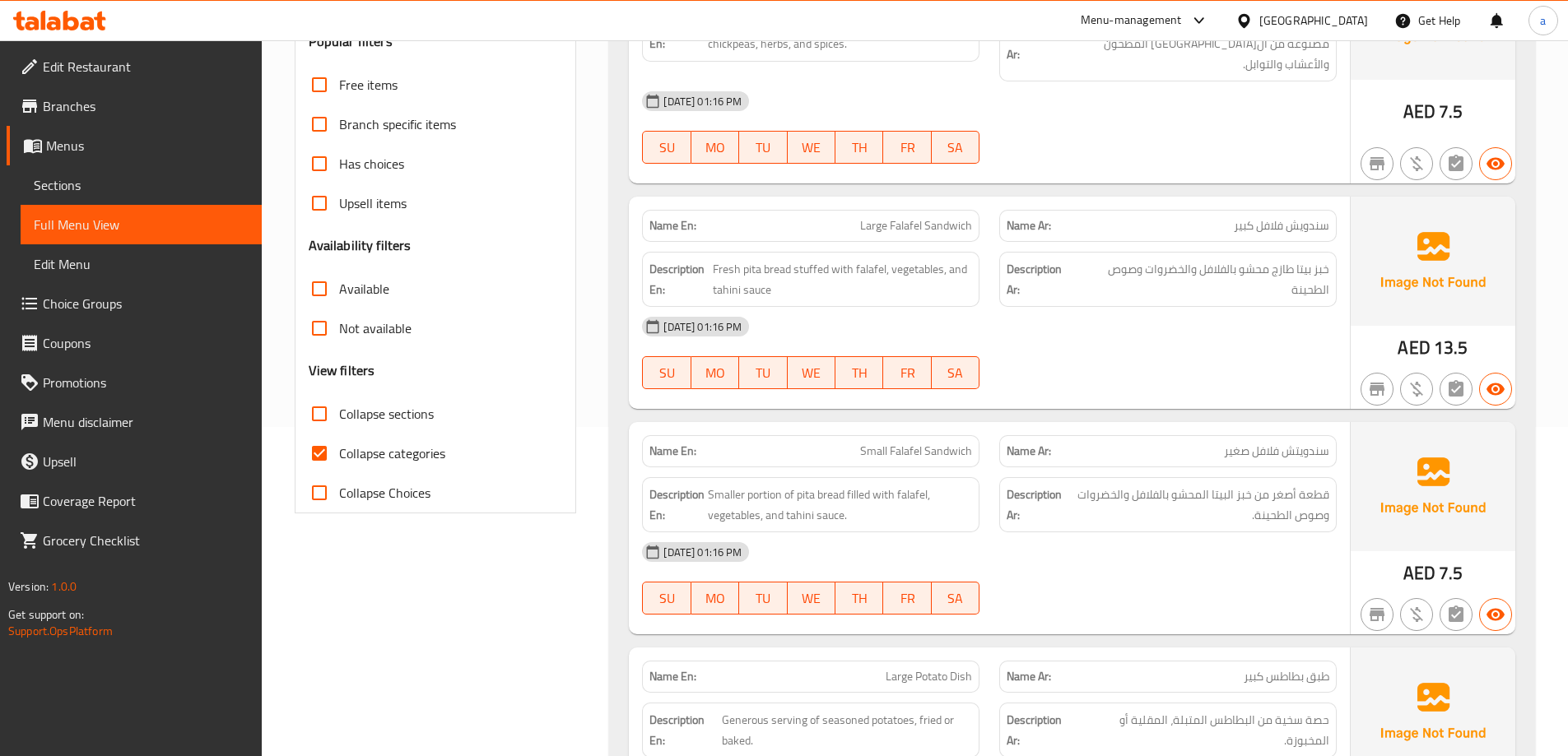
click at [323, 450] on input "Collapse categories" at bounding box center [319, 453] width 40 height 40
checkbox input "false"
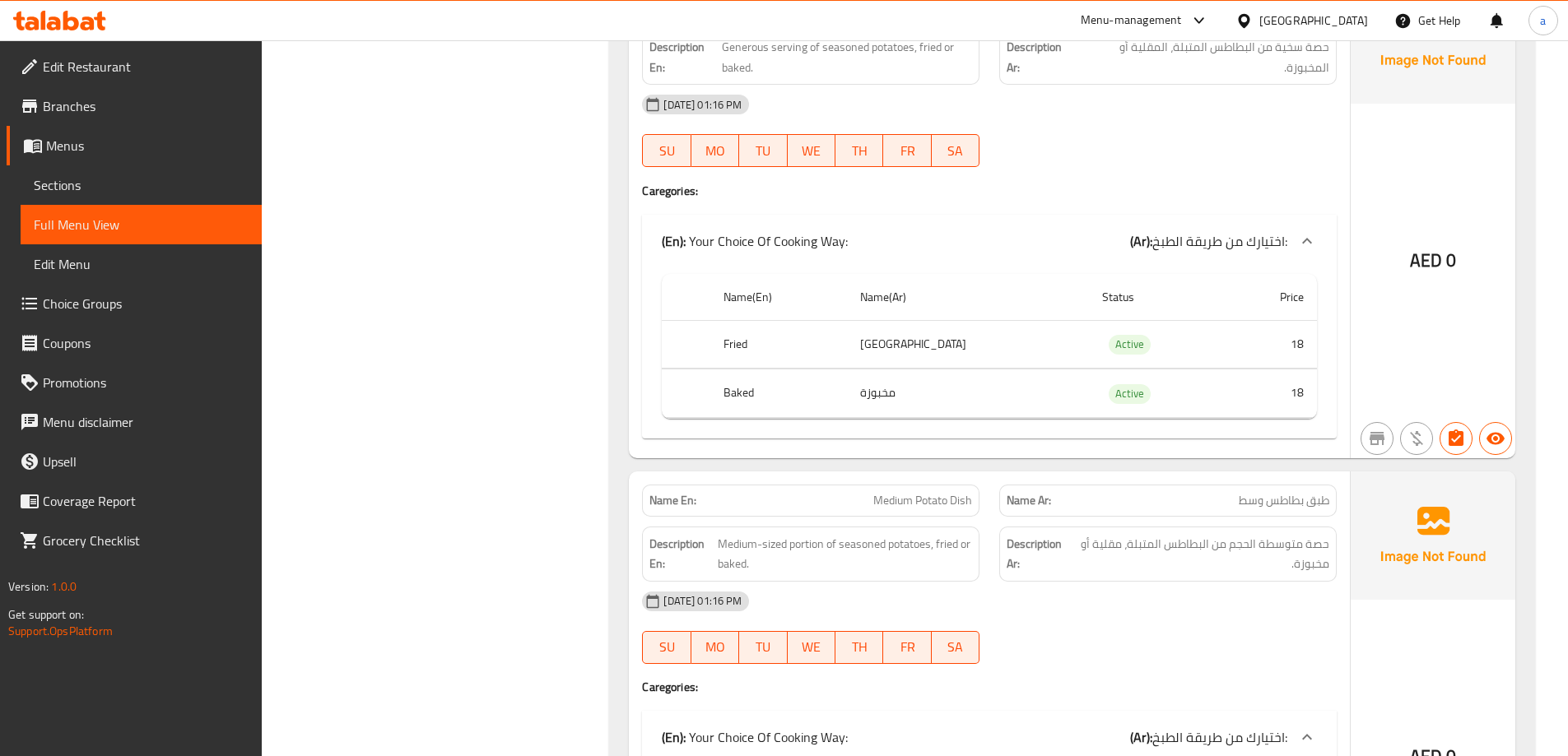
scroll to position [0, 0]
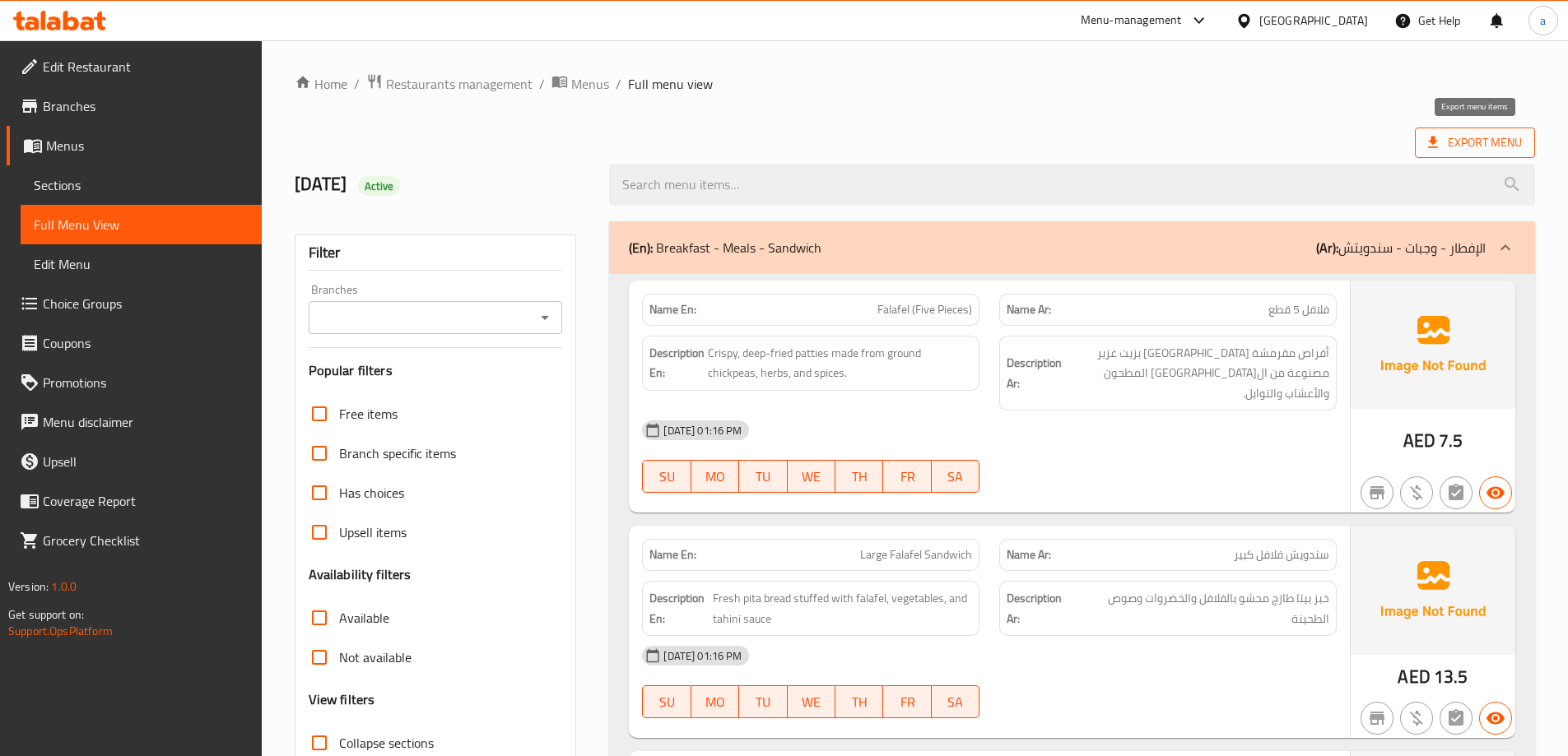
click at [1486, 138] on span "Export Menu" at bounding box center [1474, 142] width 94 height 20
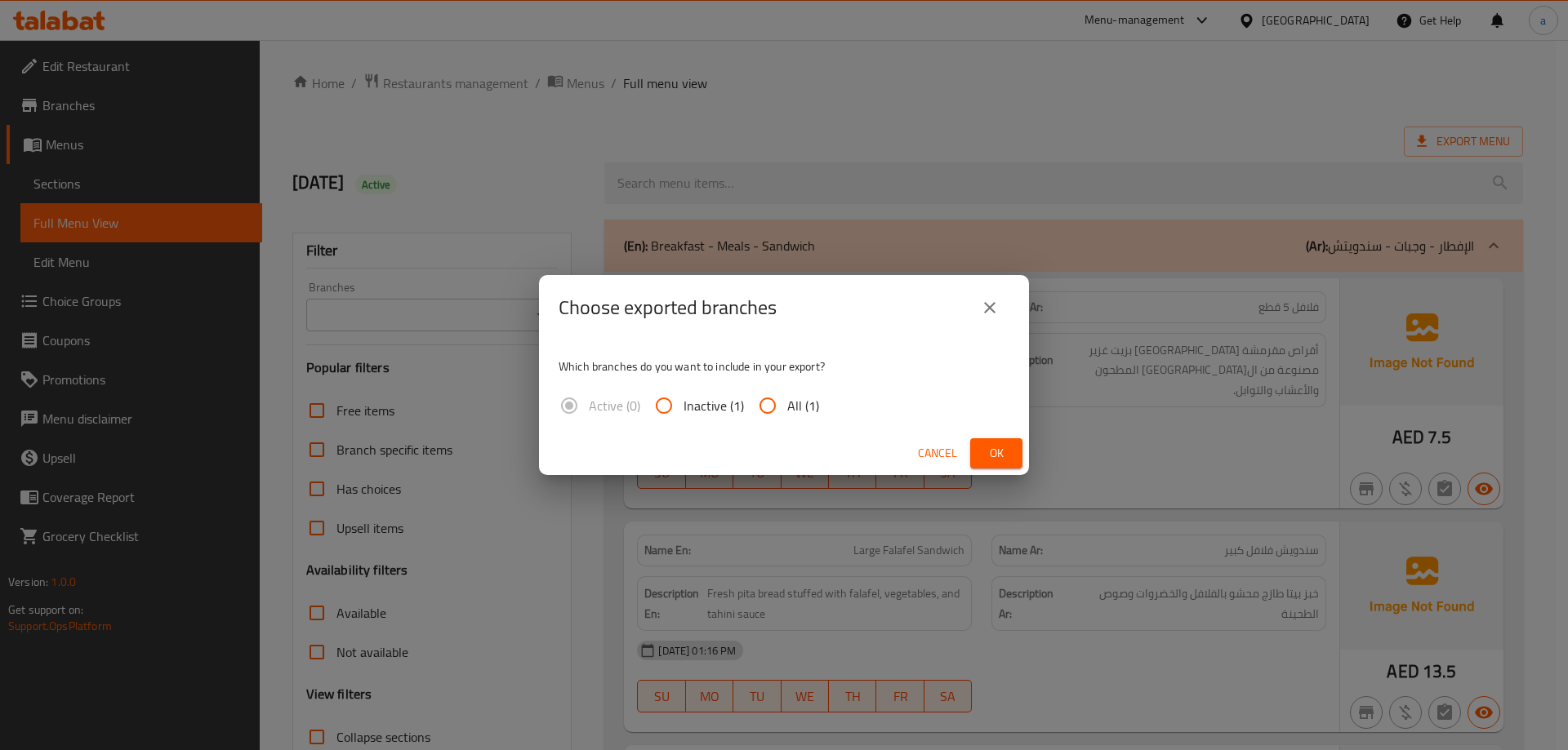
click at [804, 409] on span "All (1)" at bounding box center [802, 406] width 32 height 19
click at [787, 409] on input "All (1)" at bounding box center [768, 406] width 39 height 39
radio input "true"
click at [976, 458] on button "Ok" at bounding box center [997, 453] width 53 height 31
